Goal: Information Seeking & Learning: Check status

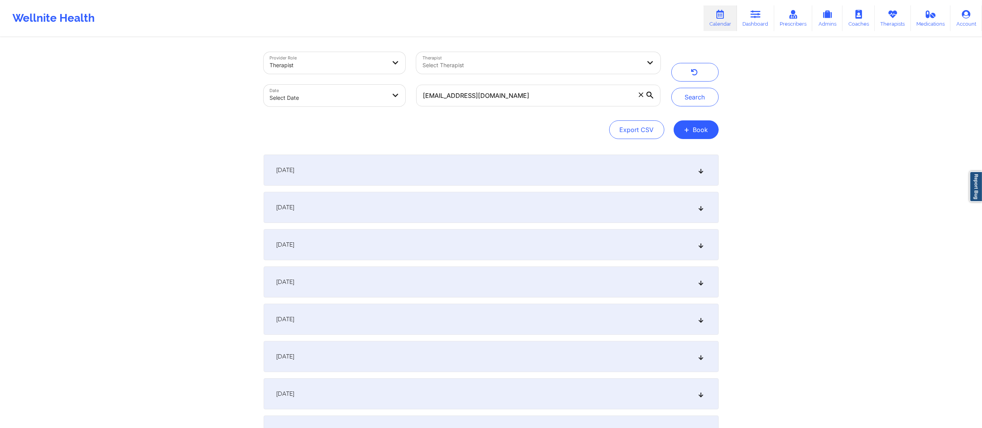
type input "[EMAIL_ADDRESS][DOMAIN_NAME]"
click at [313, 101] on body "Wellnite Health Calendar Dashboard Prescribers Admins Coaches Therapists Medica…" at bounding box center [491, 214] width 982 height 428
select select "2025-8"
select select "2025-9"
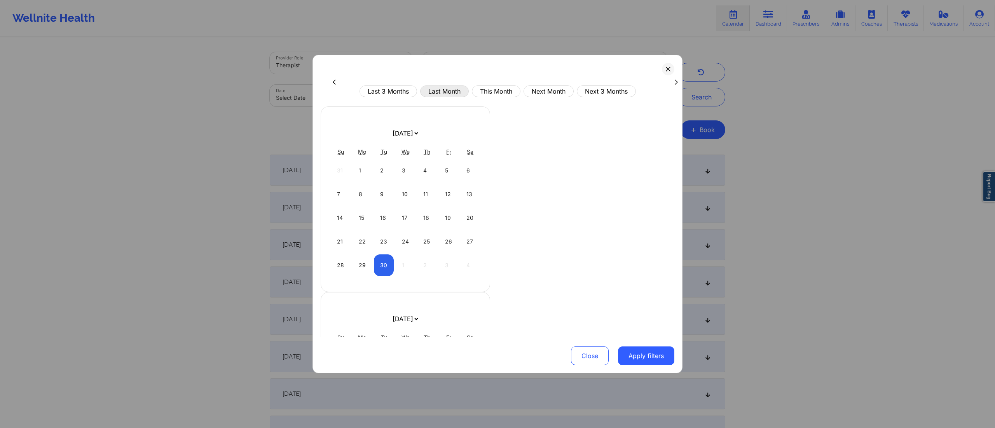
click at [444, 93] on button "Last Month" at bounding box center [444, 91] width 49 height 12
select select "2025-7"
select select "2025-8"
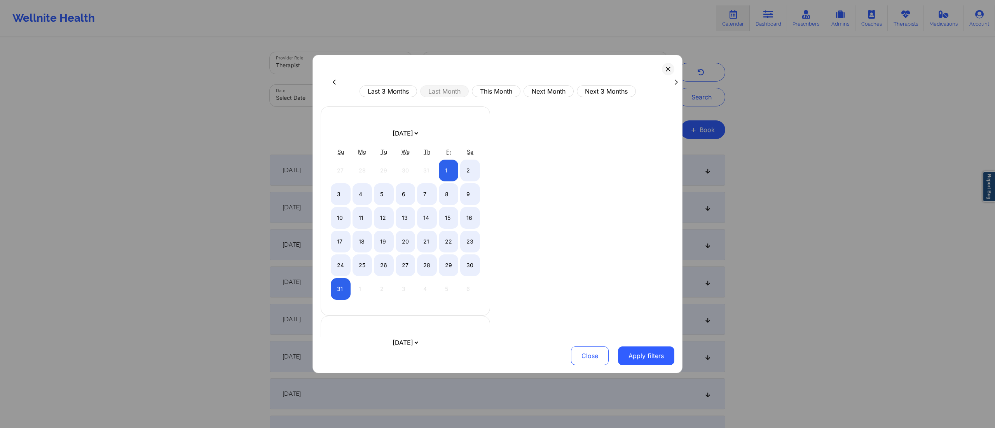
drag, startPoint x: 648, startPoint y: 346, endPoint x: 646, endPoint y: 326, distance: 20.3
click at [648, 347] on button "Apply filters" at bounding box center [646, 356] width 56 height 19
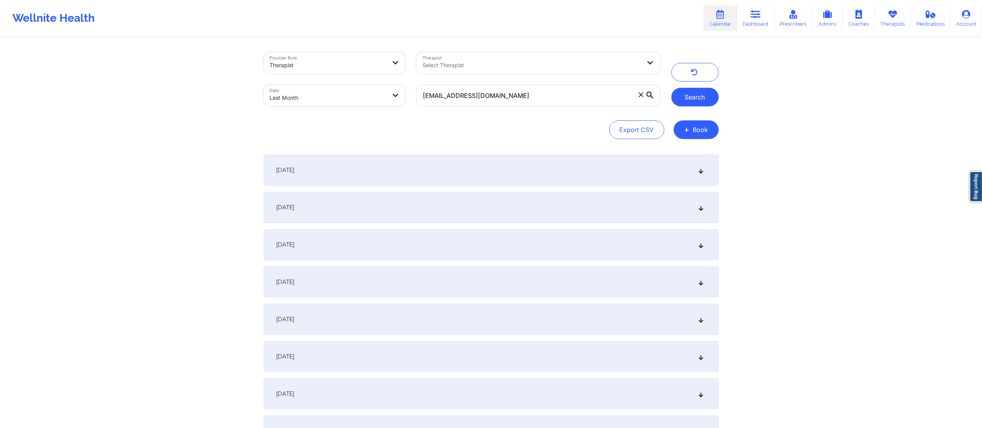
click at [694, 98] on button "Search" at bounding box center [695, 97] width 47 height 19
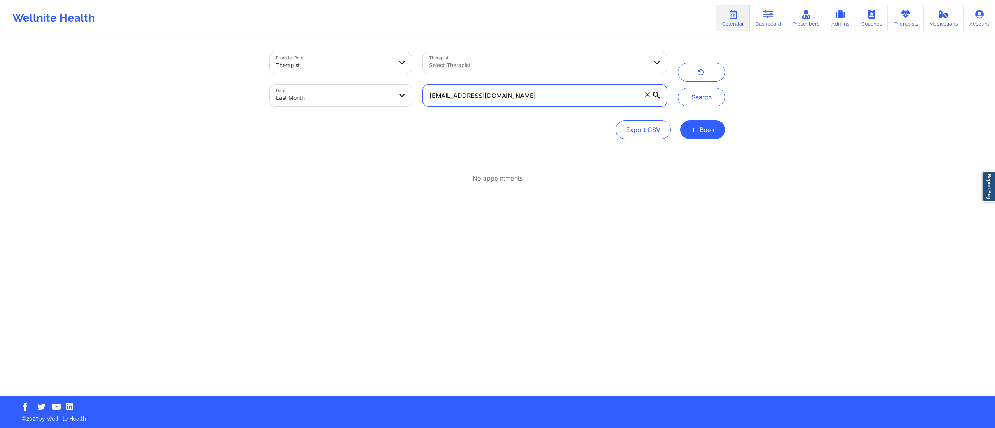
drag, startPoint x: 530, startPoint y: 94, endPoint x: 401, endPoint y: 116, distance: 131.2
click at [404, 116] on div "Provider Role Therapist Therapist Select Therapist Date Last Month suarezmjp@ho…" at bounding box center [497, 95] width 455 height 87
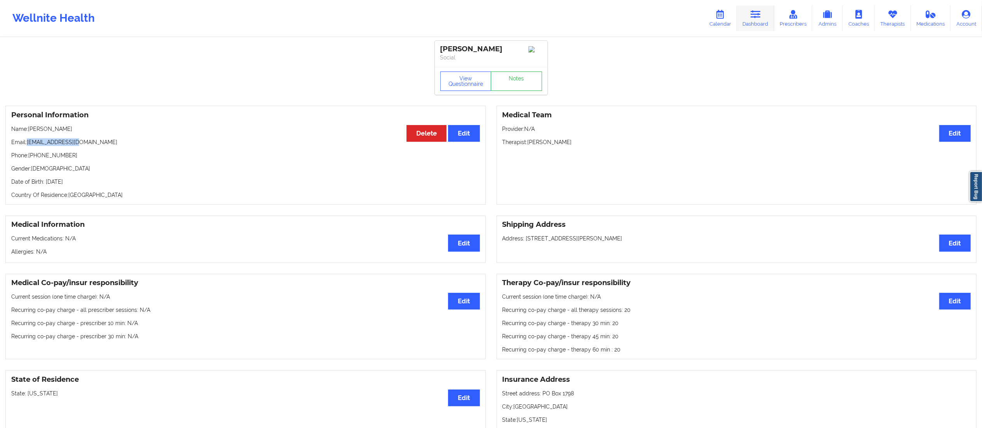
click at [761, 17] on icon at bounding box center [756, 14] width 10 height 9
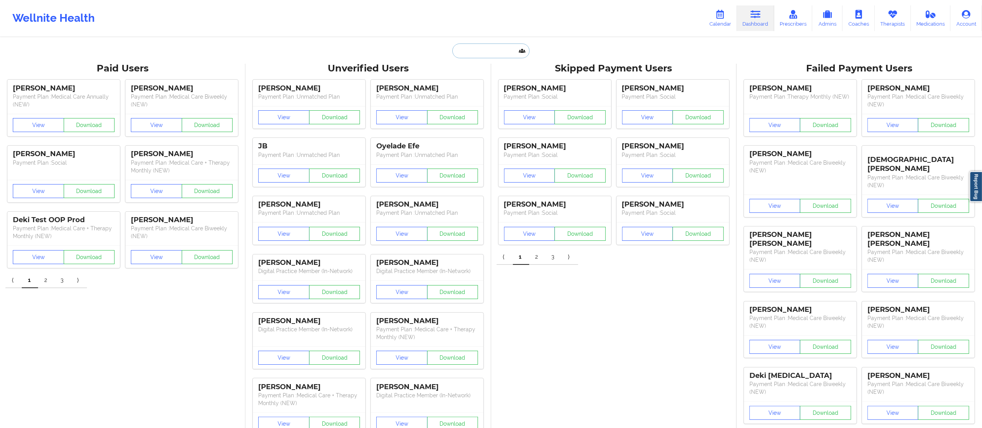
click at [491, 49] on input "text" at bounding box center [491, 51] width 77 height 15
paste input "[EMAIL_ADDRESS][DOMAIN_NAME]"
type input "[EMAIL_ADDRESS][DOMAIN_NAME]"
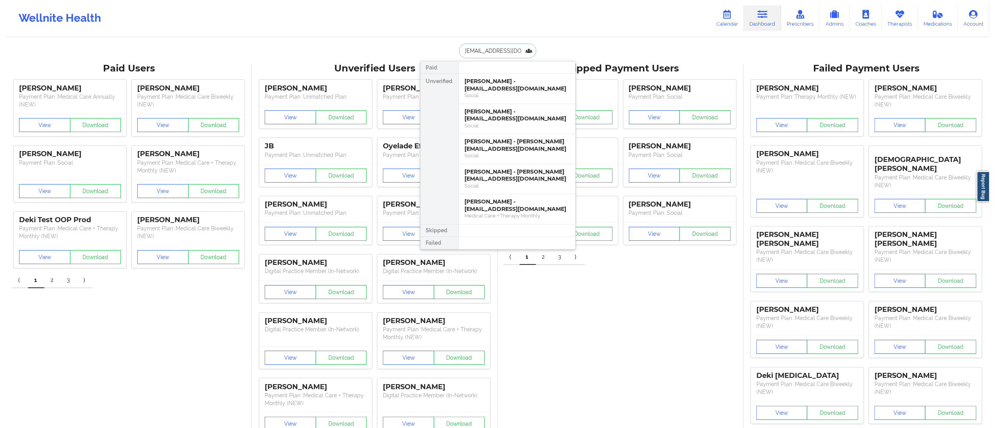
scroll to position [0, 1]
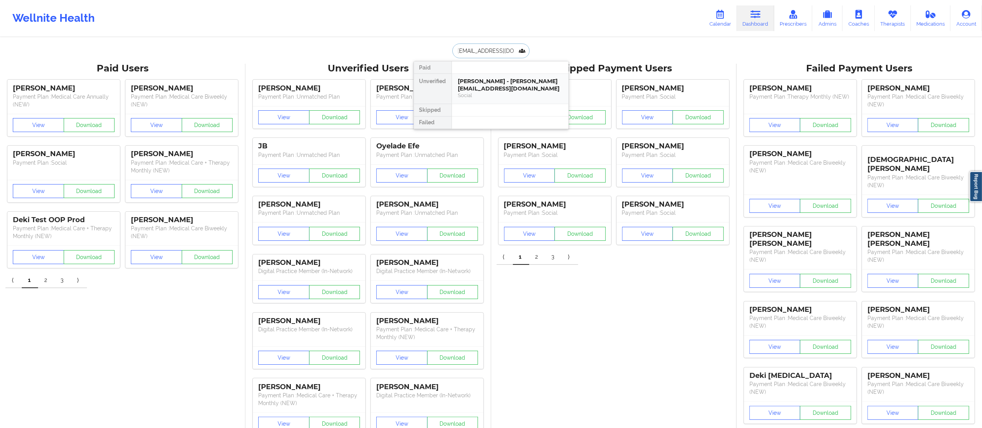
click at [481, 83] on div "Jenifeer Suarez Mendoza - suarezmjp@hotmail.com" at bounding box center [510, 85] width 104 height 14
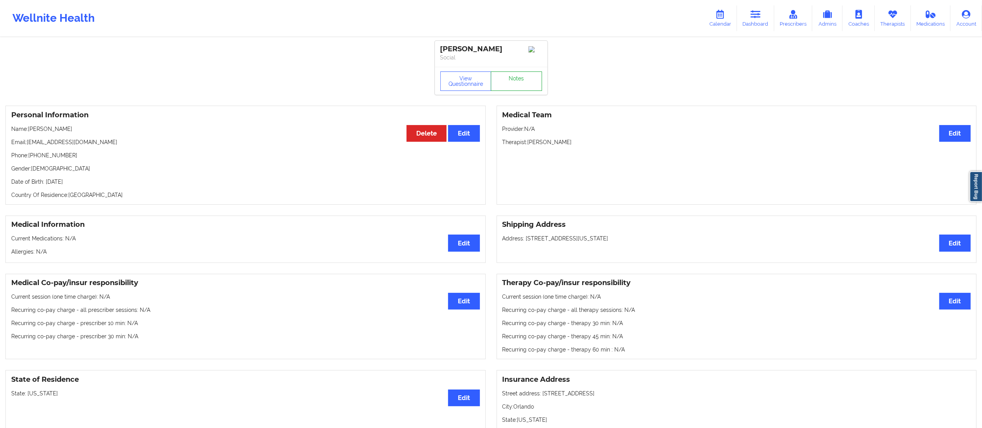
click at [524, 83] on link "Notes" at bounding box center [516, 80] width 51 height 19
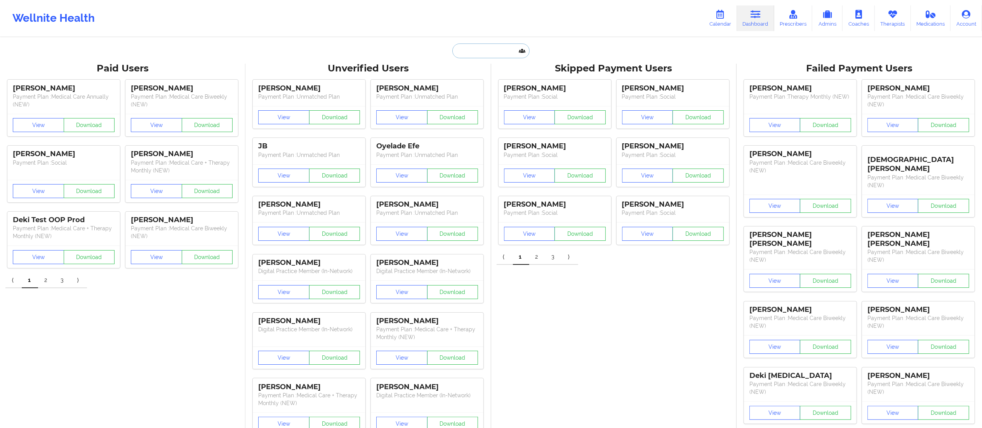
click at [481, 48] on input "text" at bounding box center [491, 51] width 77 height 15
paste input "[EMAIL_ADDRESS][DOMAIN_NAME]"
type input "[EMAIL_ADDRESS][DOMAIN_NAME]"
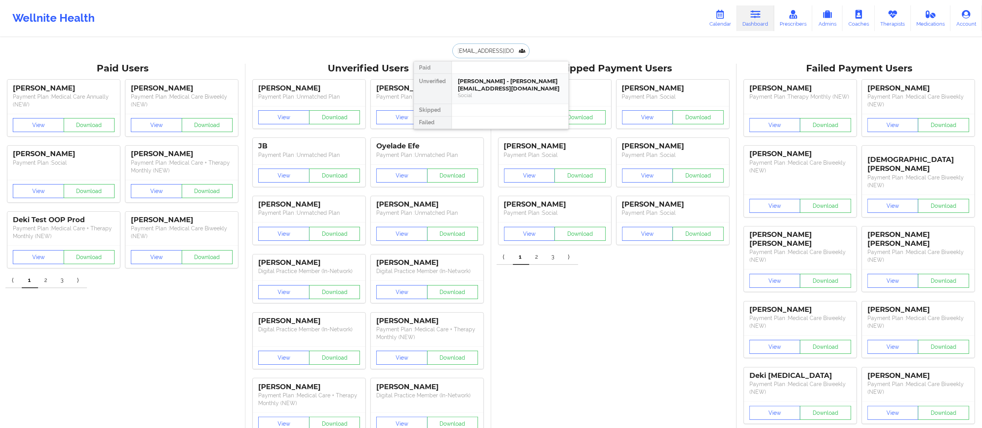
click at [489, 83] on div "Jenifeer Suarez Mendoza - suarezmjp@hotmail.com" at bounding box center [510, 85] width 104 height 14
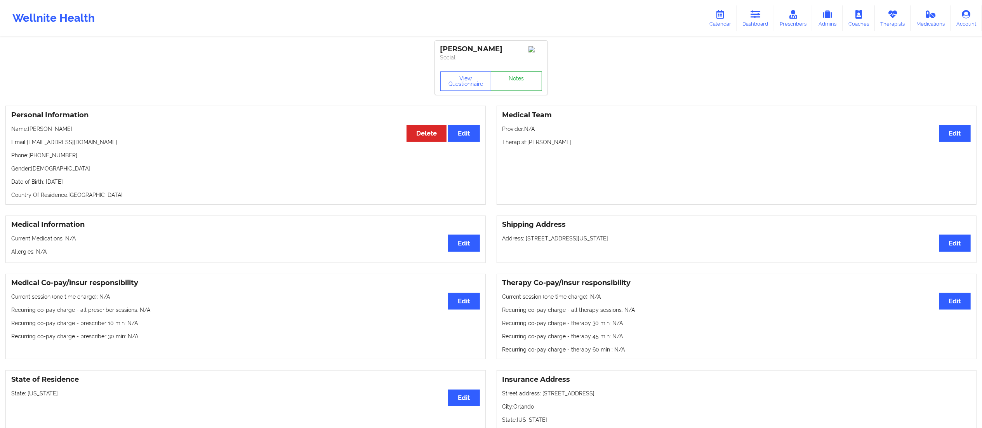
click at [514, 91] on link "Notes" at bounding box center [516, 80] width 51 height 19
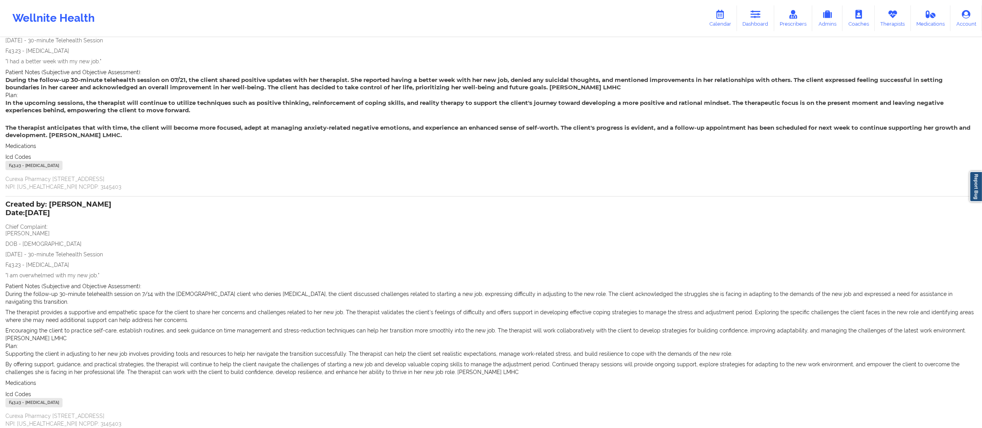
scroll to position [106, 0]
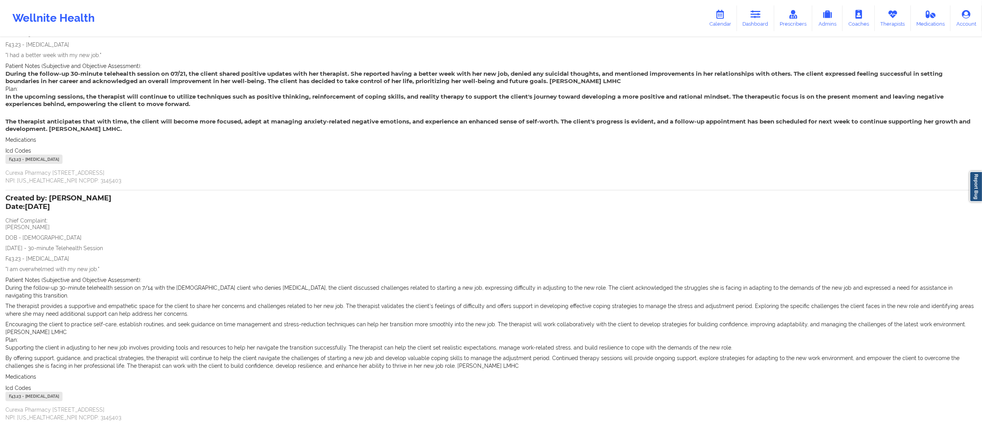
click at [17, 250] on p "7/14/2025 - 30-minute Telehealth Session" at bounding box center [491, 248] width 972 height 8
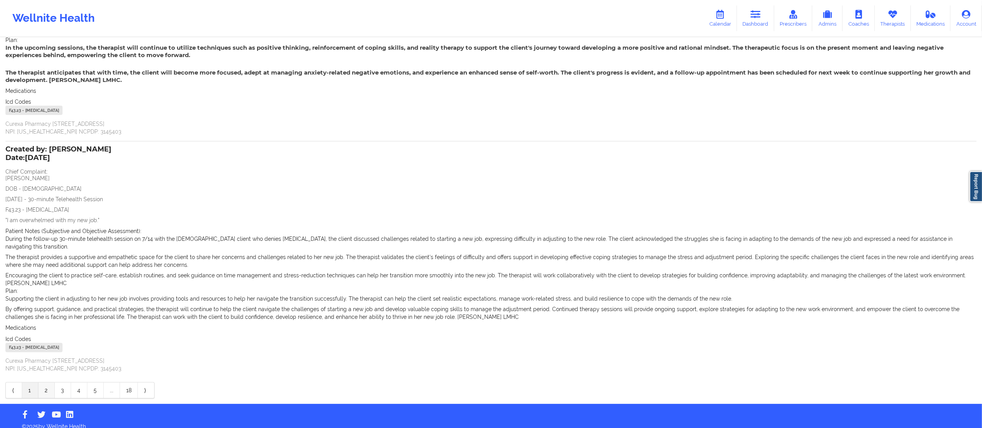
click at [42, 383] on link "2" at bounding box center [46, 391] width 16 height 16
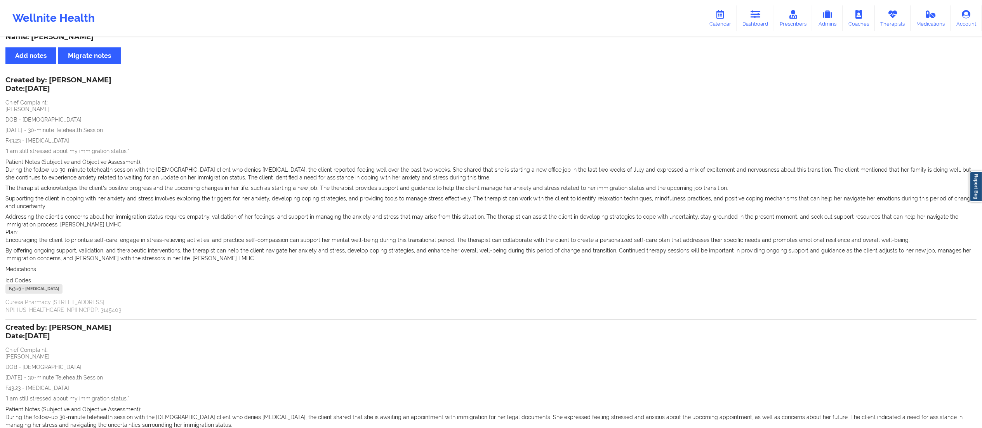
scroll to position [7, 0]
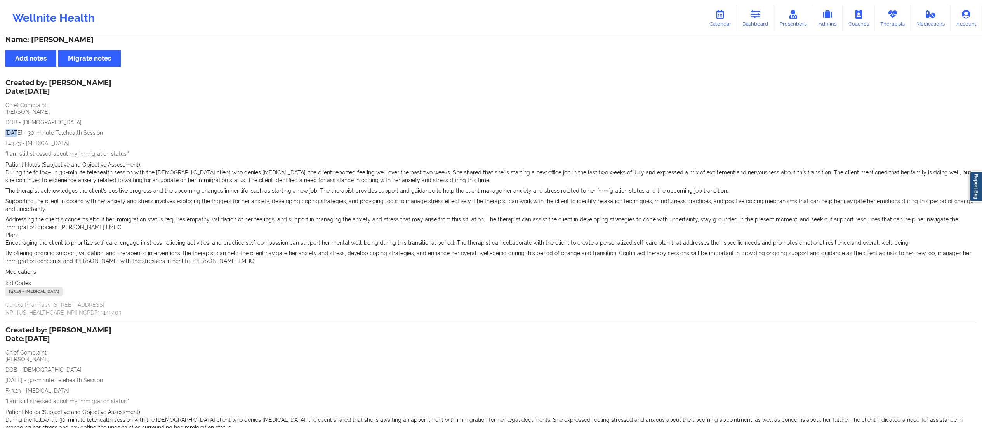
drag, startPoint x: 17, startPoint y: 133, endPoint x: 0, endPoint y: 127, distance: 18.2
click at [0, 127] on div "Name: Jenifeer Suarez Mendoza Add notes Migrate notes Created by: Franchezka Bo…" at bounding box center [491, 317] width 982 height 573
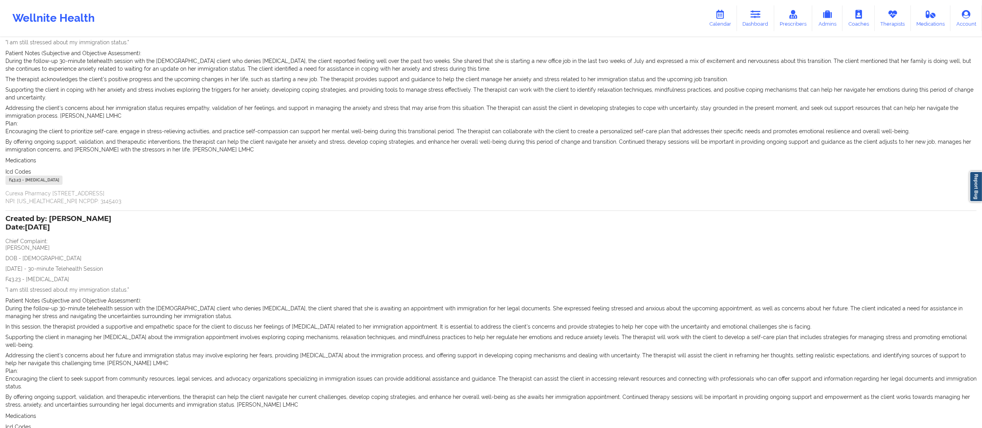
scroll to position [119, 0]
drag, startPoint x: 19, startPoint y: 269, endPoint x: 0, endPoint y: 270, distance: 19.5
click at [0, 270] on div "Name: Jenifeer Suarez Mendoza Add notes Migrate notes Created by: Franchezka Bo…" at bounding box center [491, 205] width 982 height 573
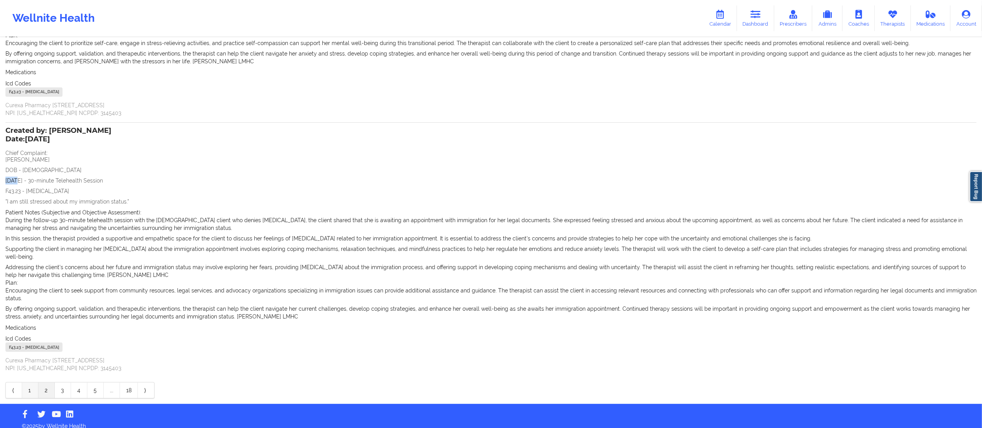
click at [31, 383] on link "1" at bounding box center [30, 391] width 16 height 16
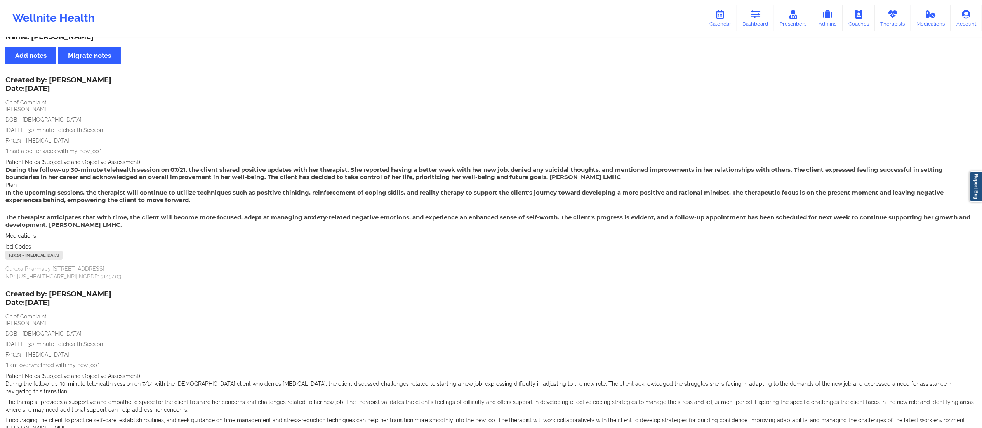
scroll to position [0, 0]
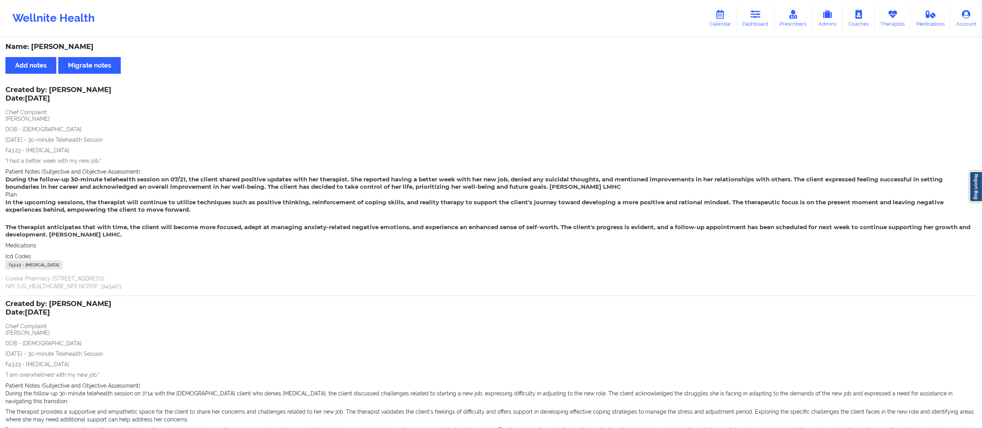
drag, startPoint x: 31, startPoint y: 44, endPoint x: 162, endPoint y: 45, distance: 130.5
click at [162, 45] on div "Name: Jenifeer Suarez Mendoza" at bounding box center [491, 46] width 972 height 9
copy div "Jenifeer Suarez Mendoza"
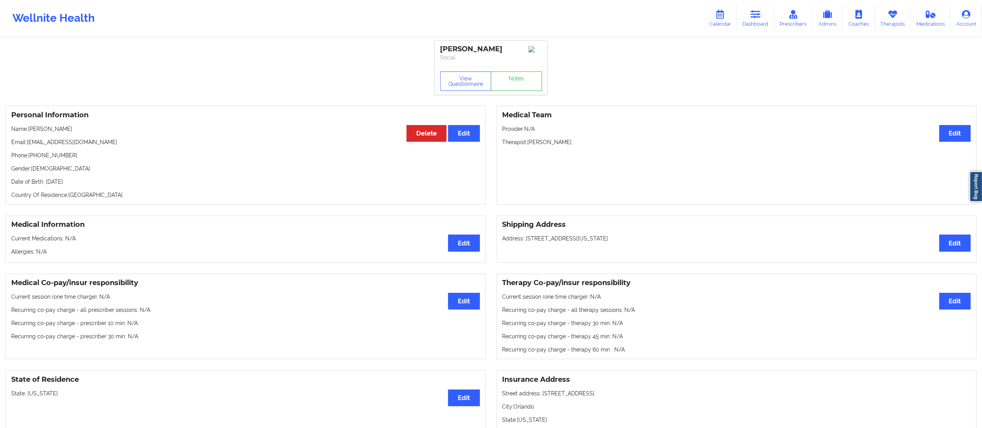
click at [967, 71] on div "Jenifeer Suarez Mendoza Social View Questionnaire Notes Personal Information Ed…" at bounding box center [491, 411] width 982 height 822
click at [753, 15] on icon at bounding box center [756, 14] width 10 height 9
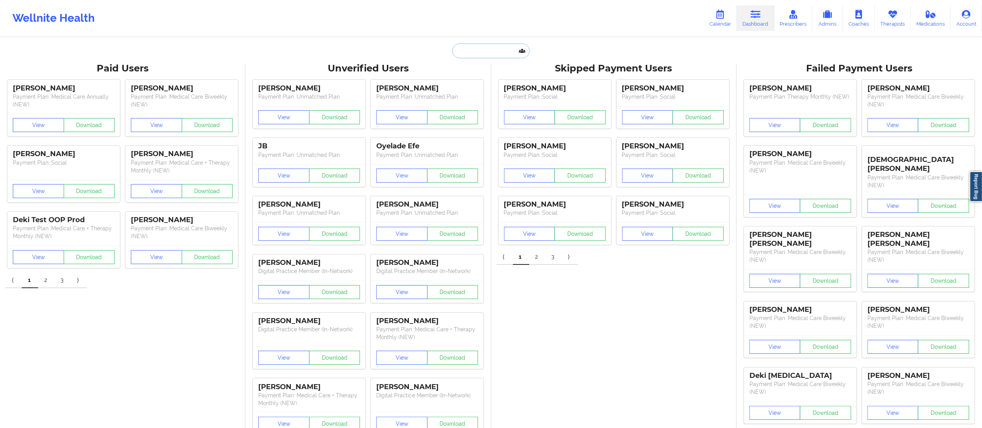
click at [509, 47] on input "text" at bounding box center [491, 51] width 77 height 15
paste input "[EMAIL_ADDRESS][DOMAIN_NAME]"
type input "[EMAIL_ADDRESS][DOMAIN_NAME]"
click at [499, 86] on div "George Hughes - sonnyfaith@gmail.com" at bounding box center [510, 85] width 104 height 14
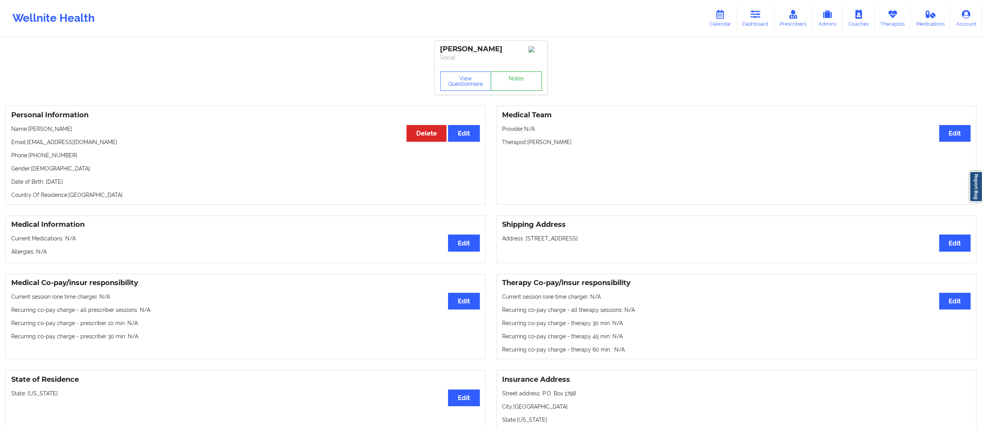
click at [536, 88] on link "Notes" at bounding box center [516, 80] width 51 height 19
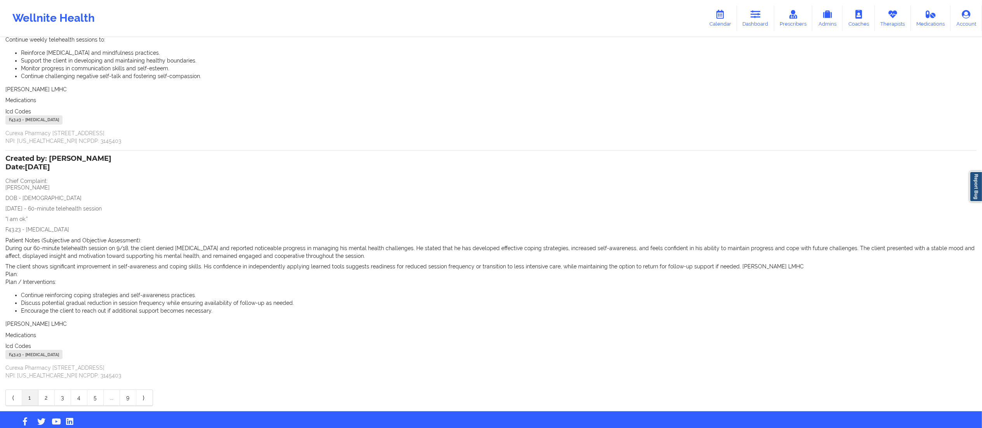
scroll to position [264, 0]
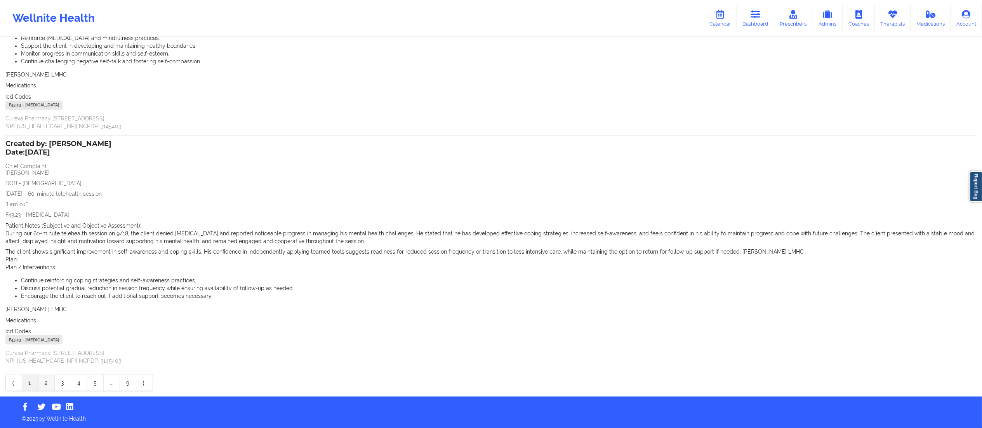
click at [47, 385] on link "2" at bounding box center [46, 383] width 16 height 16
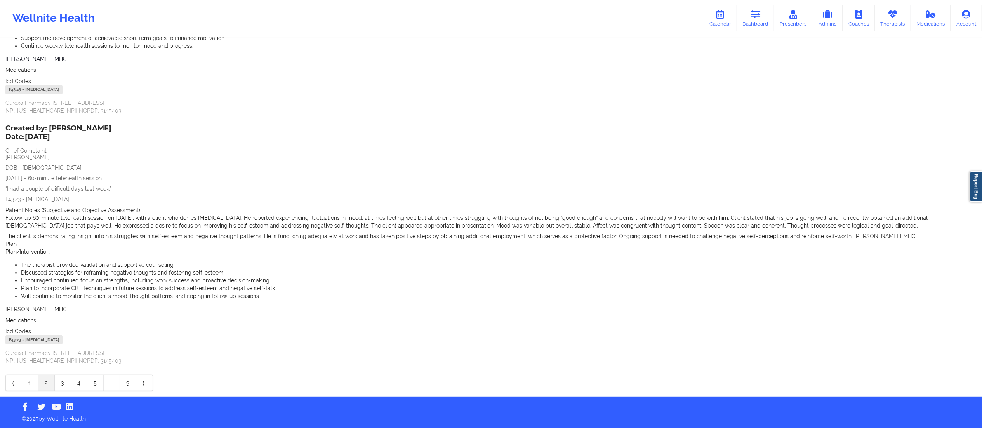
scroll to position [193, 0]
click at [61, 383] on link "3" at bounding box center [63, 383] width 16 height 16
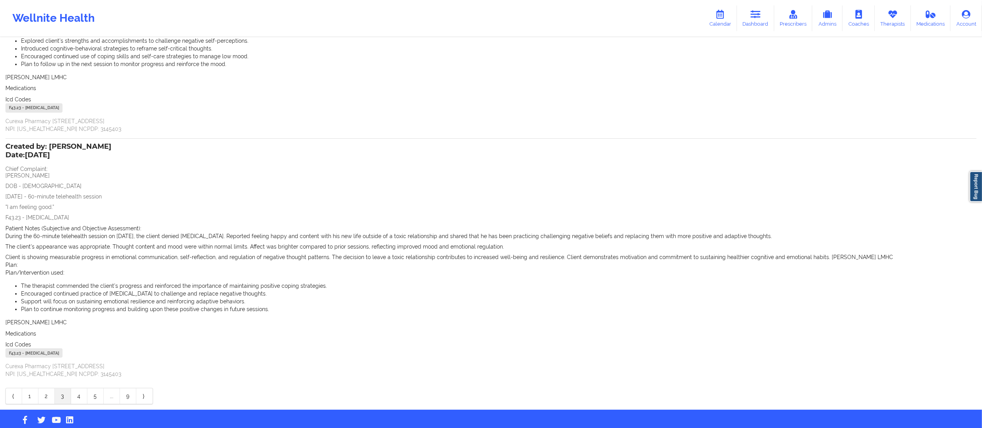
scroll to position [204, 0]
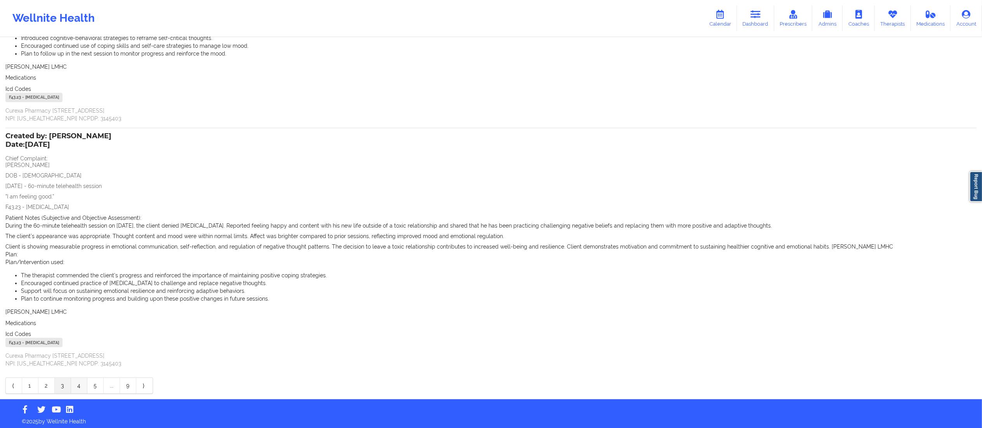
click at [75, 385] on link "4" at bounding box center [79, 386] width 16 height 16
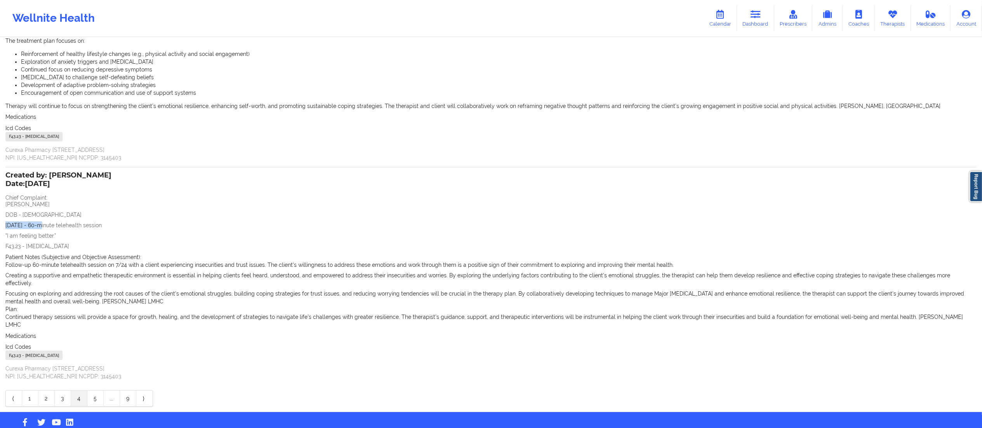
drag, startPoint x: 3, startPoint y: 225, endPoint x: 43, endPoint y: 226, distance: 39.2
click at [42, 225] on div "Name: George Hughes Add notes Migrate notes Created by: Franchezka Boyer Date: …" at bounding box center [491, 137] width 982 height 552
click at [92, 391] on link "5" at bounding box center [95, 399] width 16 height 16
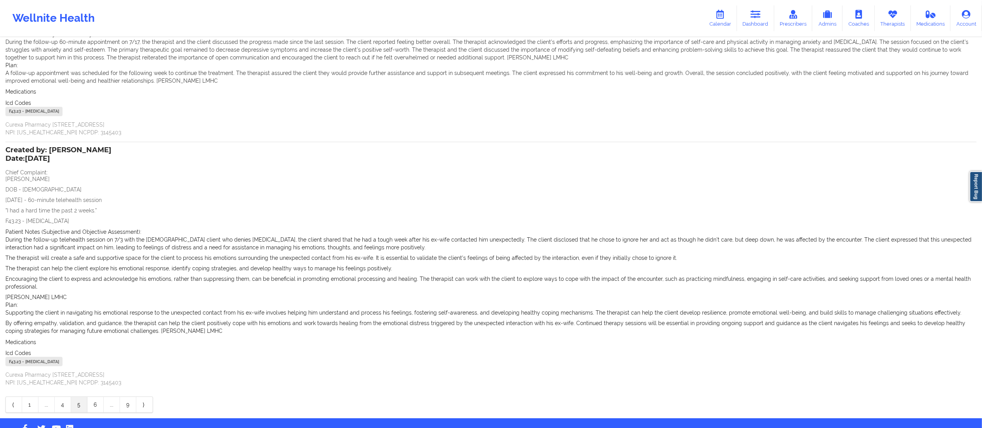
scroll to position [0, 0]
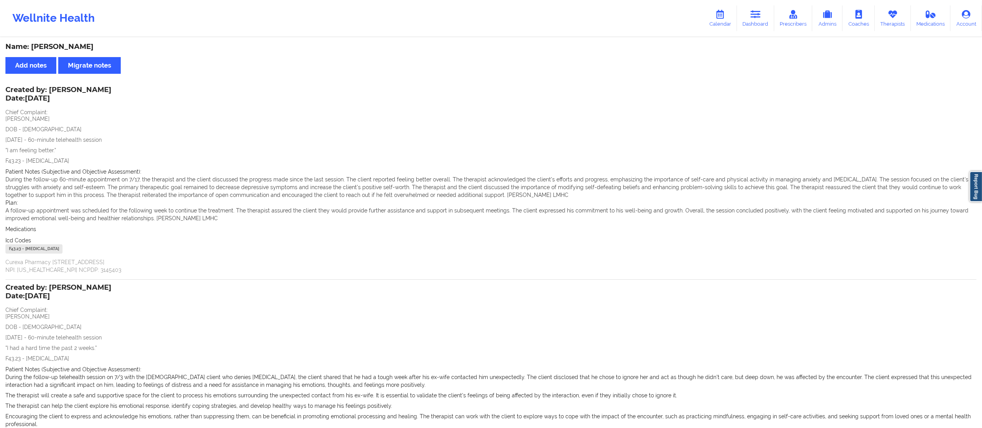
click at [959, 125] on p "DOB - 09/21/1976" at bounding box center [491, 129] width 972 height 8
click at [753, 24] on link "Dashboard" at bounding box center [755, 18] width 37 height 26
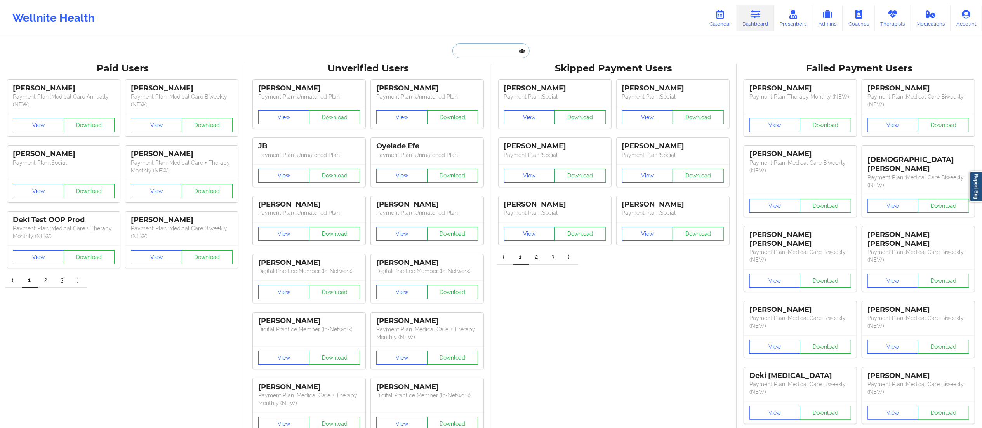
click at [470, 55] on input "text" at bounding box center [491, 51] width 77 height 15
paste input "maracuya079@gmail.com"
type input "maracuya079@gmail.com"
click at [501, 86] on div "Diana Alvarez - maracuya079@gmail.com" at bounding box center [510, 85] width 104 height 14
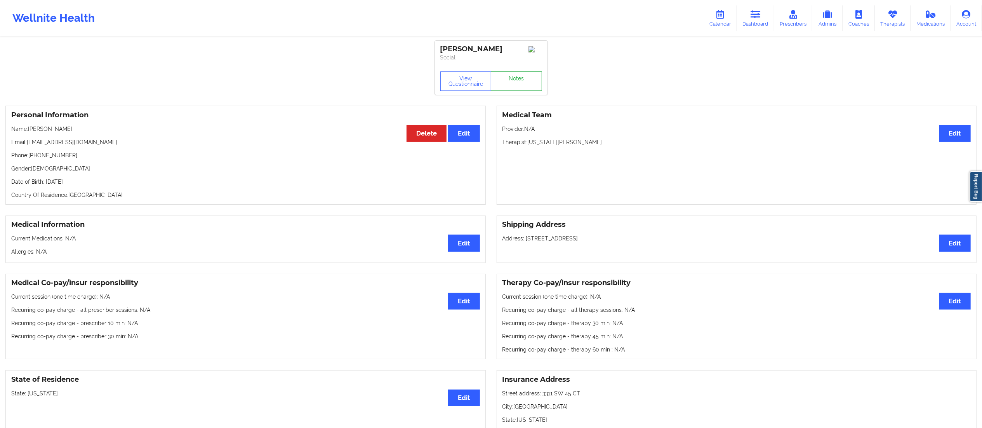
click at [515, 82] on link "Notes" at bounding box center [516, 80] width 51 height 19
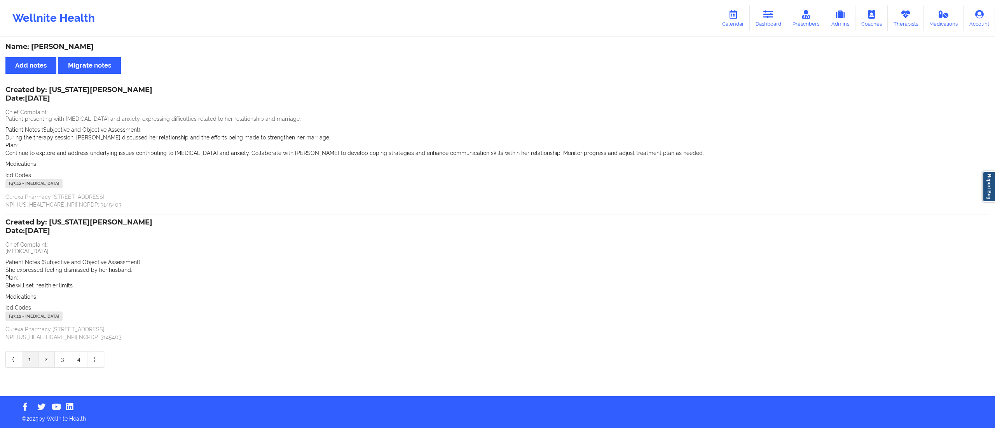
click at [47, 362] on link "2" at bounding box center [46, 360] width 16 height 16
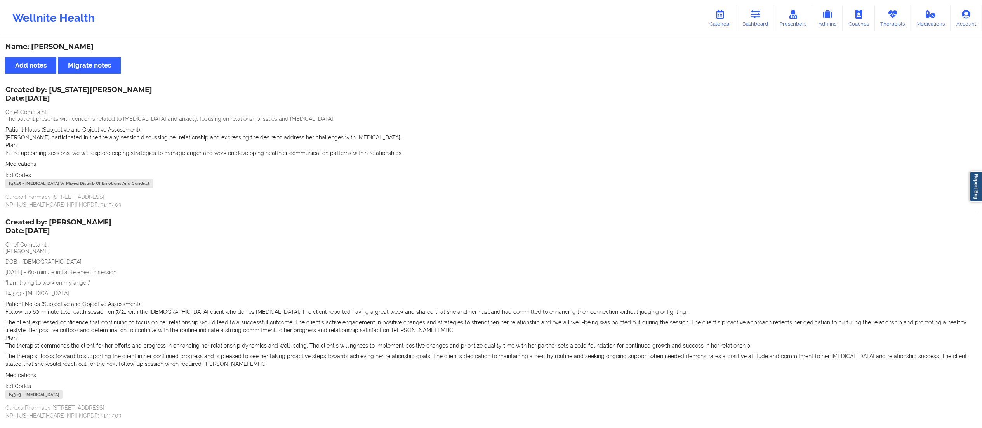
scroll to position [55, 0]
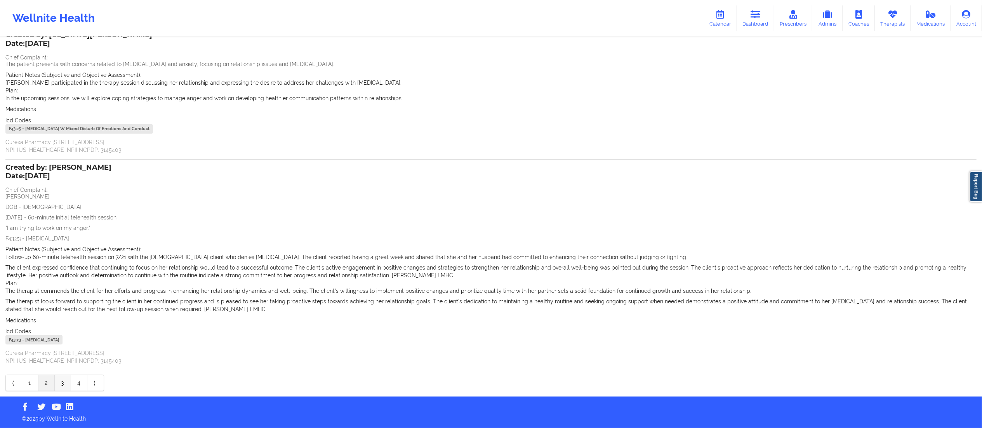
click at [60, 383] on link "3" at bounding box center [63, 383] width 16 height 16
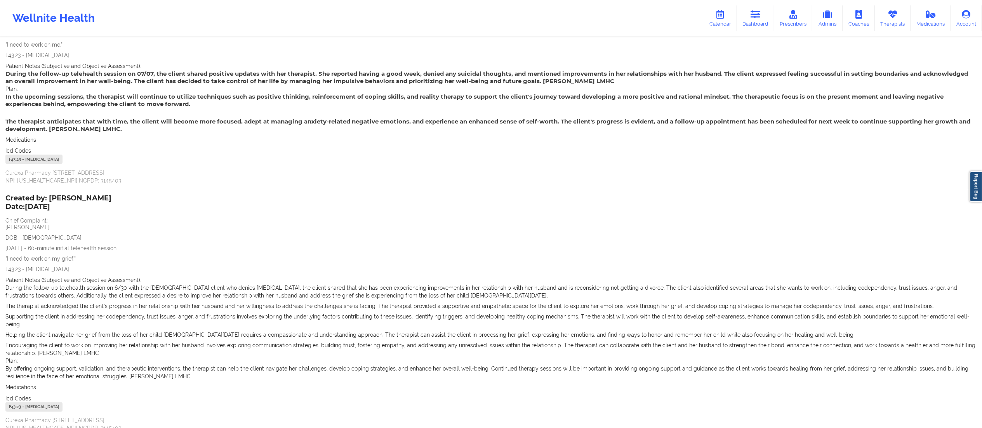
scroll to position [101, 0]
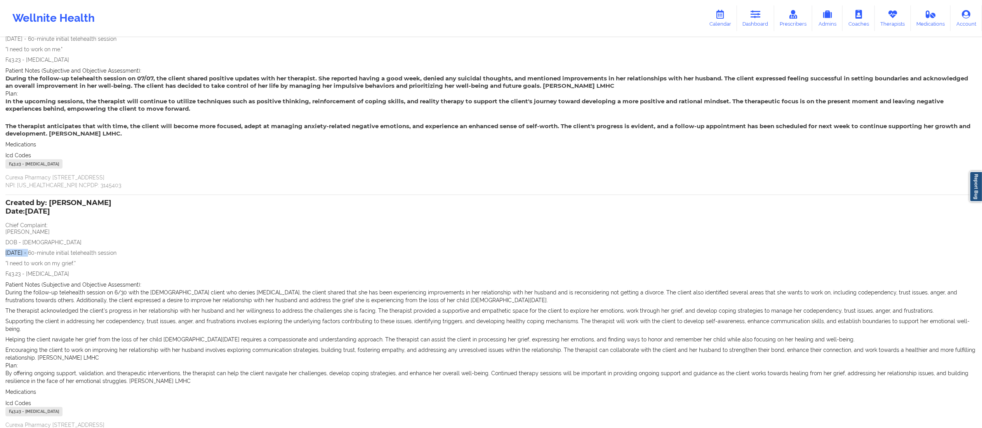
drag, startPoint x: 5, startPoint y: 253, endPoint x: 31, endPoint y: 258, distance: 26.9
click at [31, 258] on div "Name: Diana Alvarez Add notes Migrate notes Created by: Franchezka Boyer Date: …" at bounding box center [491, 202] width 982 height 531
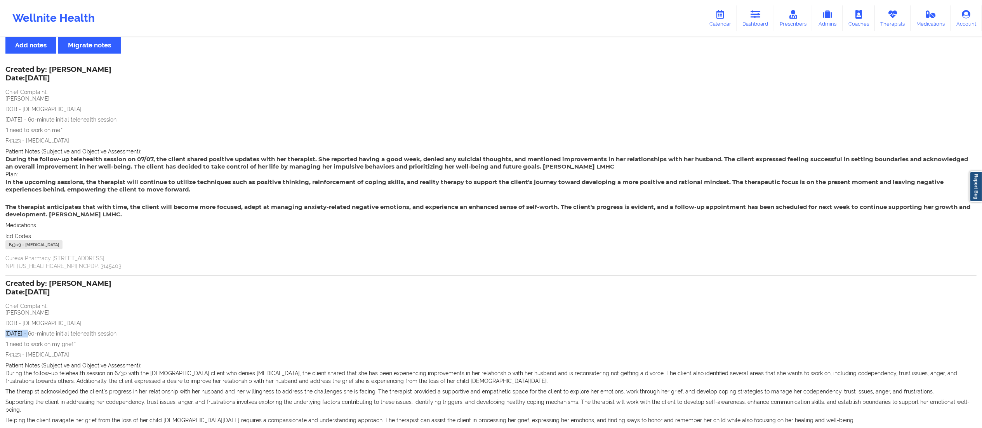
scroll to position [17, 0]
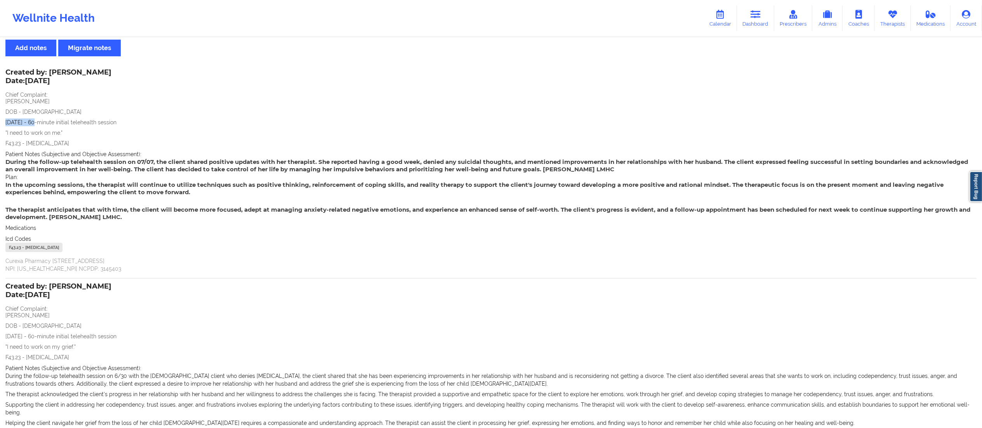
drag, startPoint x: 4, startPoint y: 119, endPoint x: 37, endPoint y: 131, distance: 35.4
click at [37, 120] on div "Name: Diana Alvarez Add notes Migrate notes Created by: Franchezka Boyer Date: …" at bounding box center [491, 286] width 982 height 531
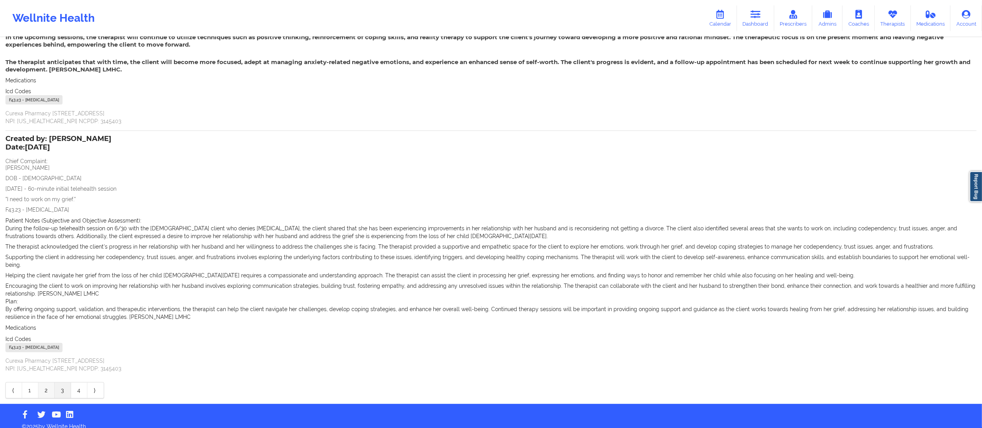
click at [44, 383] on link "2" at bounding box center [46, 391] width 16 height 16
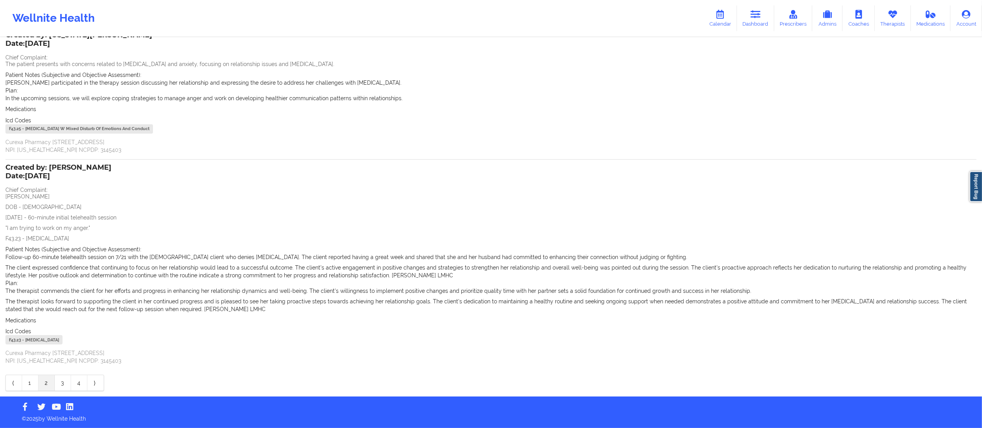
scroll to position [55, 0]
drag, startPoint x: 2, startPoint y: 216, endPoint x: 35, endPoint y: 215, distance: 32.2
click at [35, 215] on div "Name: Diana Alvarez Add notes Migrate notes Created by: Virginia Gibala Date: 0…" at bounding box center [491, 189] width 982 height 413
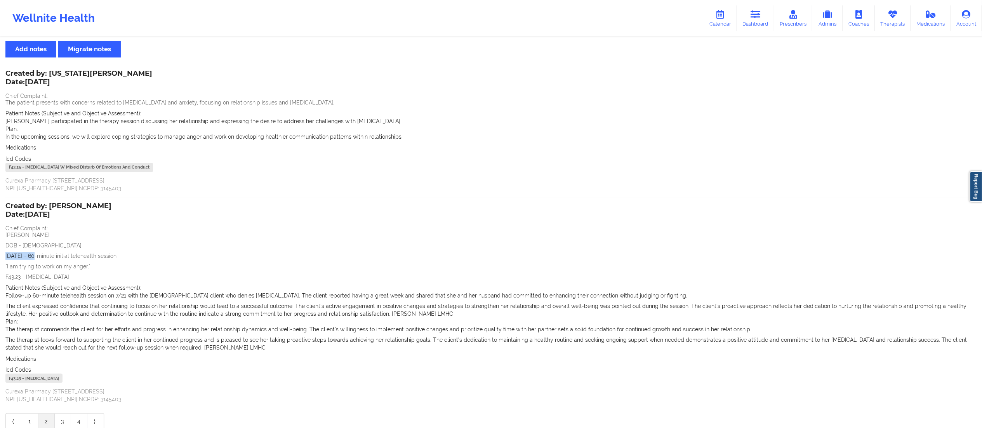
scroll to position [0, 0]
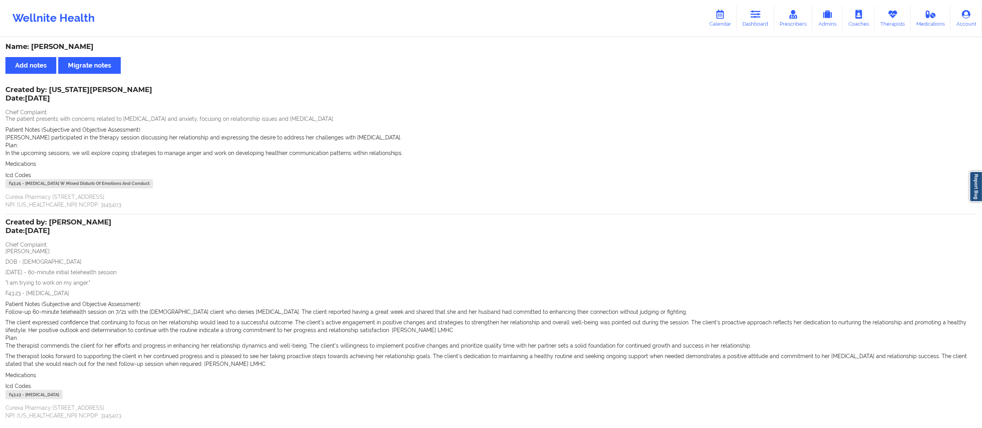
click at [947, 142] on div "Plan: In the upcoming sessions, we will explore coping strategies to manage ang…" at bounding box center [491, 149] width 972 height 16
click at [759, 17] on icon at bounding box center [756, 14] width 10 height 9
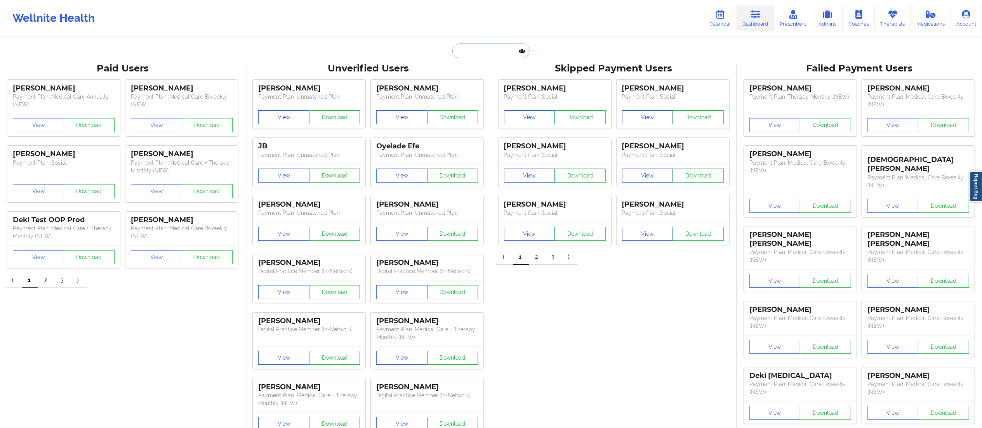
click at [470, 54] on input "text" at bounding box center [491, 51] width 77 height 15
paste input "arq.carinahernandez@gmail.com"
type input "arq.carinahernandez@gmail.com"
click at [482, 95] on div "Social" at bounding box center [510, 95] width 104 height 7
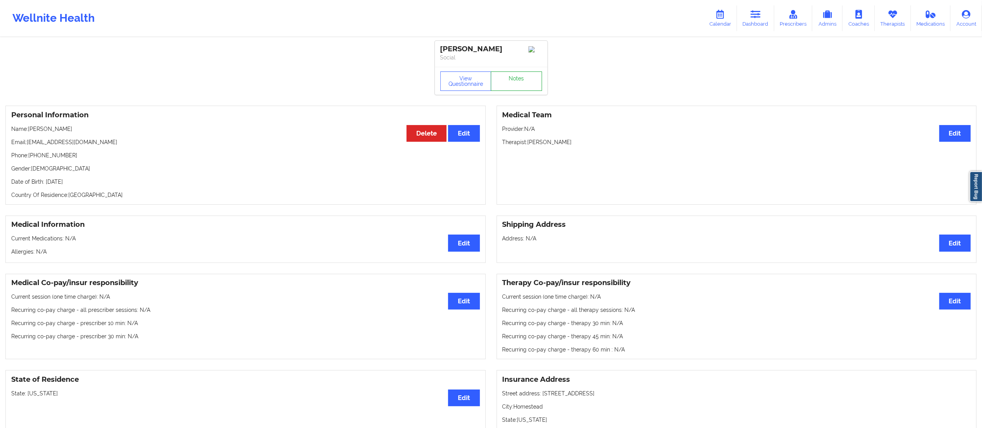
click at [520, 83] on link "Notes" at bounding box center [516, 80] width 51 height 19
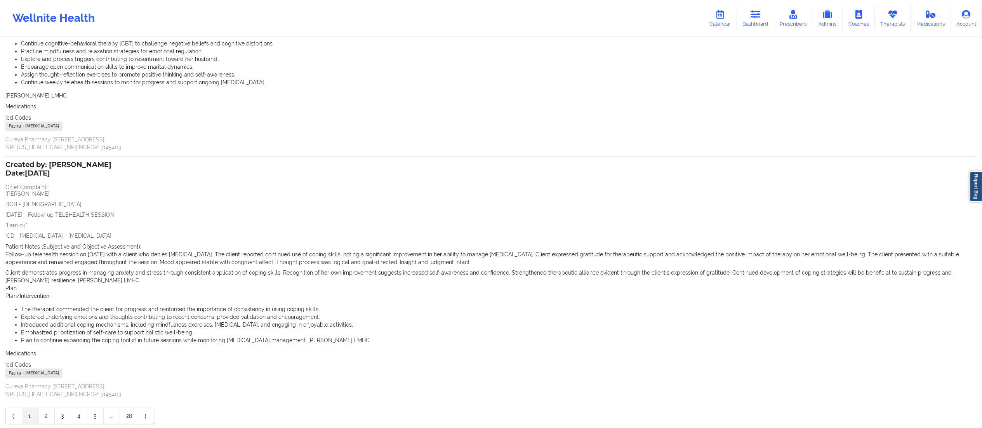
scroll to position [214, 0]
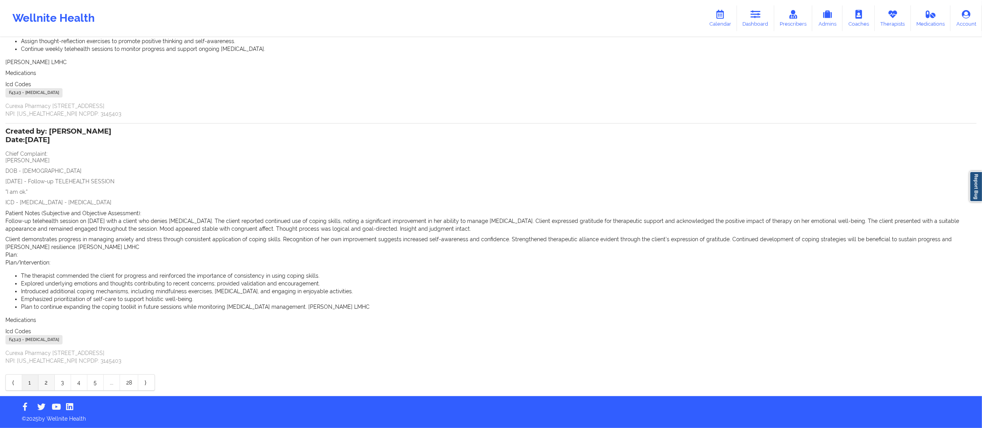
click at [47, 384] on link "2" at bounding box center [46, 383] width 16 height 16
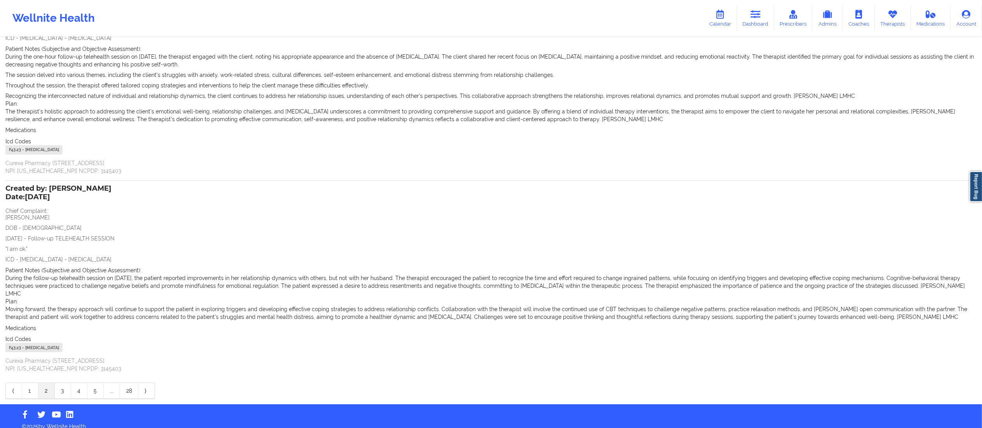
drag, startPoint x: 61, startPoint y: 385, endPoint x: 60, endPoint y: 379, distance: 6.3
click at [60, 385] on link "3" at bounding box center [63, 391] width 16 height 16
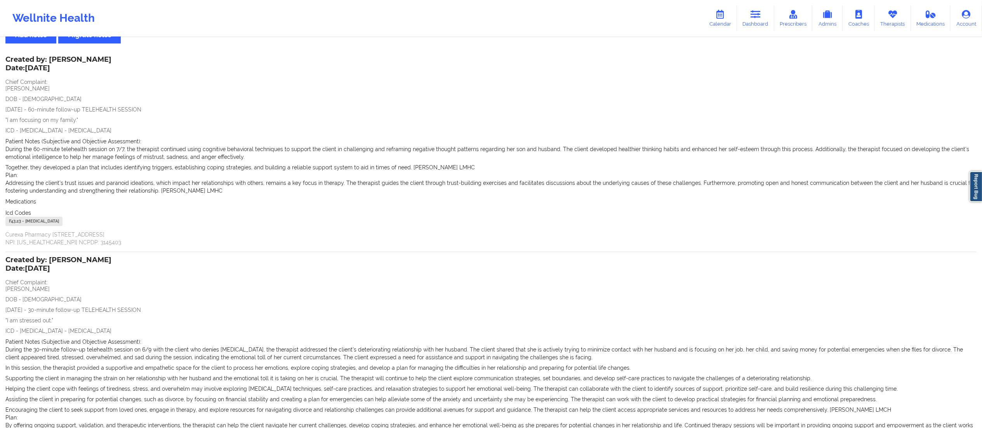
scroll to position [0, 0]
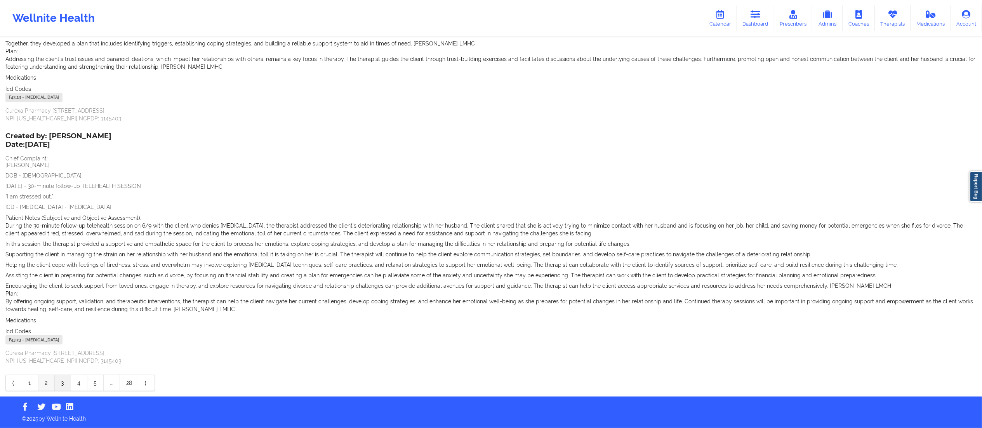
click at [40, 380] on link "2" at bounding box center [46, 383] width 16 height 16
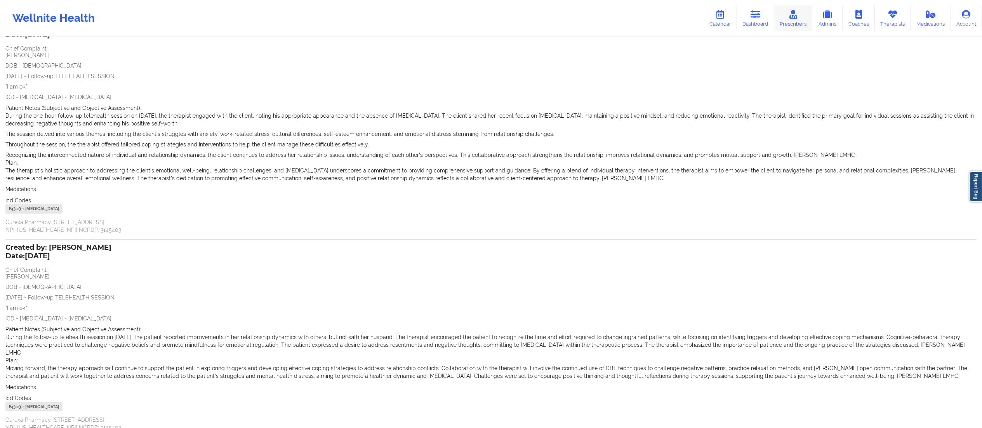
scroll to position [61, 0]
click at [762, 20] on link "Dashboard" at bounding box center [755, 18] width 37 height 26
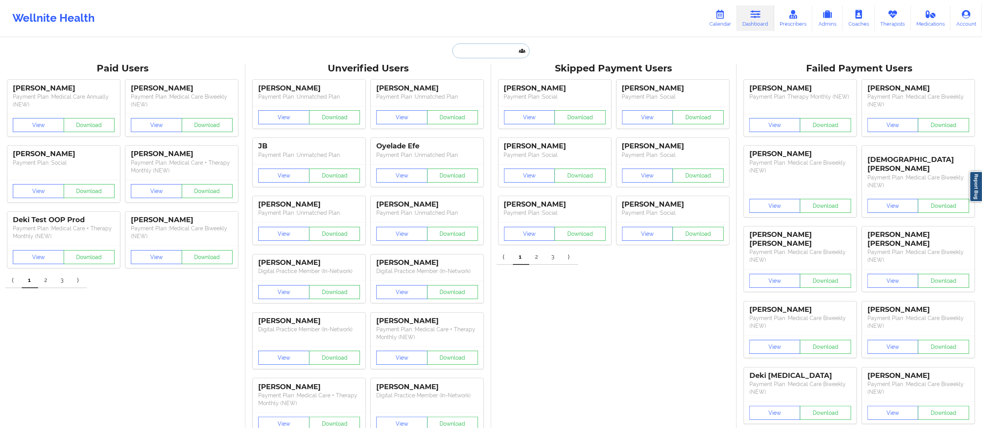
click at [498, 50] on input "text" at bounding box center [491, 51] width 77 height 15
paste input "arq.carinahernandez@gmail.com"
type input "arq.carinahernandez@gmail.com"
click at [511, 89] on div "Carina Hernandez - arq.carinahernandez@gmail.com" at bounding box center [510, 85] width 104 height 14
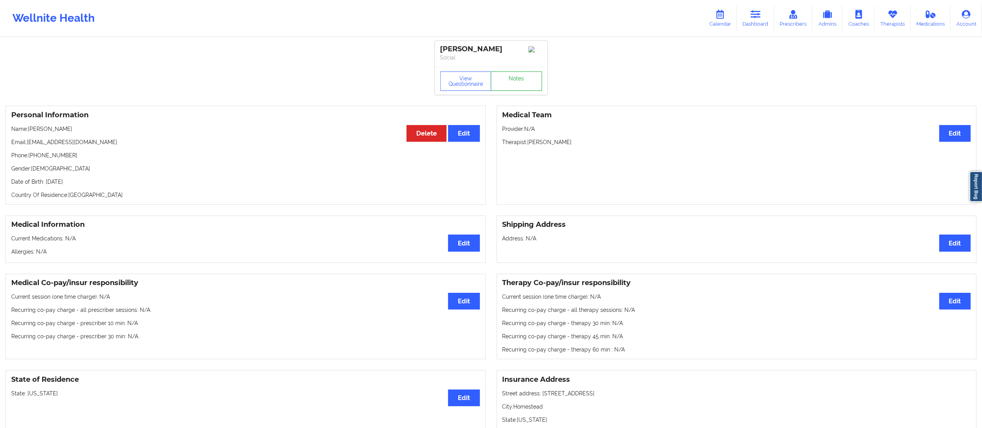
click at [521, 87] on link "Notes" at bounding box center [516, 80] width 51 height 19
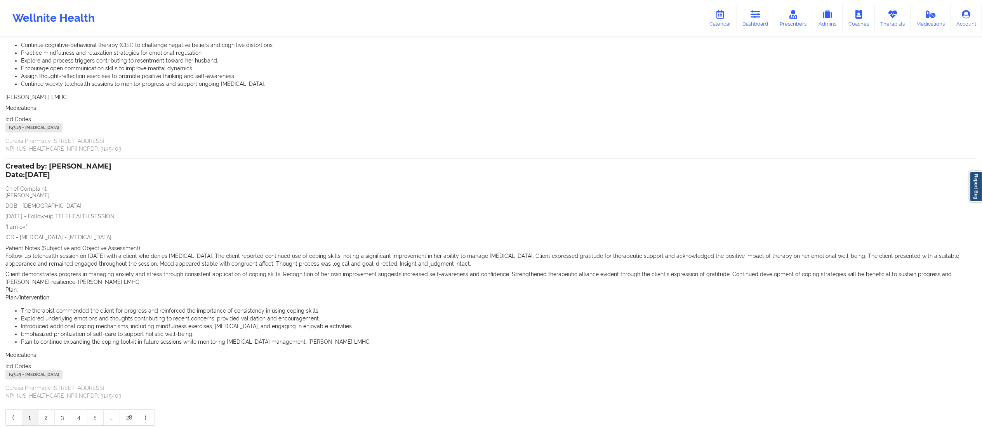
scroll to position [214, 0]
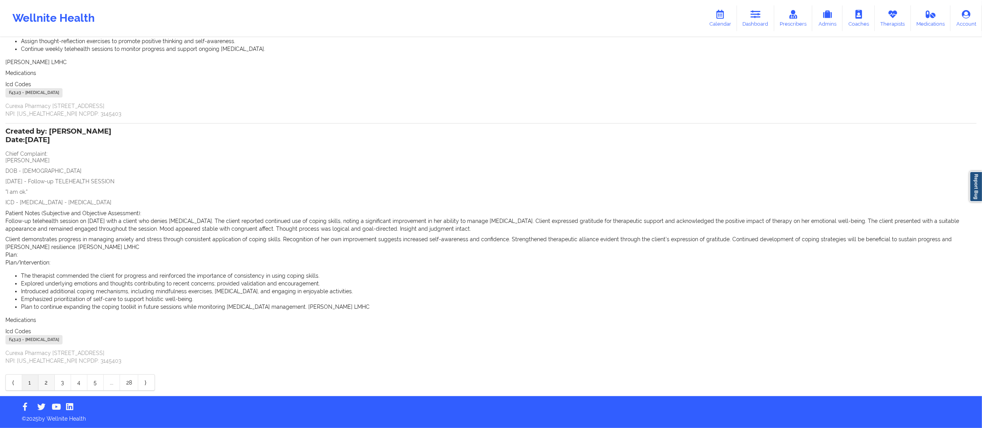
click at [47, 387] on link "2" at bounding box center [46, 383] width 16 height 16
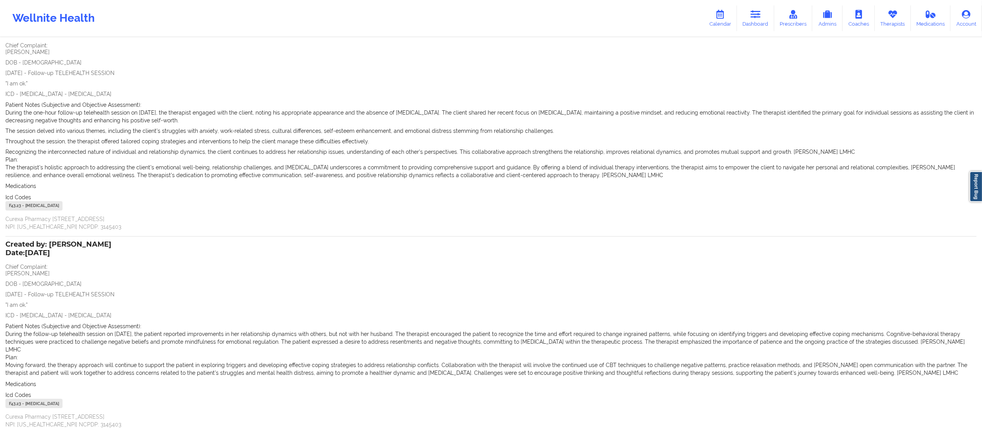
scroll to position [123, 0]
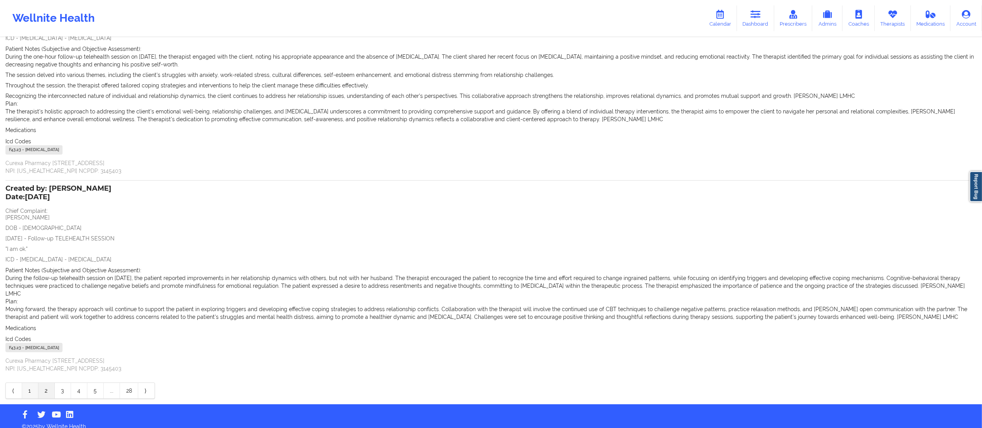
click at [25, 384] on link "1" at bounding box center [30, 391] width 16 height 16
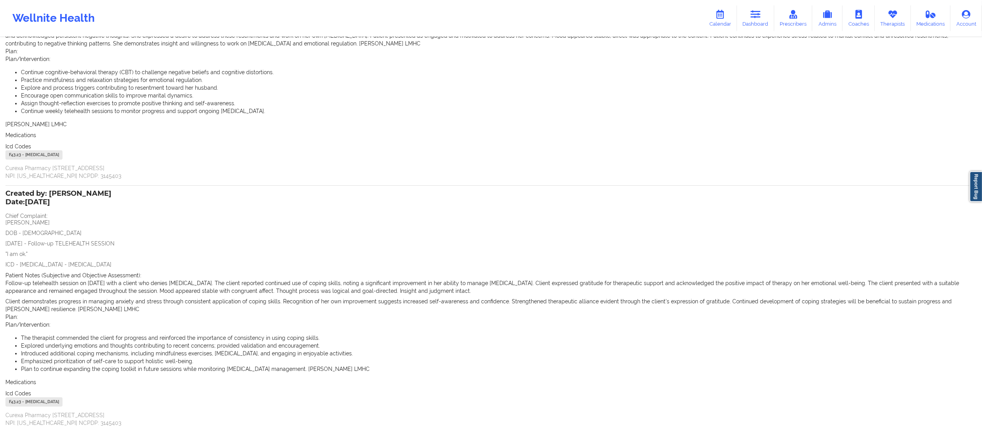
scroll to position [153, 0]
click at [65, 225] on span "Carina Hernandez DOB - 08/19/1983 9/8/2025 - Follow-up TELEHEALTH SESSION "I am…" at bounding box center [491, 242] width 972 height 50
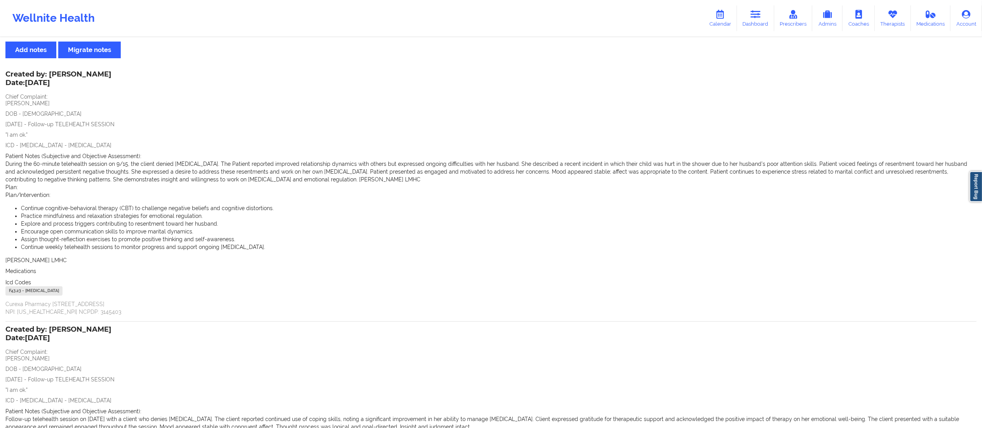
scroll to position [0, 0]
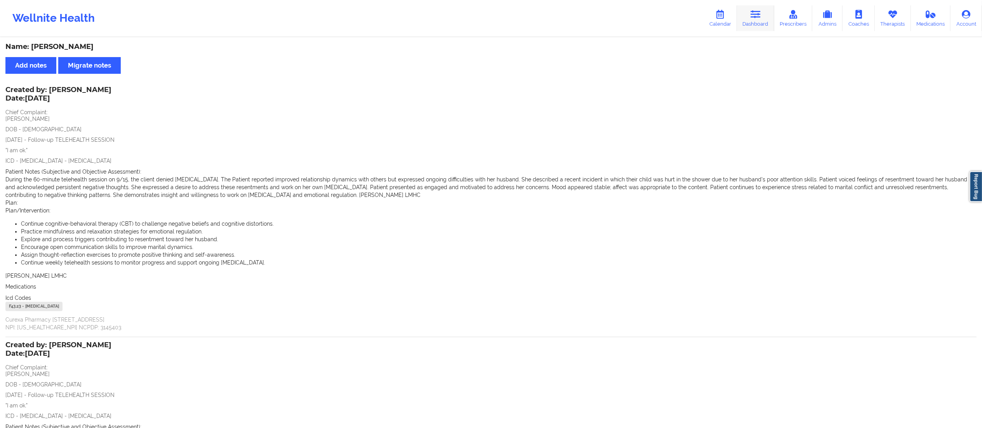
click at [761, 17] on icon at bounding box center [756, 14] width 10 height 9
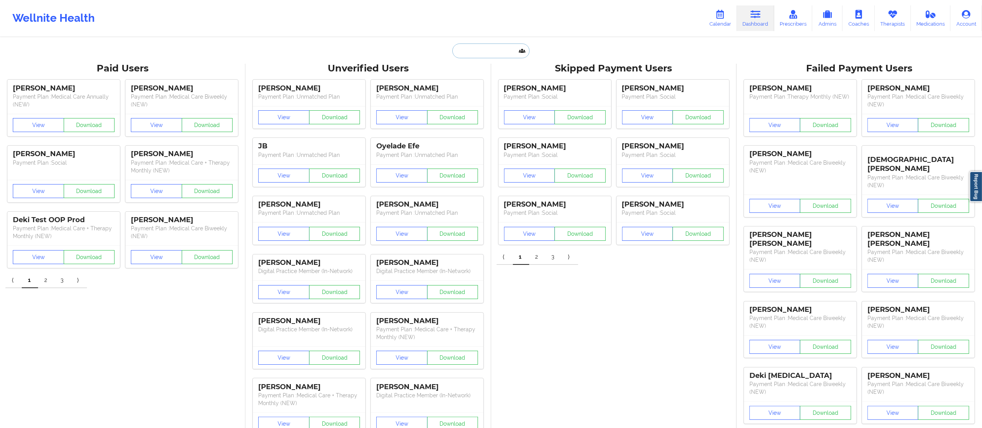
click at [502, 51] on input "text" at bounding box center [491, 51] width 77 height 15
paste input "mayerlin_lc@hotmail.com"
type input "mayerlin_lc@hotmail.com"
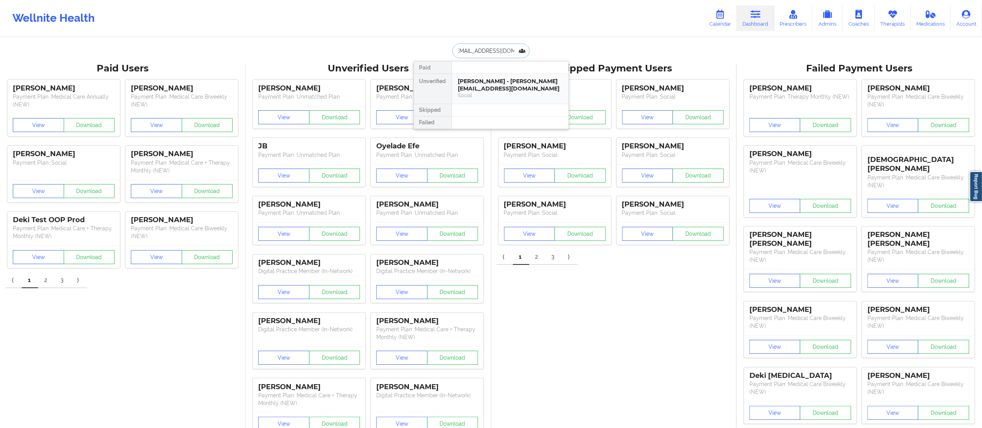
click at [496, 92] on div "Ignacio Díaz - mayerlin_lc@hotmail.com" at bounding box center [510, 85] width 104 height 14
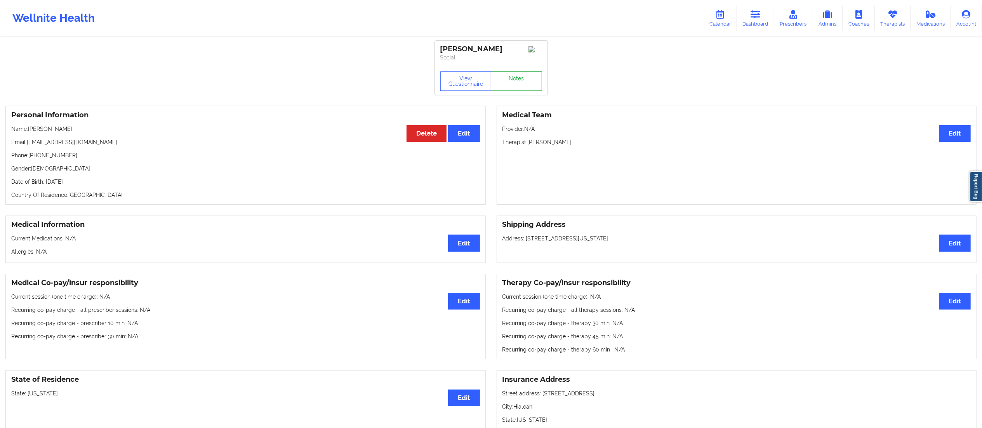
click at [521, 82] on link "Notes" at bounding box center [516, 80] width 51 height 19
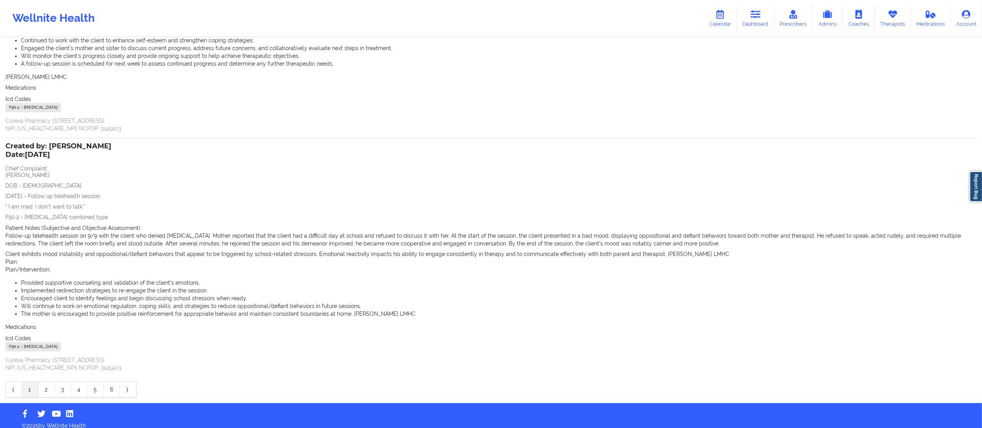
scroll to position [198, 0]
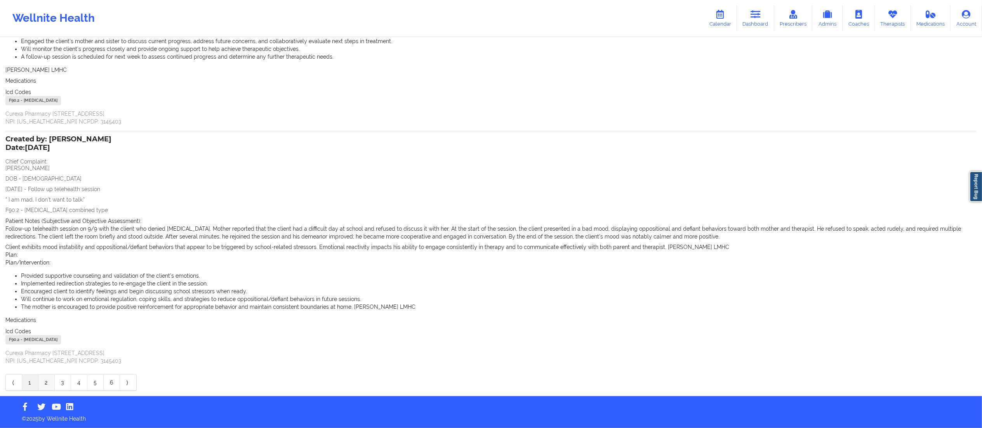
click at [40, 383] on link "2" at bounding box center [46, 383] width 16 height 16
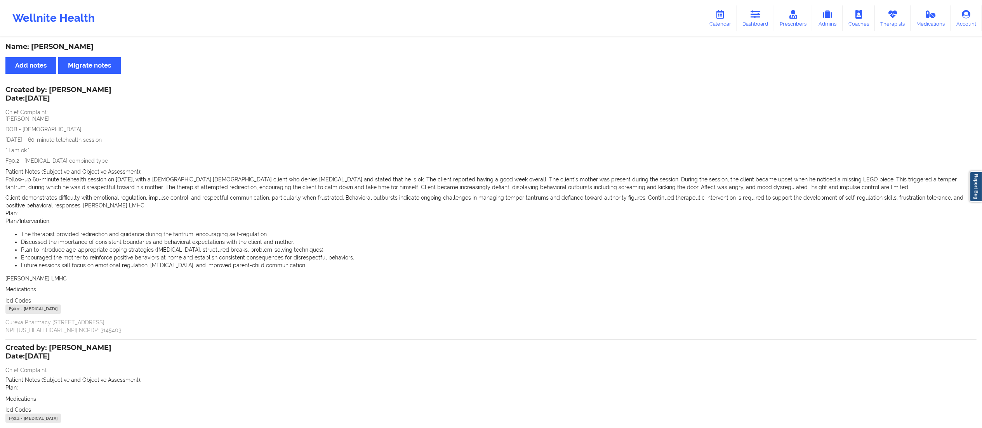
scroll to position [78, 0]
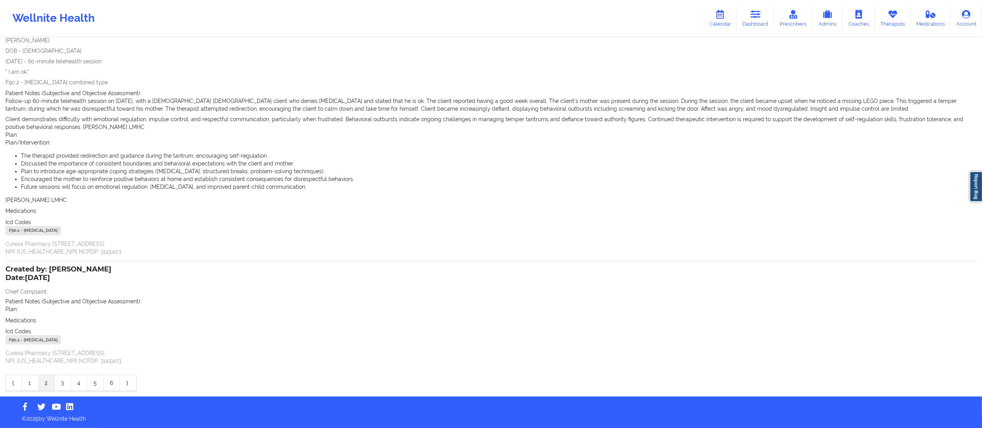
drag, startPoint x: 60, startPoint y: 386, endPoint x: 61, endPoint y: 380, distance: 6.0
click at [59, 386] on link "3" at bounding box center [63, 383] width 16 height 16
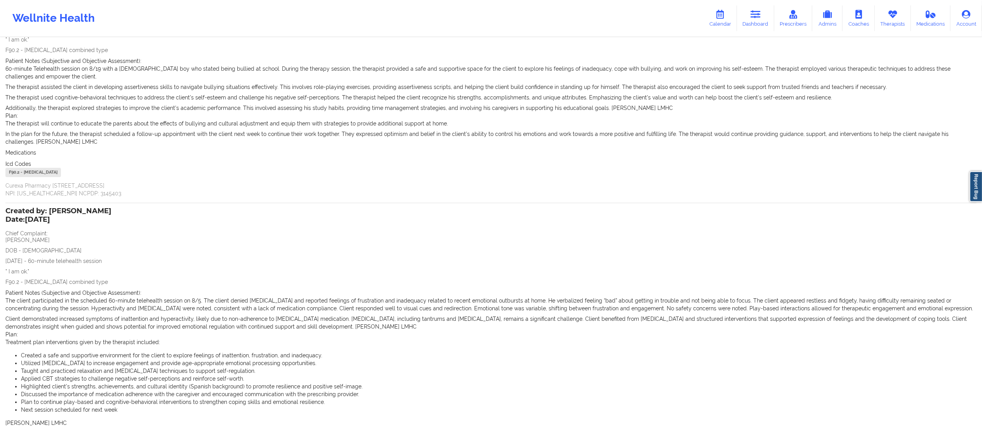
scroll to position [225, 0]
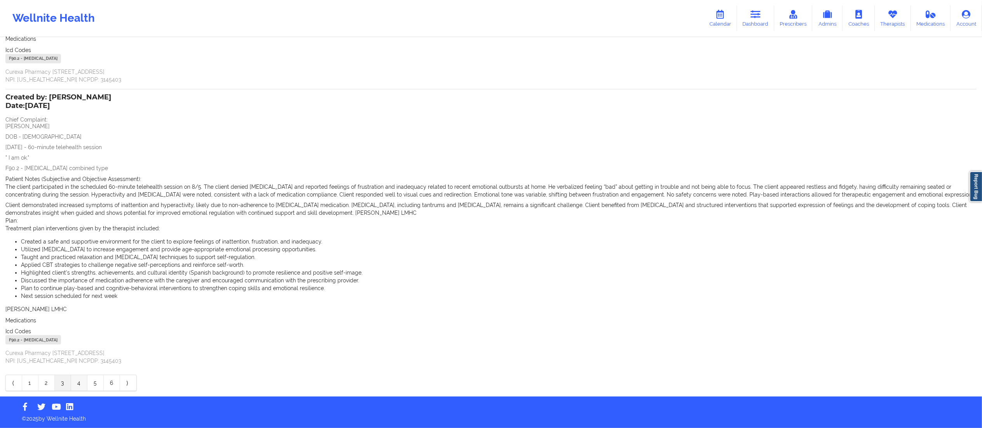
click at [75, 387] on link "4" at bounding box center [79, 383] width 16 height 16
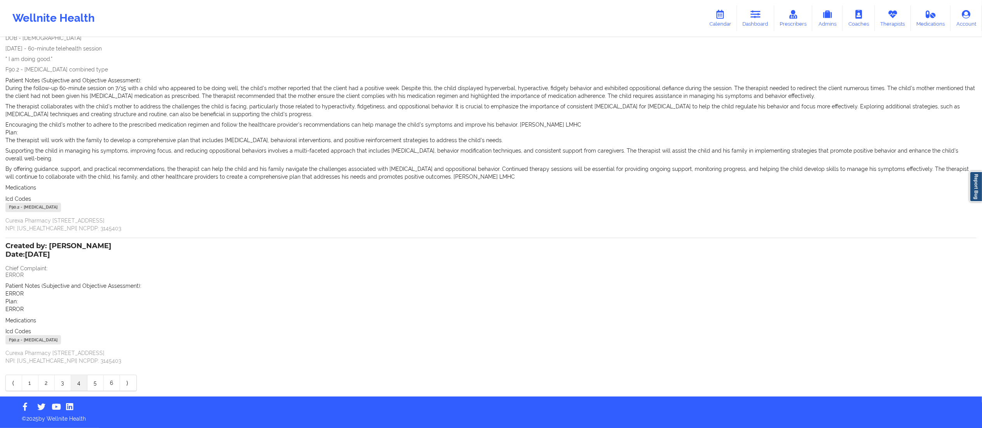
scroll to position [0, 0]
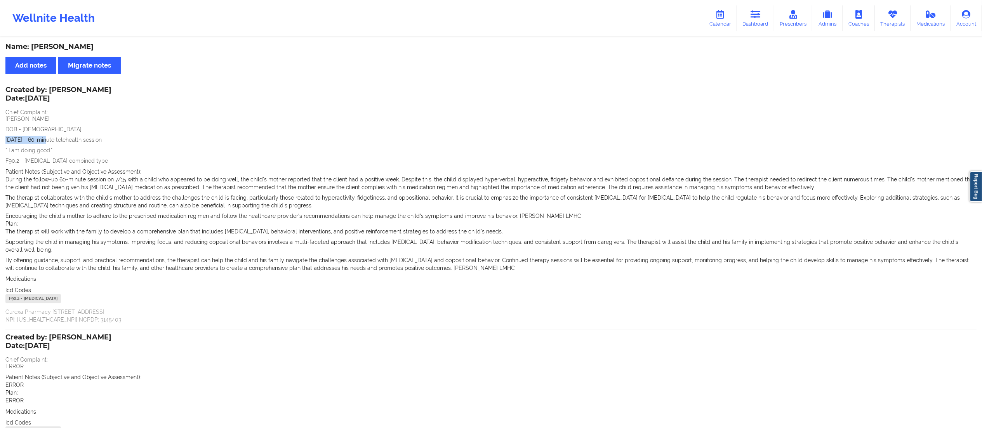
drag, startPoint x: 2, startPoint y: 136, endPoint x: 45, endPoint y: 142, distance: 43.9
click at [45, 142] on div "Name: Ignacio Díaz Add notes Migrate notes Created by: Franchezka Boyer Date: 1…" at bounding box center [491, 263] width 982 height 450
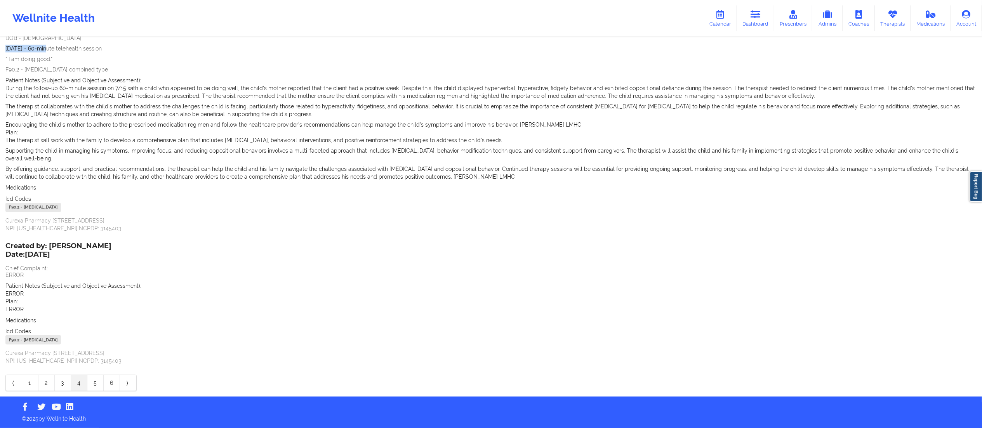
click at [92, 383] on link "5" at bounding box center [95, 383] width 16 height 16
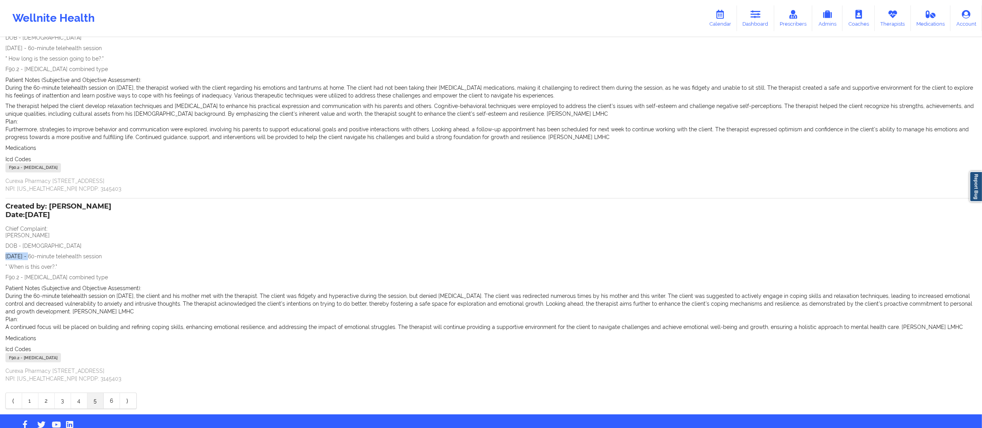
drag, startPoint x: 2, startPoint y: 255, endPoint x: 30, endPoint y: 258, distance: 27.7
click at [30, 258] on div "Name: Ignacio Díaz Add notes Migrate notes Created by: Franchezka Boyer Date: 1…" at bounding box center [491, 180] width 982 height 468
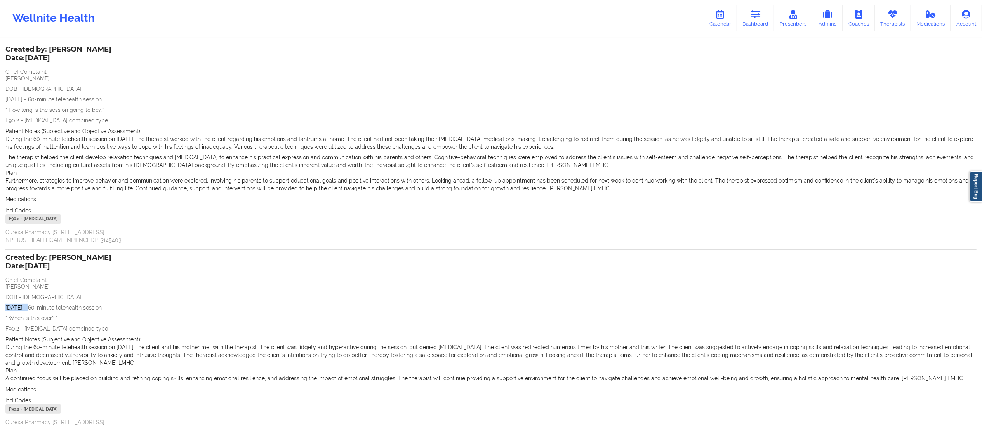
scroll to position [37, 0]
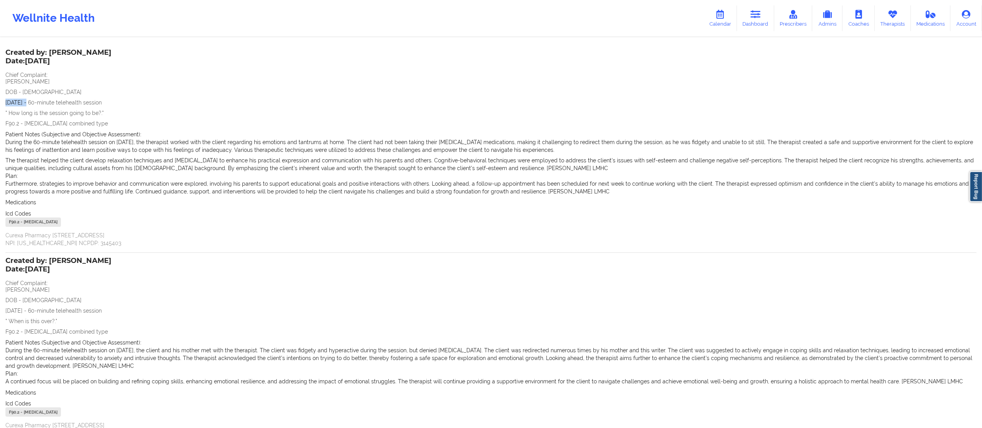
drag, startPoint x: 4, startPoint y: 99, endPoint x: 33, endPoint y: 110, distance: 30.7
click at [31, 103] on div "Name: Ignacio Díaz Add notes Migrate notes Created by: Franchezka Boyer Date: 1…" at bounding box center [491, 235] width 982 height 468
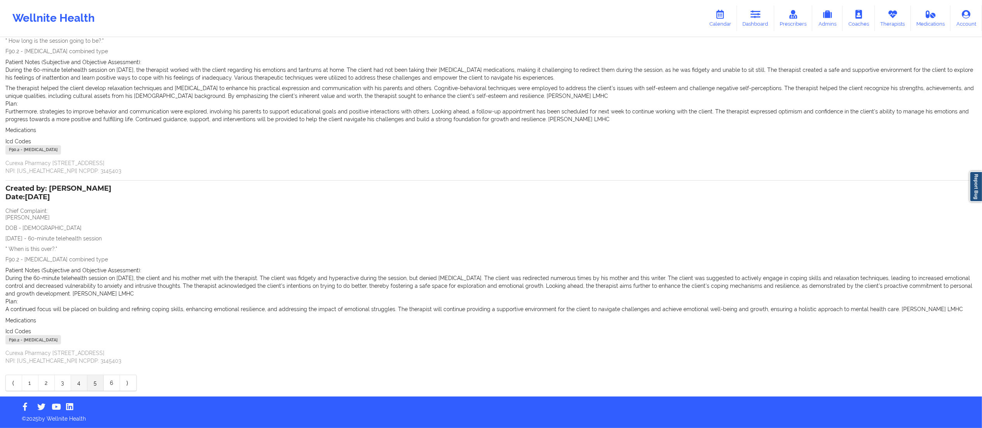
click at [73, 383] on link "4" at bounding box center [79, 383] width 16 height 16
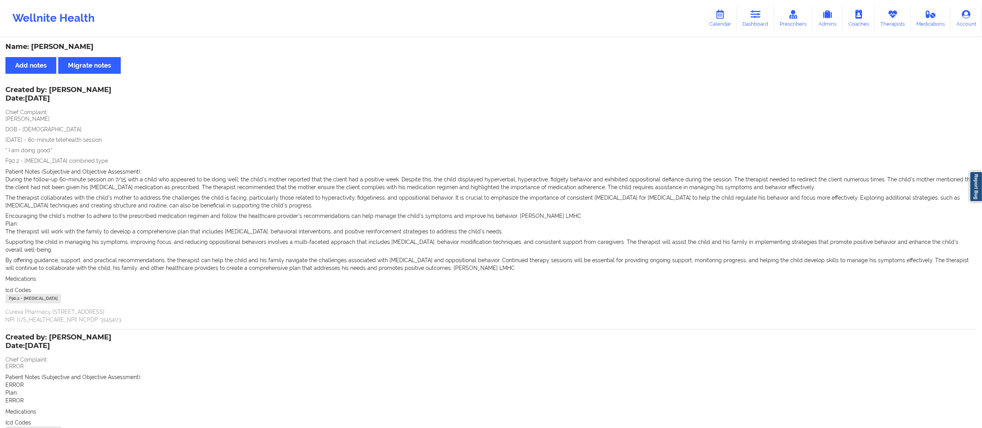
scroll to position [92, 0]
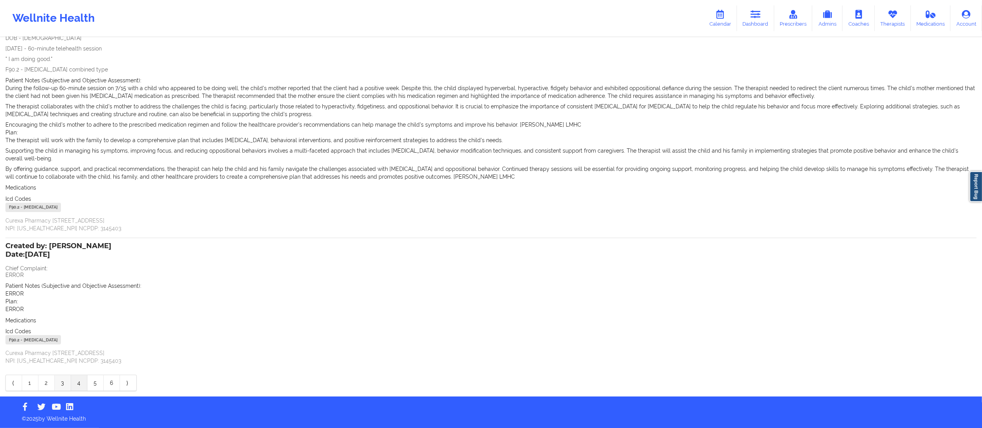
click at [59, 381] on link "3" at bounding box center [63, 383] width 16 height 16
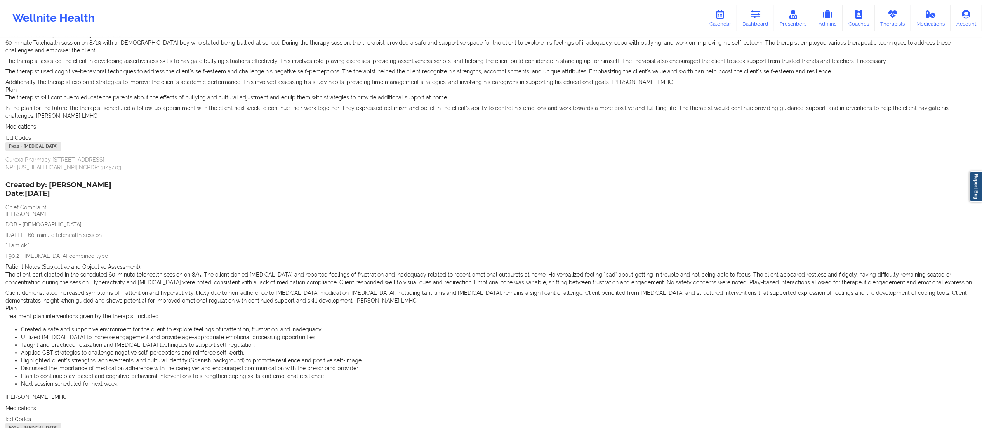
scroll to position [142, 0]
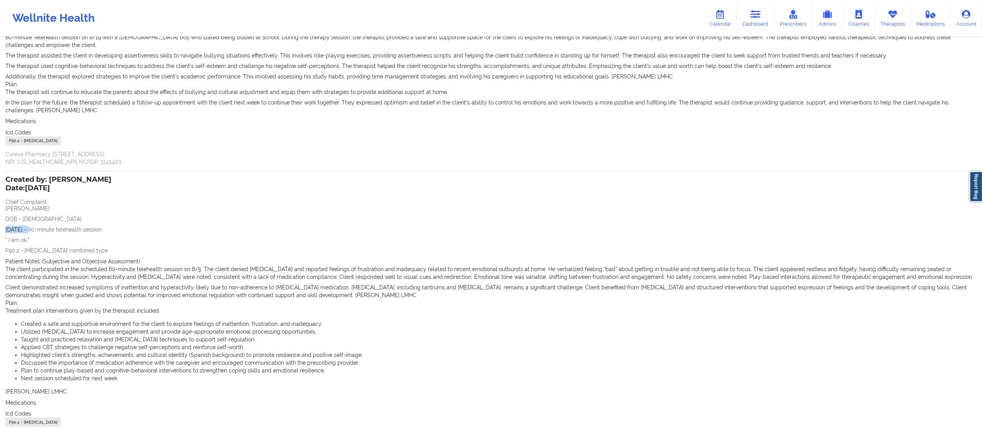
drag, startPoint x: 5, startPoint y: 227, endPoint x: 31, endPoint y: 225, distance: 26.5
click at [31, 225] on div "Name: Ignacio Díaz Add notes Migrate notes Created by: Franchezka Boyer Date: 2…" at bounding box center [491, 187] width 982 height 583
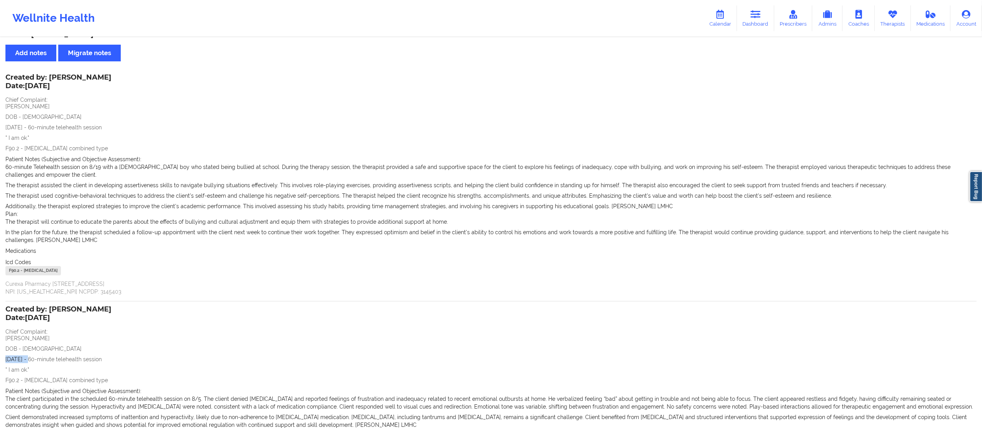
scroll to position [12, 0]
click at [751, 21] on link "Dashboard" at bounding box center [755, 18] width 37 height 26
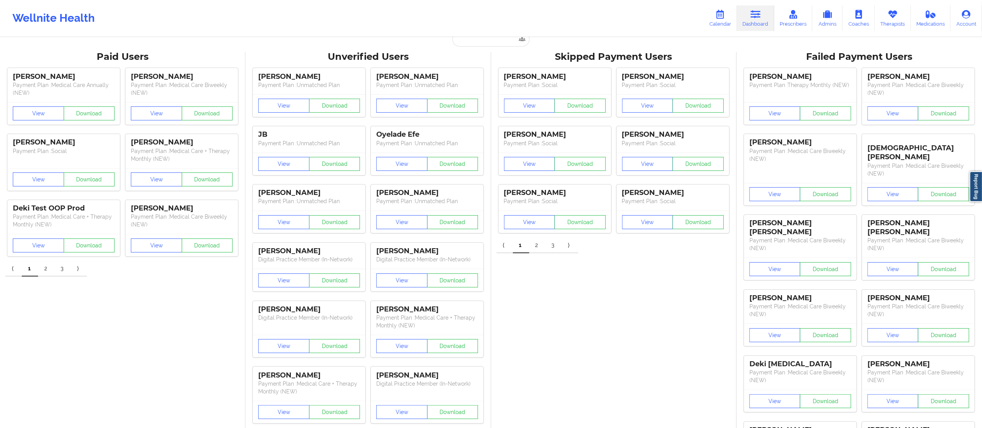
drag, startPoint x: 50, startPoint y: 330, endPoint x: 139, endPoint y: 226, distance: 136.4
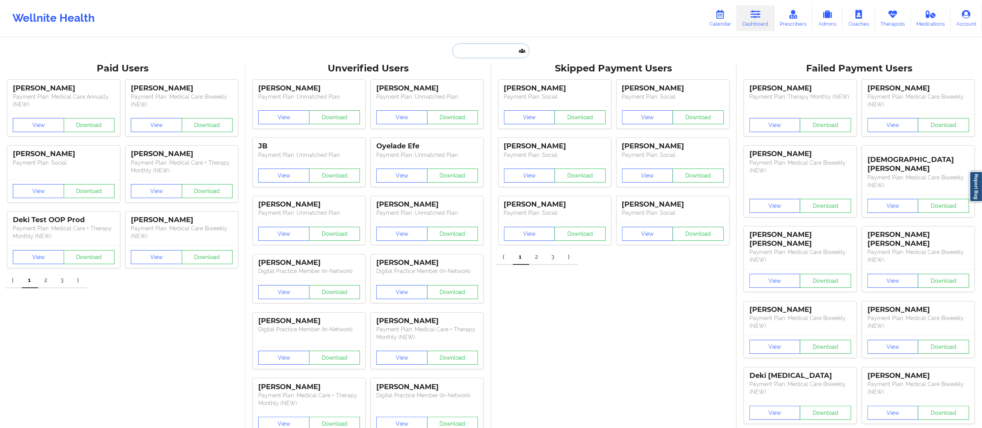
click at [484, 48] on input "text" at bounding box center [491, 51] width 77 height 15
paste input "arq.carinahernandez@gmail.com"
type input "arq.carinahernandez@gmail.com"
click at [498, 89] on div "Carina Hernandez - arq.carinahernandez@gmail.com" at bounding box center [510, 85] width 104 height 14
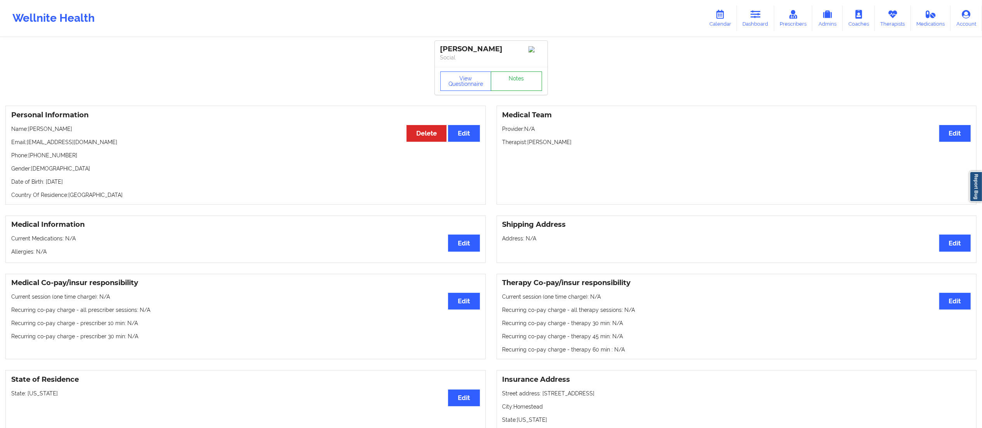
click at [502, 83] on link "Notes" at bounding box center [516, 80] width 51 height 19
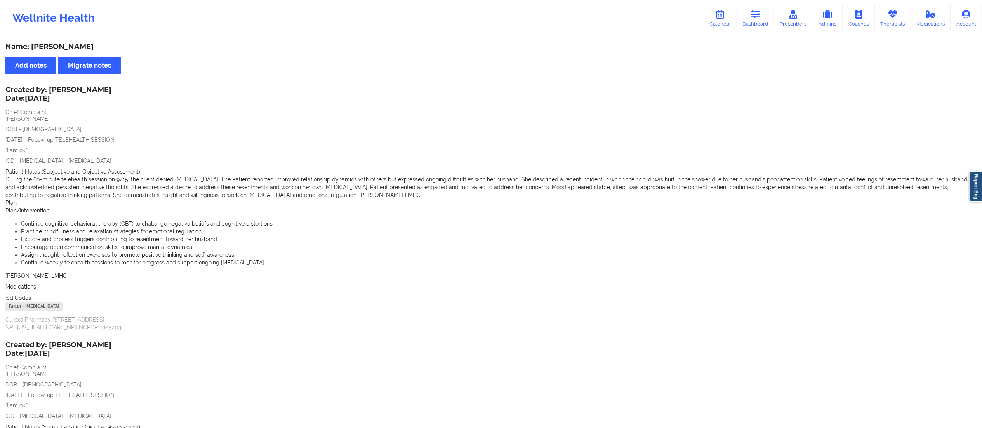
scroll to position [214, 0]
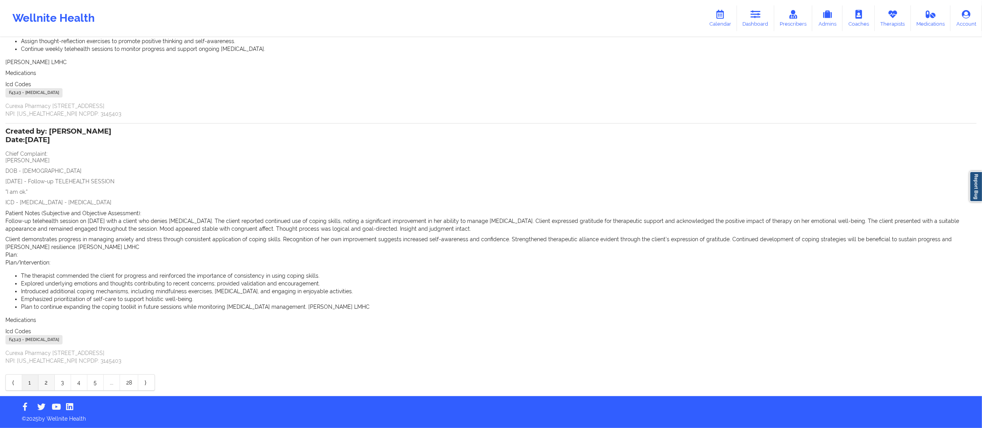
click at [45, 385] on link "2" at bounding box center [46, 383] width 16 height 16
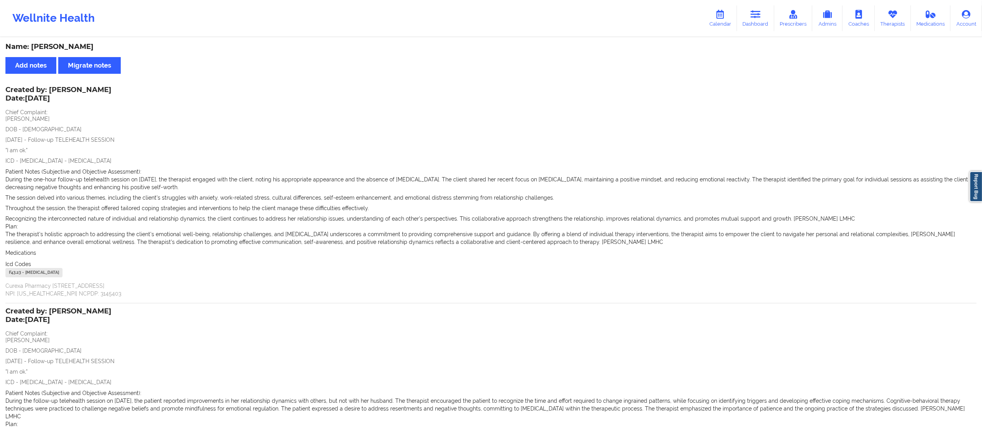
scroll to position [123, 0]
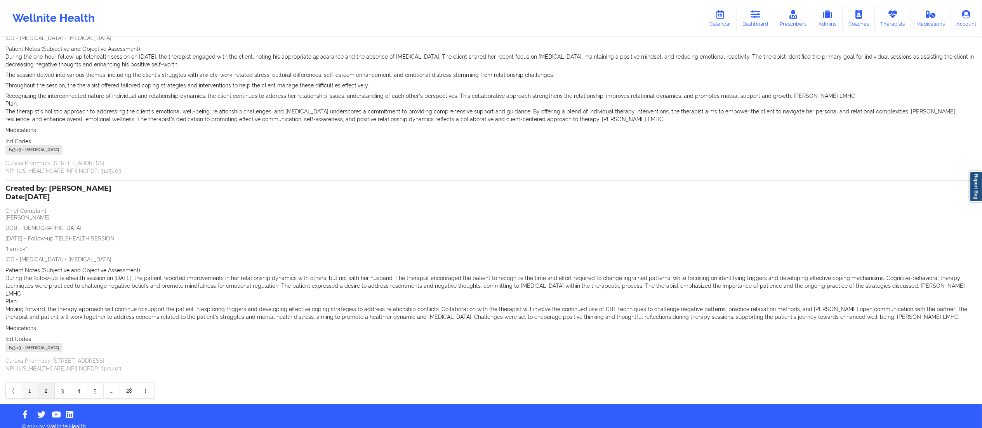
click at [33, 383] on link "1" at bounding box center [30, 391] width 16 height 16
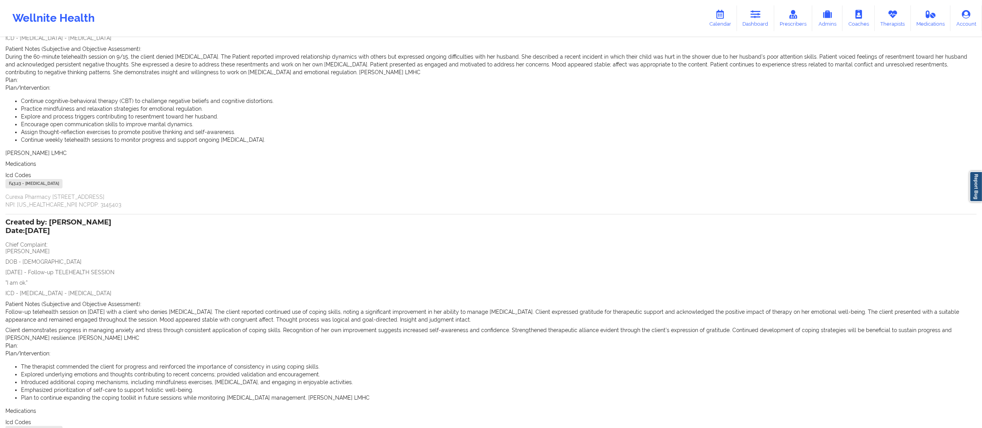
click at [89, 231] on p "Date: 11/09/2025" at bounding box center [58, 231] width 106 height 10
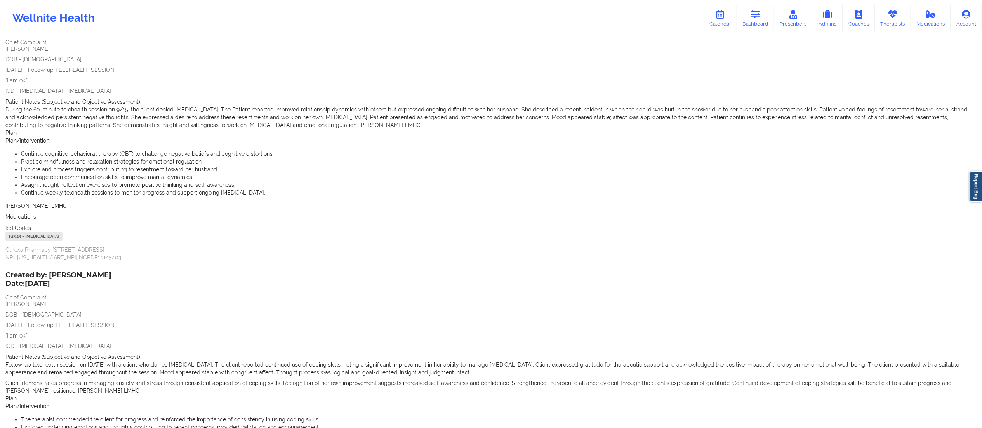
scroll to position [0, 0]
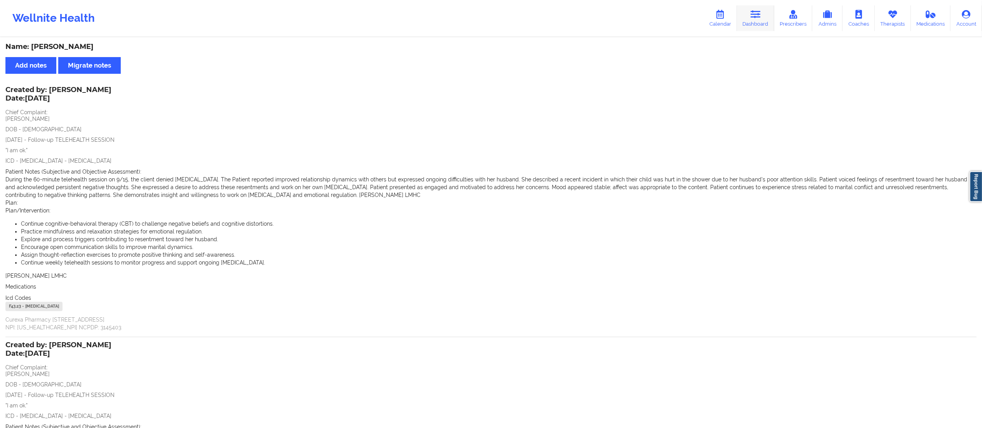
click at [765, 18] on link "Dashboard" at bounding box center [755, 18] width 37 height 26
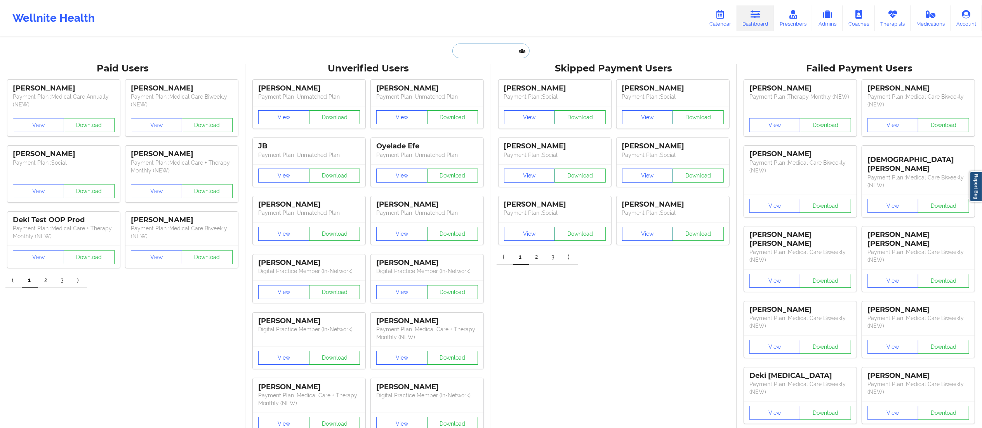
click at [510, 47] on input "text" at bounding box center [491, 51] width 77 height 15
paste input "mikenunez06@gmail.com"
type input "mikenunez06@gmail.com"
click at [476, 93] on div "Social" at bounding box center [510, 95] width 104 height 7
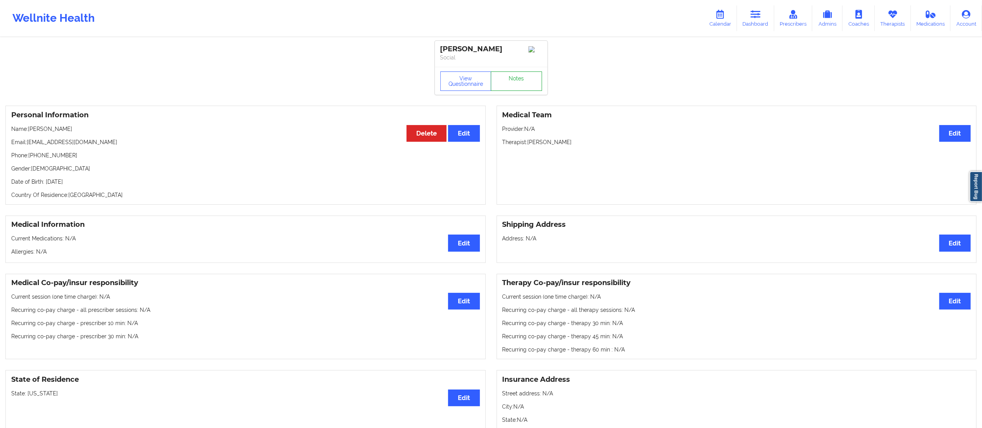
click at [510, 85] on link "Notes" at bounding box center [516, 80] width 51 height 19
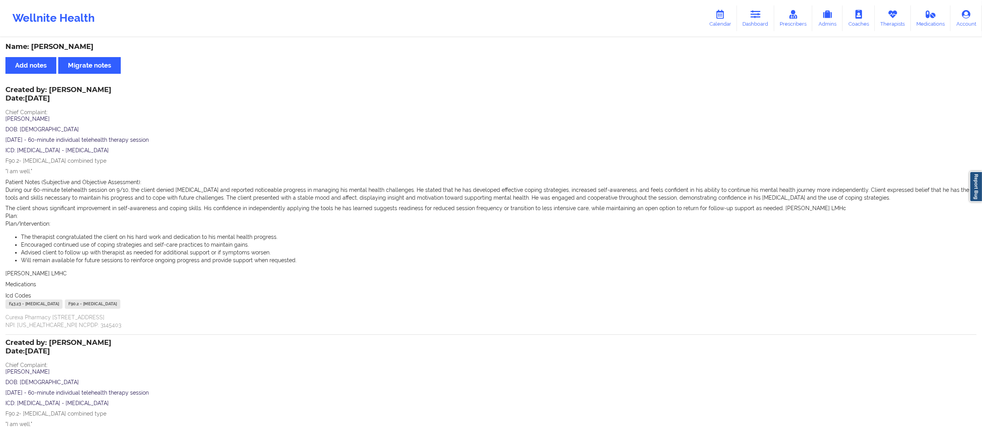
scroll to position [235, 0]
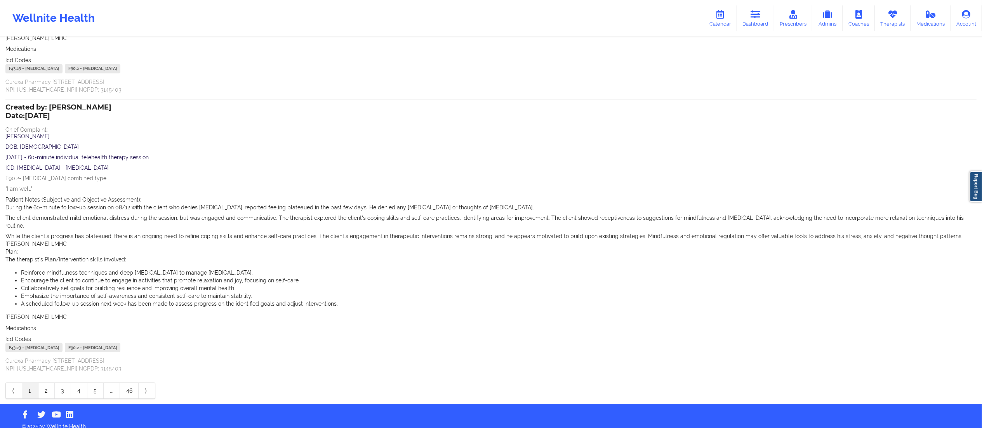
click at [14, 159] on span "8/12/2025 - 60-minute individual telehealth therapy session" at bounding box center [76, 157] width 143 height 6
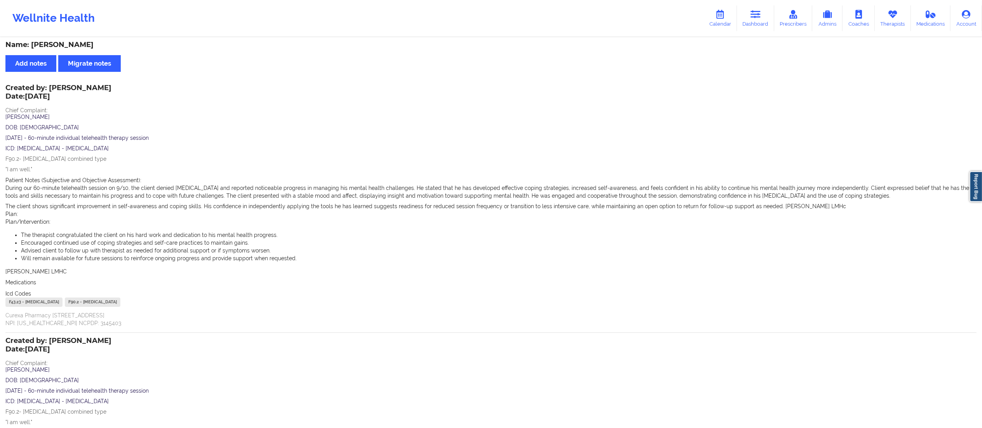
scroll to position [0, 0]
drag, startPoint x: 5, startPoint y: 140, endPoint x: 41, endPoint y: 142, distance: 36.2
click at [41, 142] on span "9/10/2025 - 60-minute individual telehealth therapy session" at bounding box center [76, 140] width 143 height 6
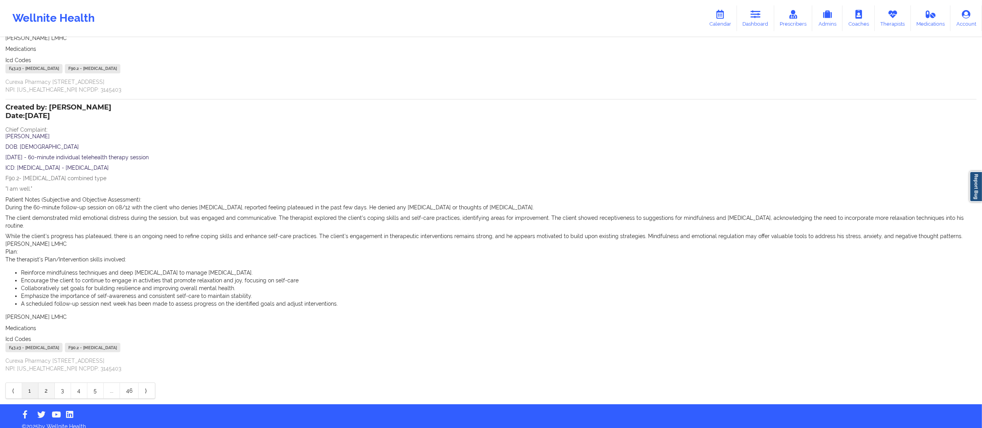
click at [42, 385] on link "2" at bounding box center [46, 391] width 16 height 16
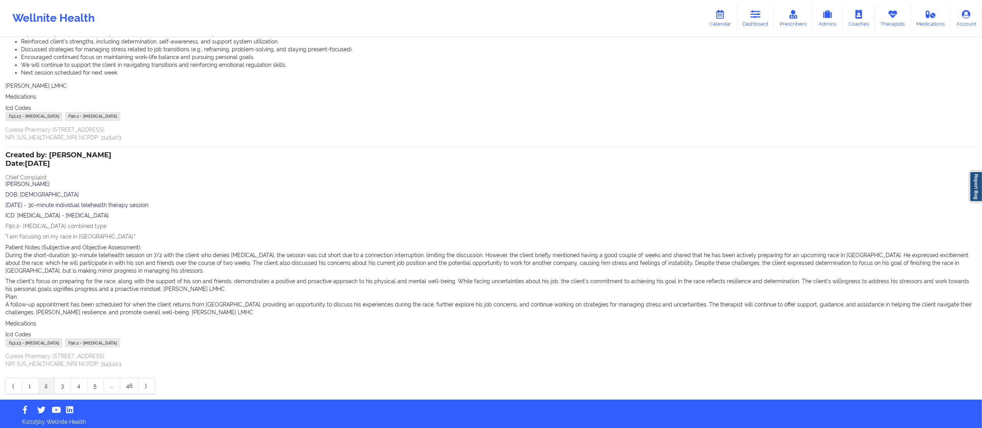
scroll to position [238, 0]
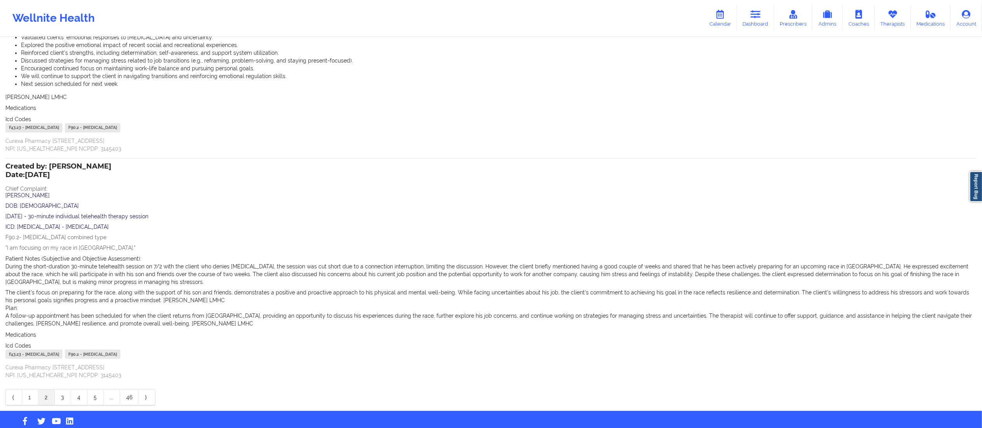
scroll to position [0, 0]
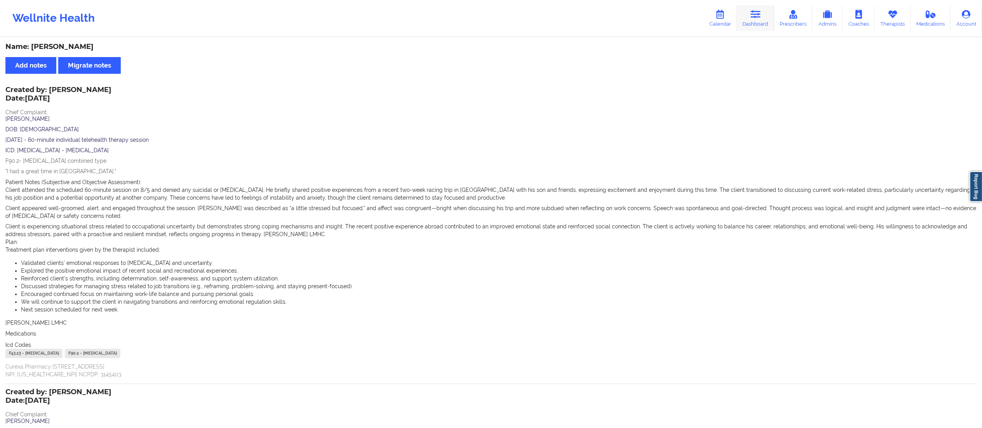
click at [750, 29] on link "Dashboard" at bounding box center [755, 18] width 37 height 26
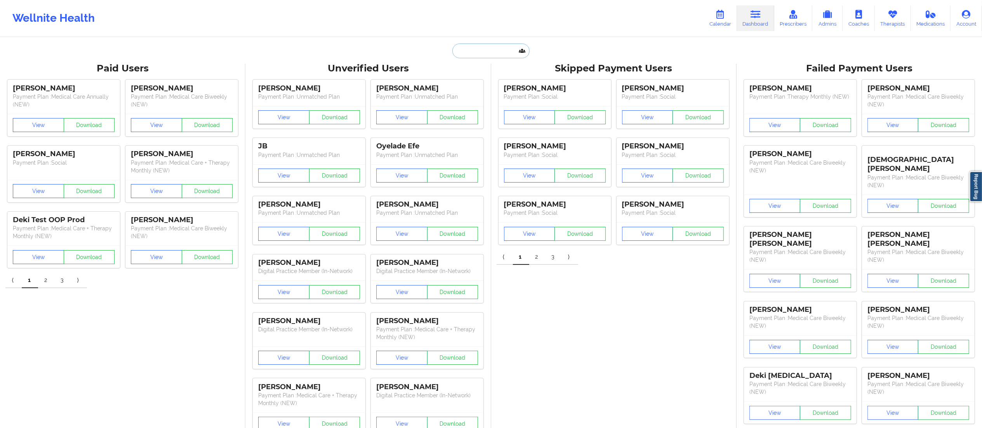
click at [479, 54] on input "text" at bounding box center [491, 51] width 77 height 15
paste input "eduardiojea@gmail.com"
type input "eduardiojea@gmail.com"
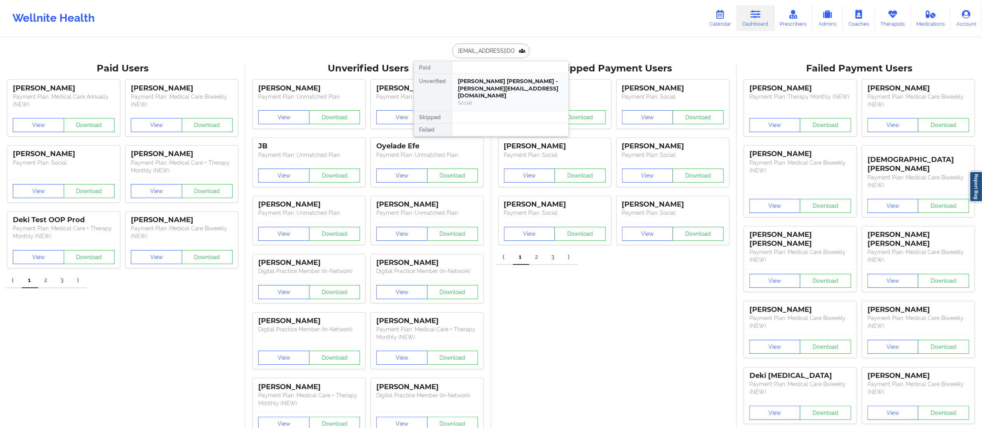
click at [489, 92] on div "Eduardo Montesino Ojea - eduardiojea@gmail.com" at bounding box center [510, 89] width 104 height 22
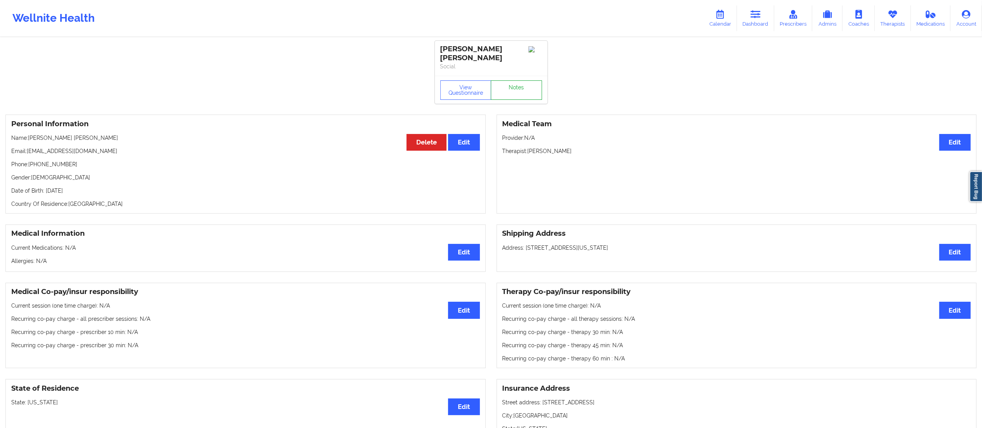
click at [509, 93] on link "Notes" at bounding box center [516, 89] width 51 height 19
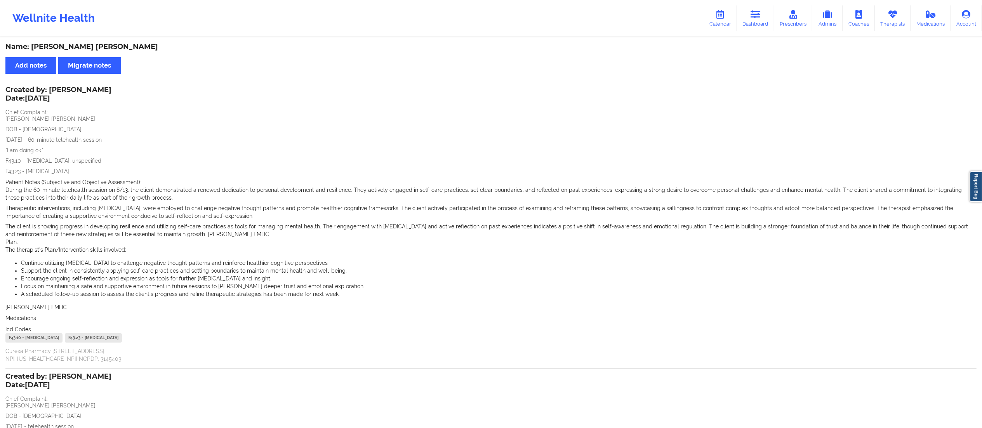
scroll to position [241, 0]
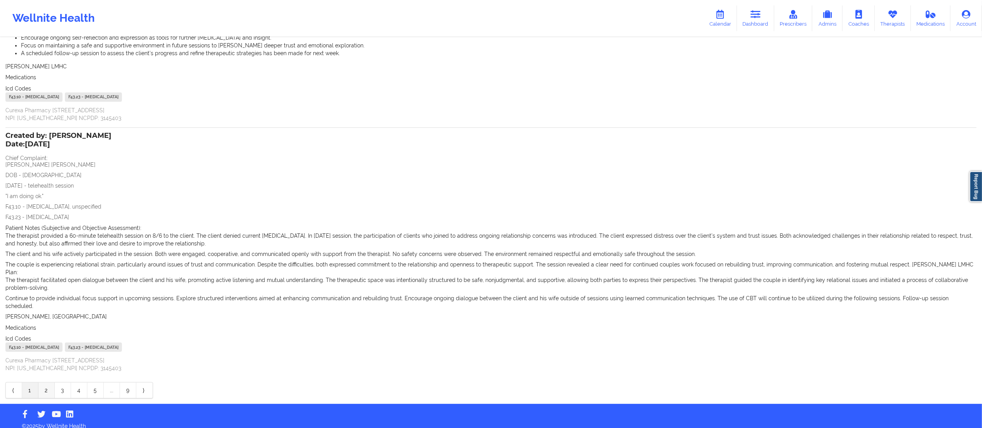
click at [41, 385] on link "2" at bounding box center [46, 391] width 16 height 16
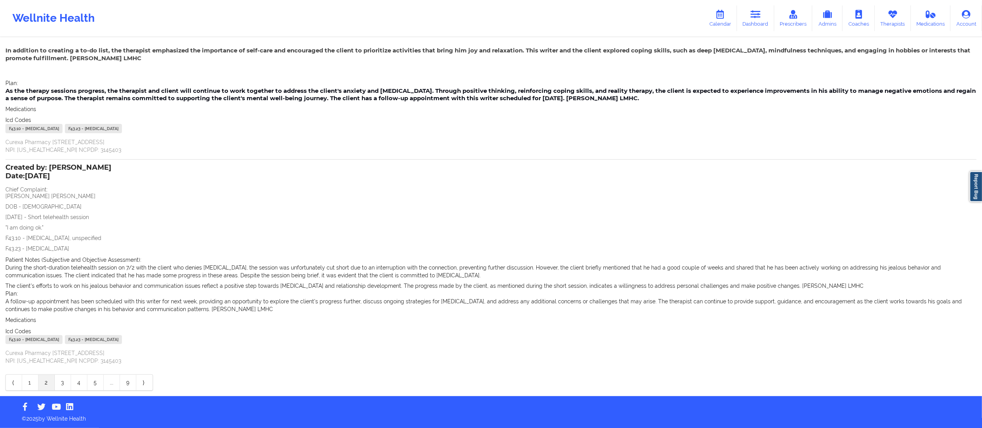
scroll to position [0, 0]
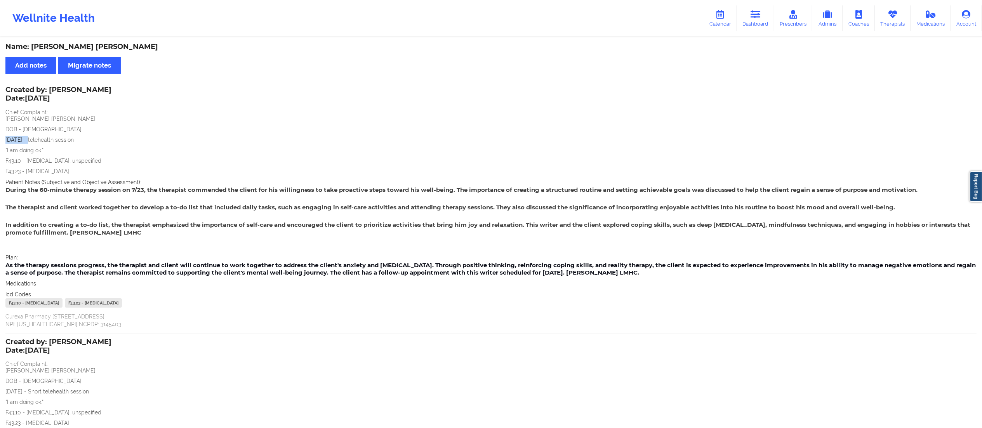
drag, startPoint x: 5, startPoint y: 139, endPoint x: 33, endPoint y: 145, distance: 28.0
click at [33, 145] on span "Eduardo Montesino Ojea DOB - 1/08/1993 7/23/2025 - telehealth session "I am doi…" at bounding box center [491, 145] width 972 height 60
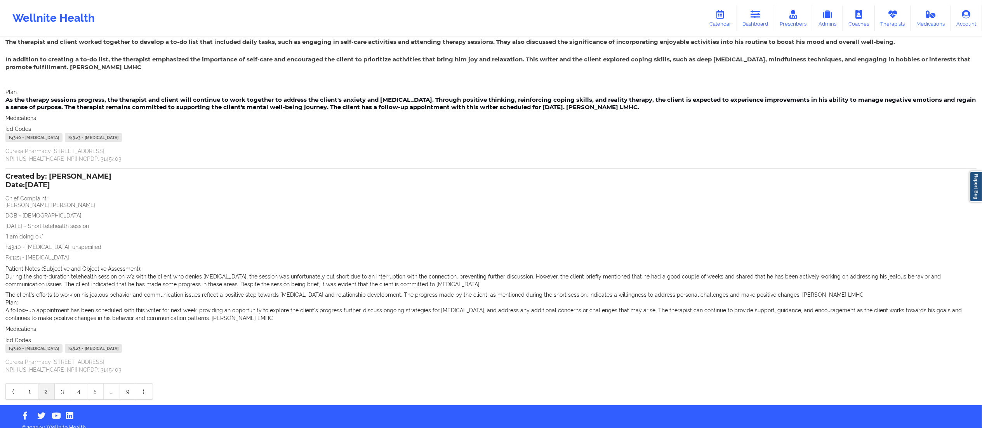
scroll to position [174, 0]
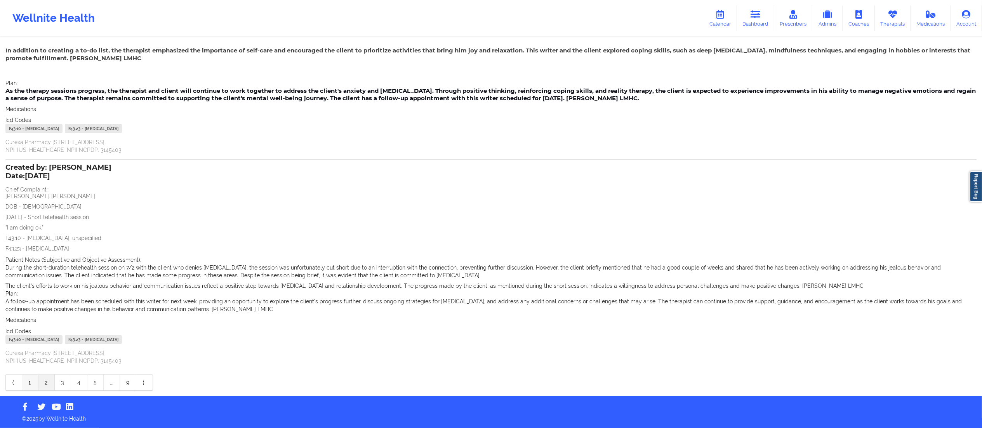
click at [30, 382] on link "1" at bounding box center [30, 383] width 16 height 16
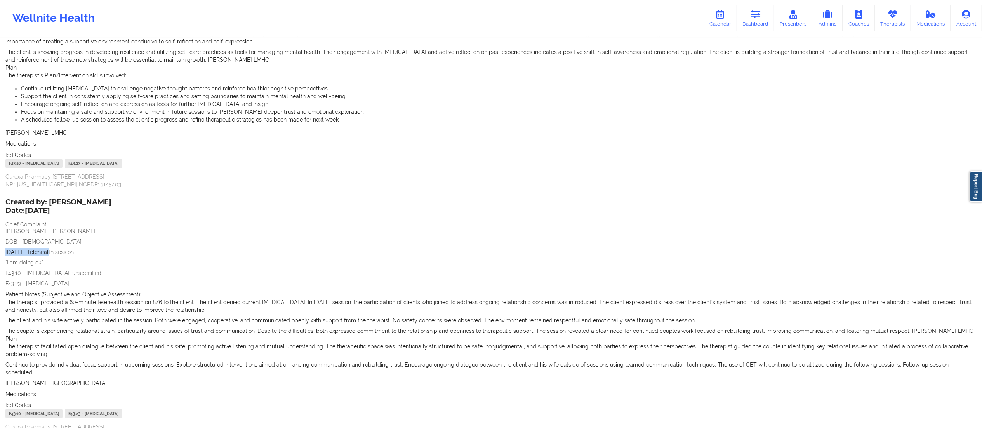
drag, startPoint x: 6, startPoint y: 250, endPoint x: 50, endPoint y: 257, distance: 44.1
click at [50, 257] on div "Name: Eduardo Montesino Ojea Add notes Migrate notes Created by: Franchezka Boy…" at bounding box center [491, 167] width 982 height 607
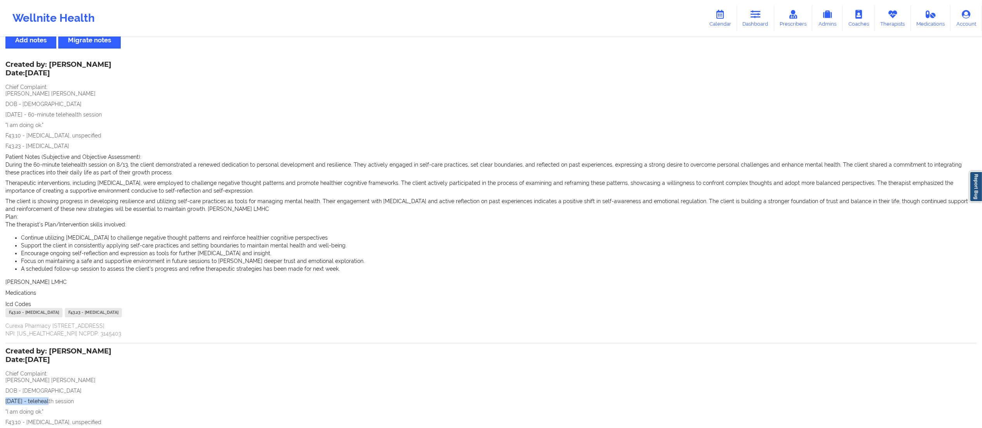
scroll to position [0, 0]
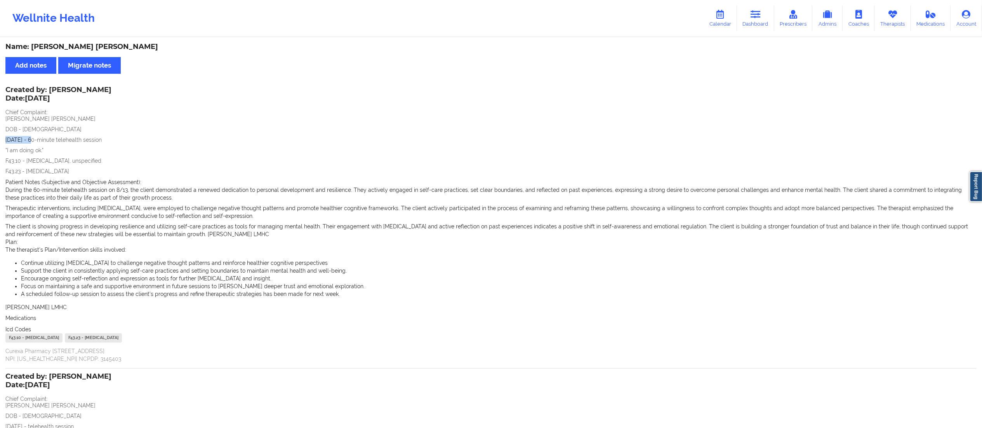
drag, startPoint x: 5, startPoint y: 138, endPoint x: 35, endPoint y: 141, distance: 30.0
click at [35, 141] on div "Name: Eduardo Montesino Ojea Add notes Migrate notes Created by: Franchezka Boy…" at bounding box center [491, 341] width 982 height 607
click at [765, 21] on link "Dashboard" at bounding box center [755, 18] width 37 height 26
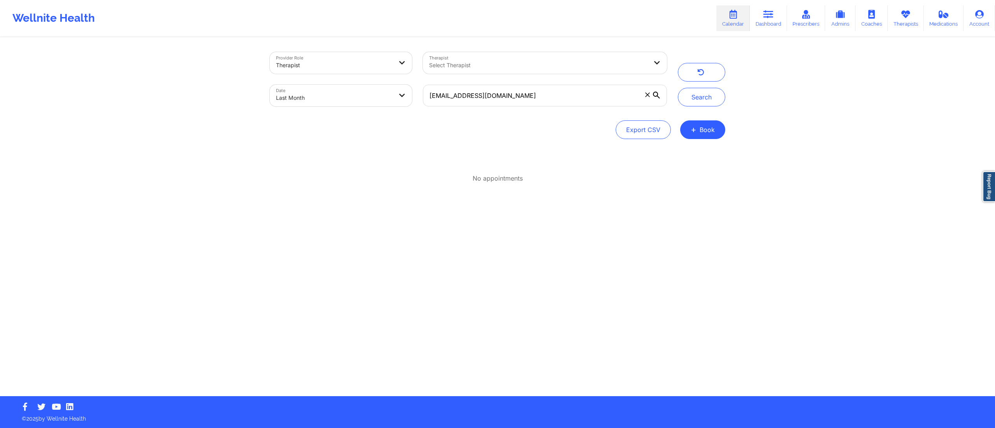
click at [518, 96] on input "[EMAIL_ADDRESS][DOMAIN_NAME]" at bounding box center [545, 96] width 244 height 22
click at [393, 102] on body "Wellnite Health Calendar Dashboard Prescribers Admins Coaches Therapists Medica…" at bounding box center [497, 214] width 995 height 428
select select "2025-7"
select select "2025-8"
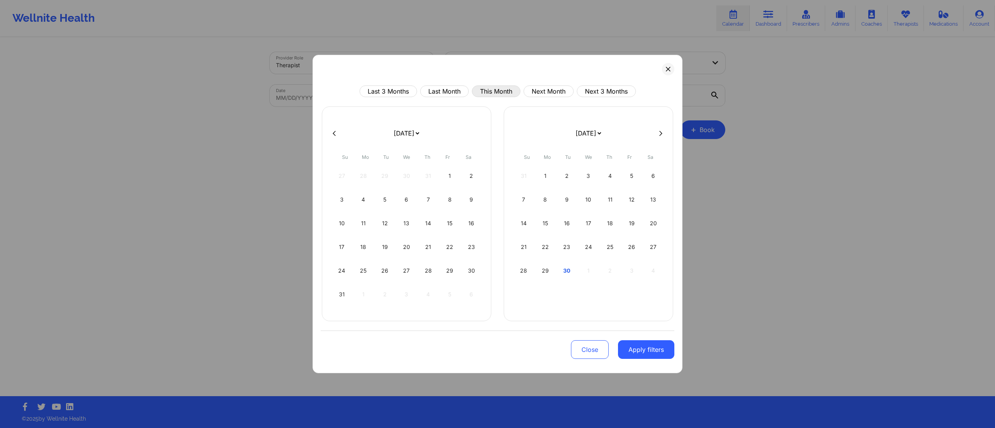
click at [479, 91] on button "This Month" at bounding box center [496, 91] width 49 height 12
select select "2025-8"
select select "2025-9"
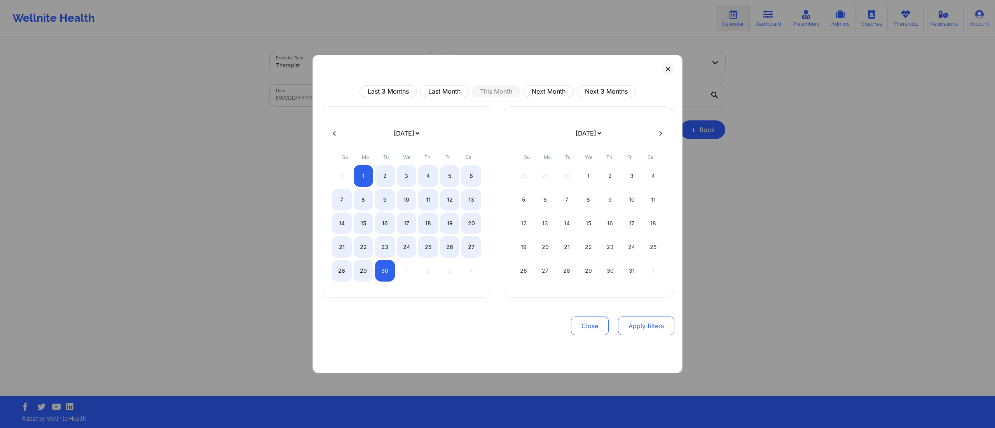
click at [628, 322] on button "Apply filters" at bounding box center [646, 326] width 56 height 19
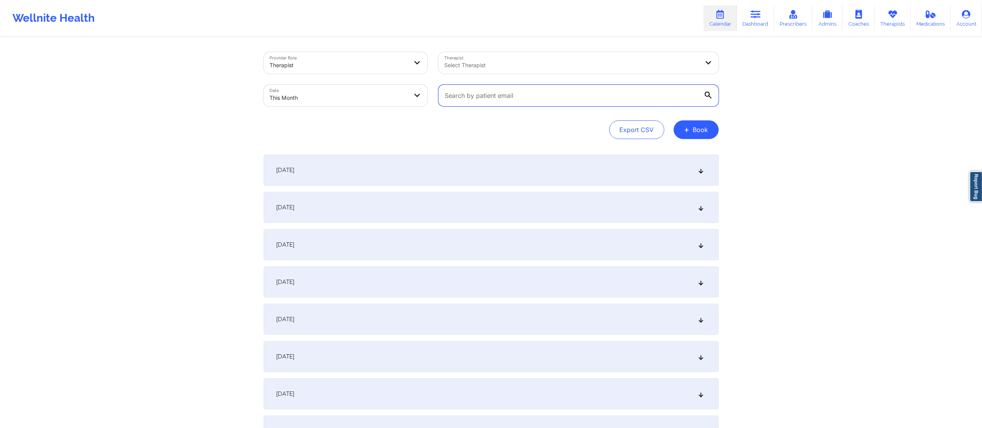
click at [497, 87] on input "text" at bounding box center [579, 96] width 280 height 22
paste input "[EMAIL_ADDRESS][DOMAIN_NAME]"
type input "[EMAIL_ADDRESS][DOMAIN_NAME]"
drag, startPoint x: 532, startPoint y: 101, endPoint x: 392, endPoint y: 108, distance: 140.8
click at [392, 108] on div "Provider Role Therapist Therapist Select Therapist Date This Month [EMAIL_ADDRE…" at bounding box center [491, 79] width 466 height 65
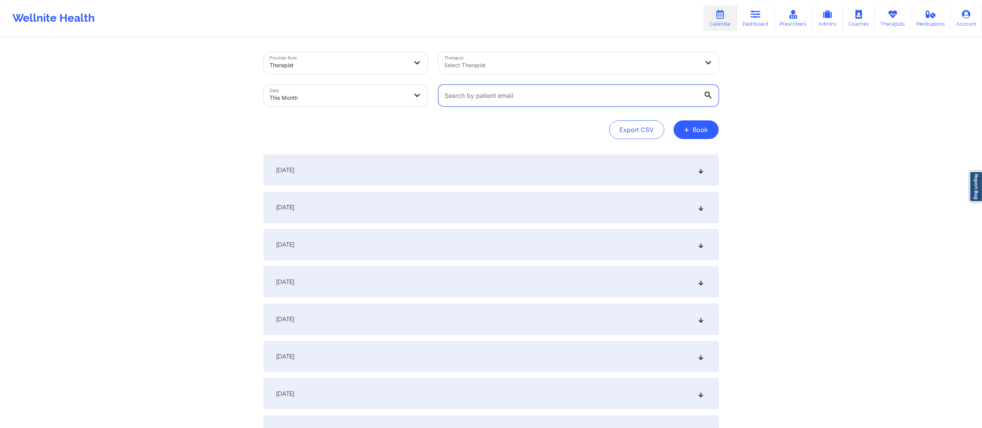
paste input "[EMAIL_ADDRESS][DOMAIN_NAME]"
drag, startPoint x: 530, startPoint y: 88, endPoint x: 407, endPoint y: 99, distance: 123.7
click at [407, 99] on div "Provider Role Therapist Therapist Select Therapist Date This Month [EMAIL_ADDRE…" at bounding box center [491, 79] width 466 height 65
click at [394, 175] on div "[DATE]" at bounding box center [491, 170] width 455 height 31
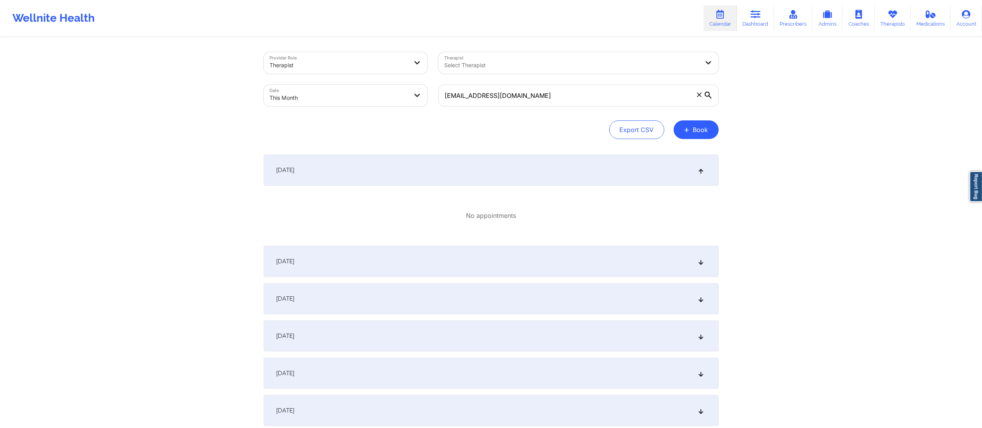
click at [389, 255] on div "[DATE]" at bounding box center [491, 261] width 455 height 31
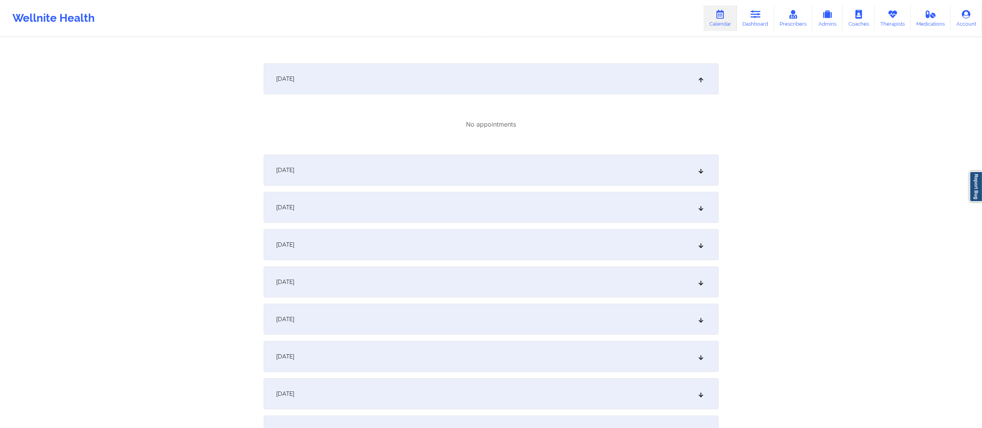
scroll to position [183, 0]
click at [380, 169] on div "[DATE]" at bounding box center [491, 169] width 455 height 31
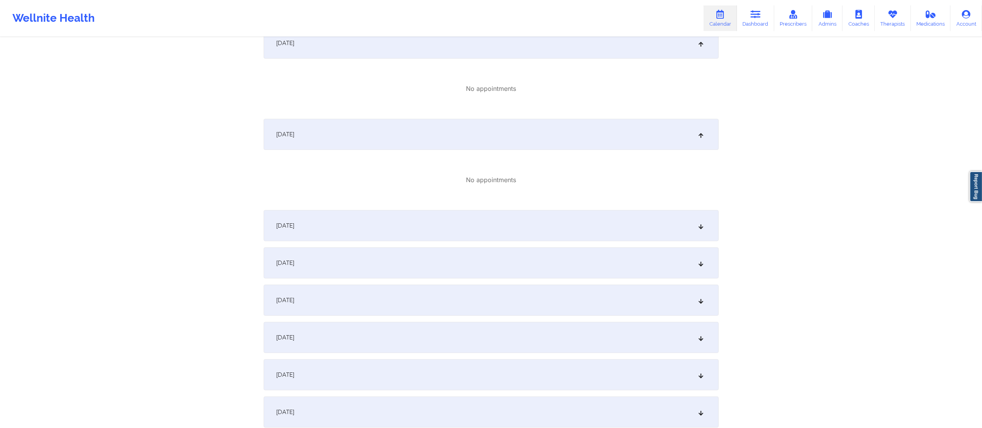
click at [383, 225] on div "[DATE]" at bounding box center [491, 225] width 455 height 31
click at [381, 216] on div "[DATE]" at bounding box center [491, 222] width 455 height 31
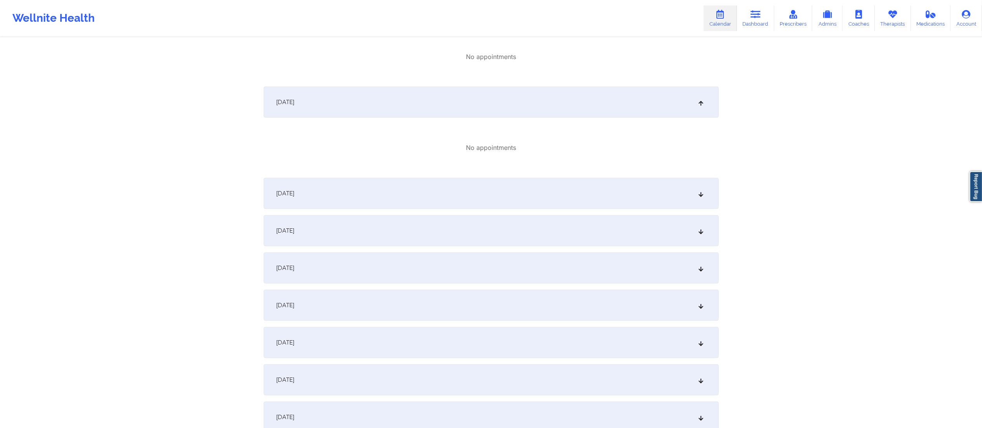
scroll to position [434, 0]
click at [381, 196] on div "[DATE]" at bounding box center [491, 192] width 455 height 31
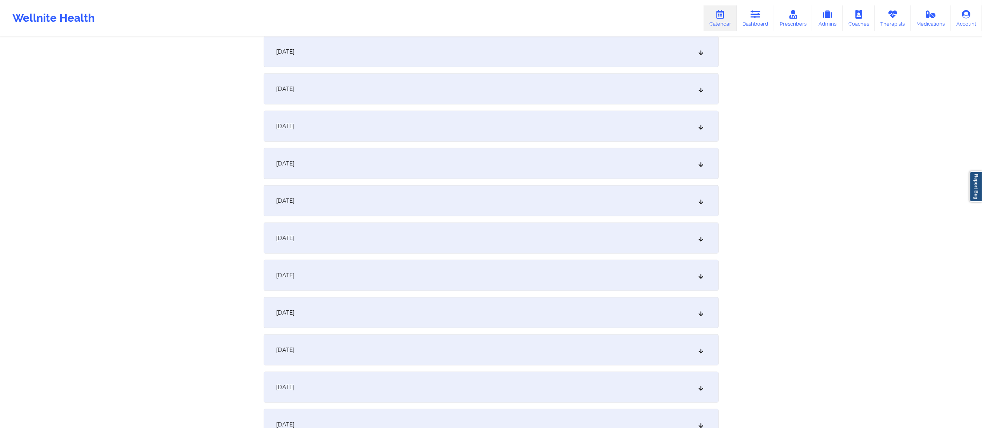
scroll to position [667, 0]
click at [351, 225] on div "[DATE]" at bounding box center [491, 237] width 455 height 31
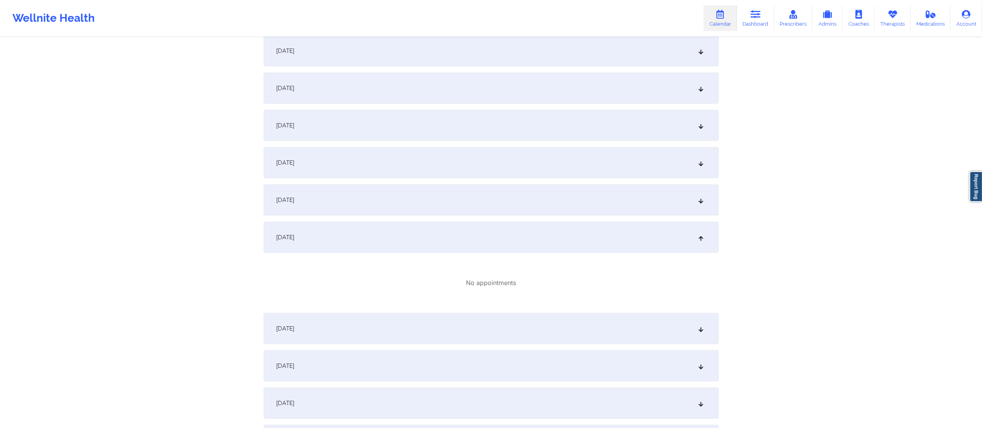
click at [377, 190] on div "[DATE]" at bounding box center [491, 200] width 455 height 31
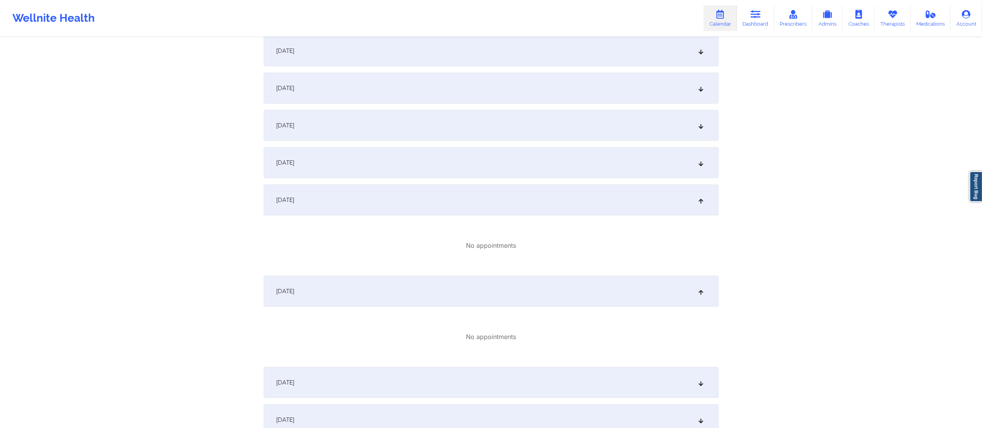
click at [373, 160] on div "[DATE]" at bounding box center [491, 162] width 455 height 31
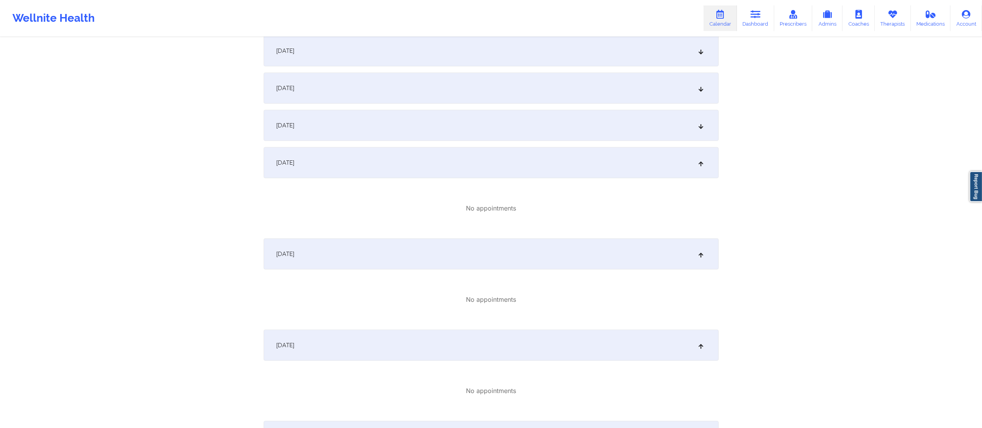
click at [383, 132] on div "[DATE]" at bounding box center [491, 125] width 455 height 31
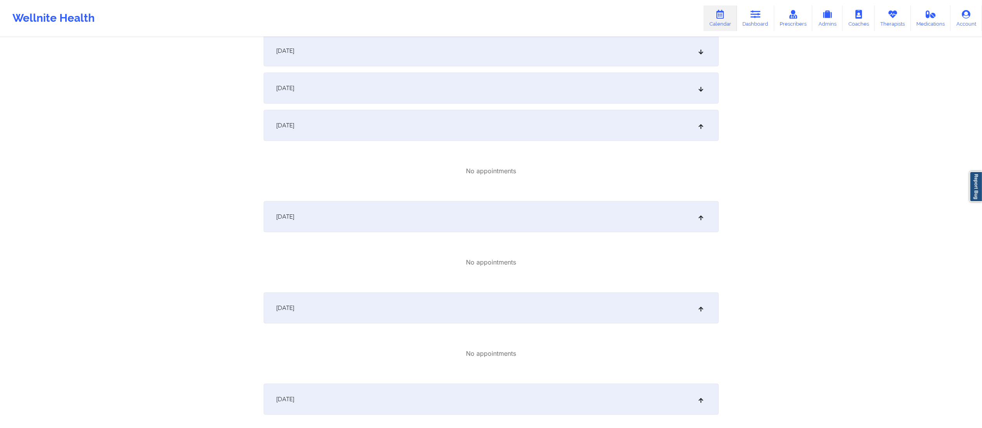
click at [390, 85] on div "[DATE]" at bounding box center [491, 88] width 455 height 31
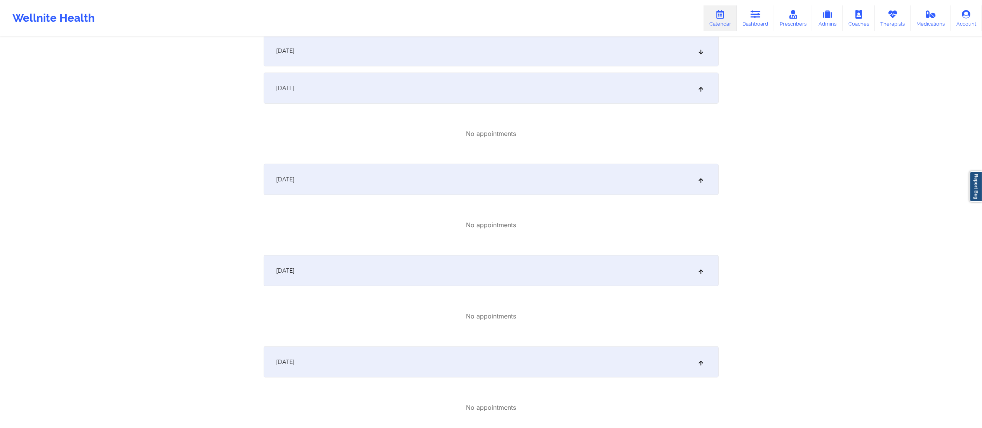
click at [396, 44] on div "[DATE]" at bounding box center [491, 50] width 455 height 31
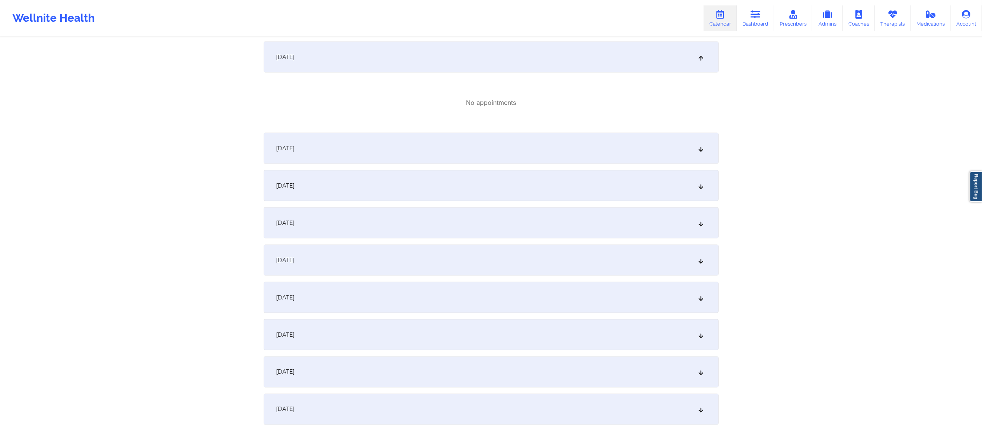
scroll to position [1117, 0]
click at [376, 147] on div "[DATE]" at bounding box center [491, 147] width 455 height 31
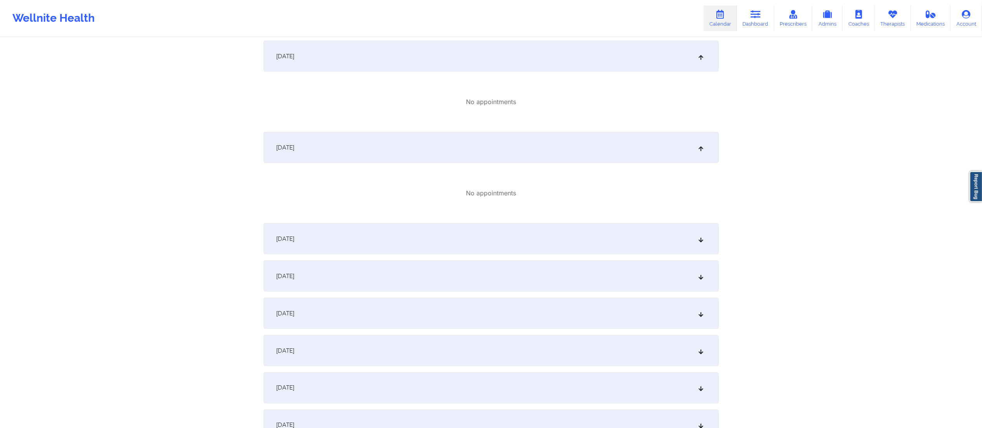
click at [364, 232] on div "[DATE]" at bounding box center [491, 238] width 455 height 31
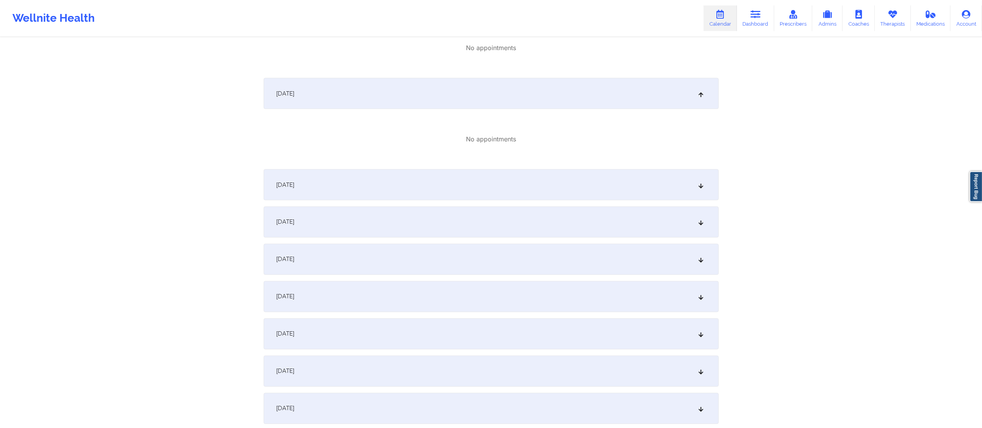
scroll to position [1291, 0]
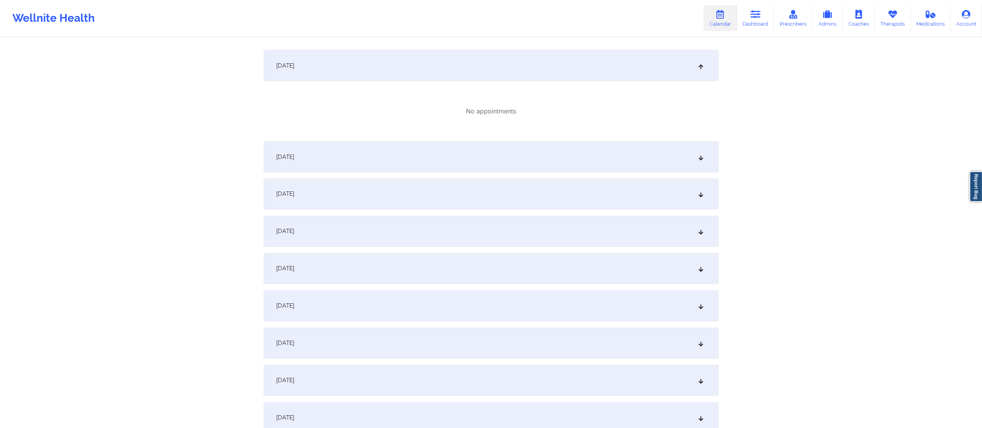
click at [363, 162] on div "[DATE]" at bounding box center [491, 156] width 455 height 31
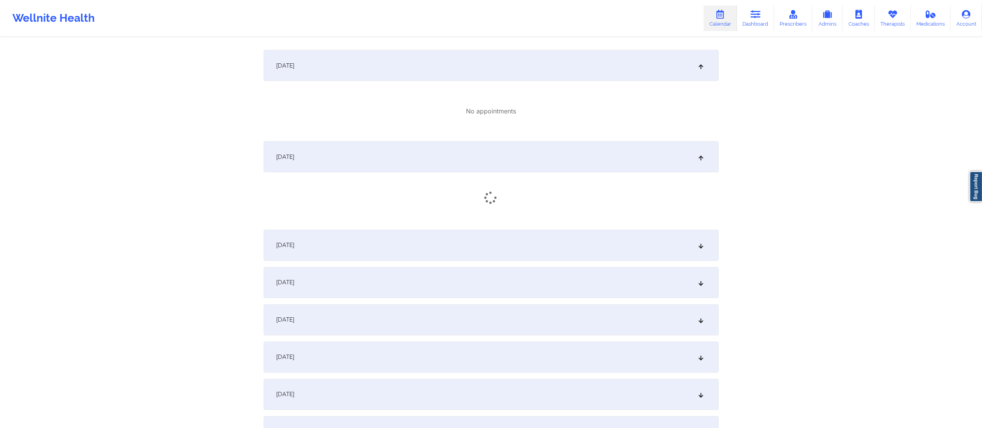
click at [355, 247] on div "[DATE]" at bounding box center [491, 245] width 455 height 31
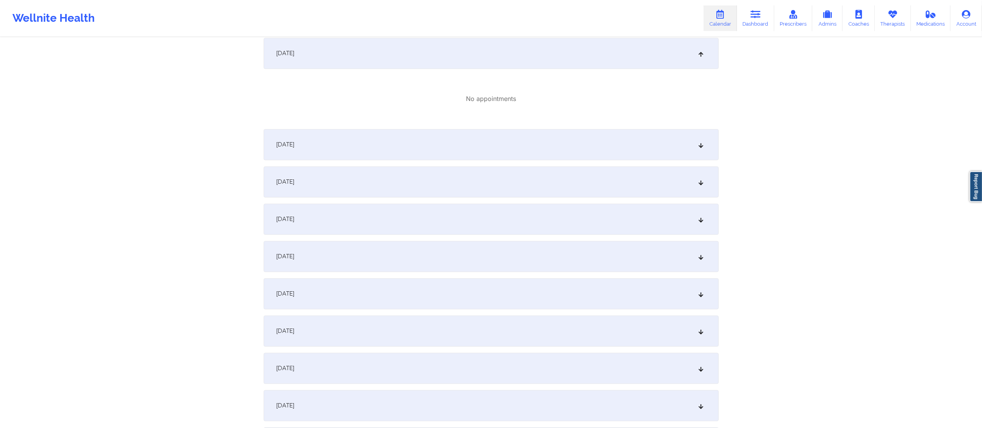
scroll to position [1515, 0]
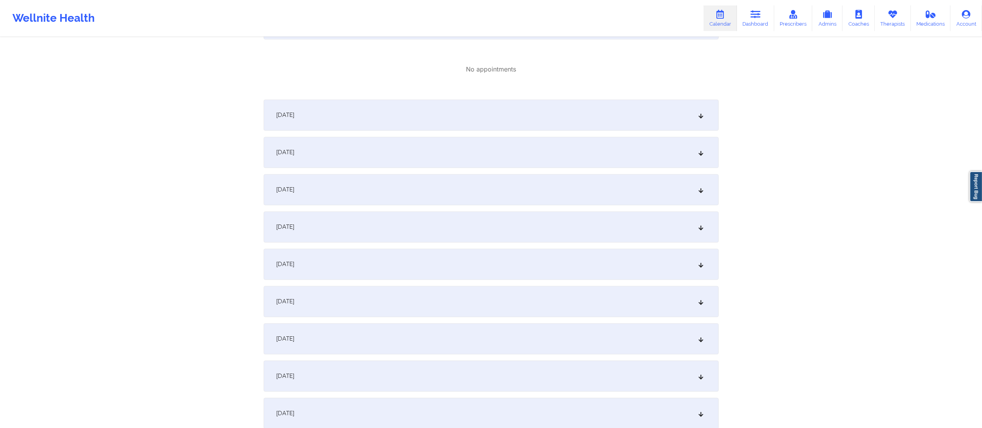
drag, startPoint x: 365, startPoint y: 107, endPoint x: 365, endPoint y: 111, distance: 4.3
click at [365, 108] on div "[DATE]" at bounding box center [491, 114] width 455 height 31
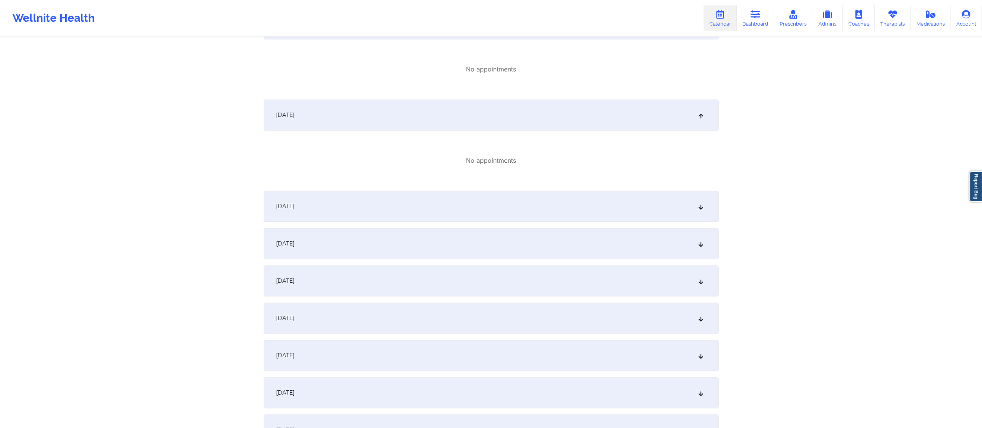
drag, startPoint x: 369, startPoint y: 188, endPoint x: 372, endPoint y: 201, distance: 13.6
click at [378, 213] on div "[DATE]" at bounding box center [491, 206] width 455 height 31
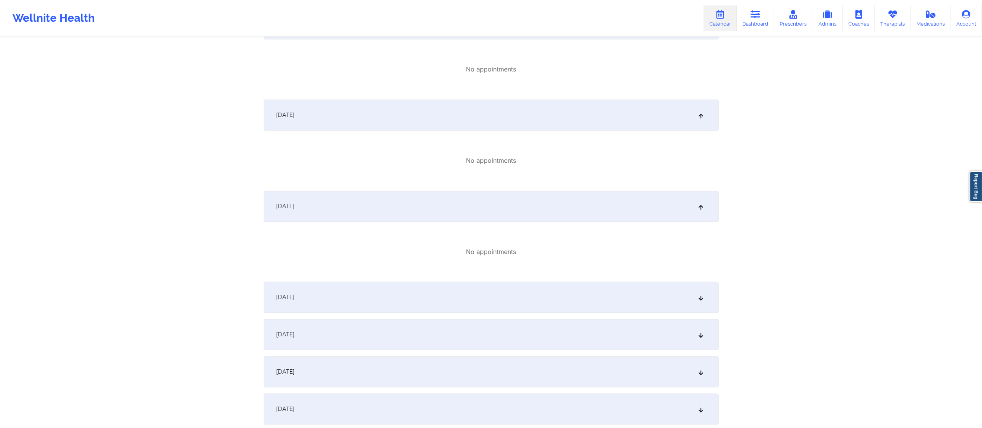
click at [386, 299] on div "[DATE]" at bounding box center [491, 297] width 455 height 31
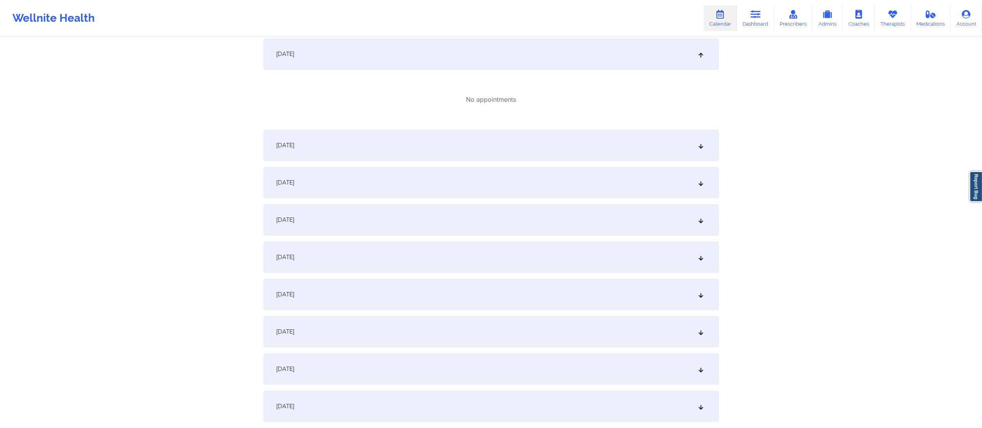
scroll to position [1926, 0]
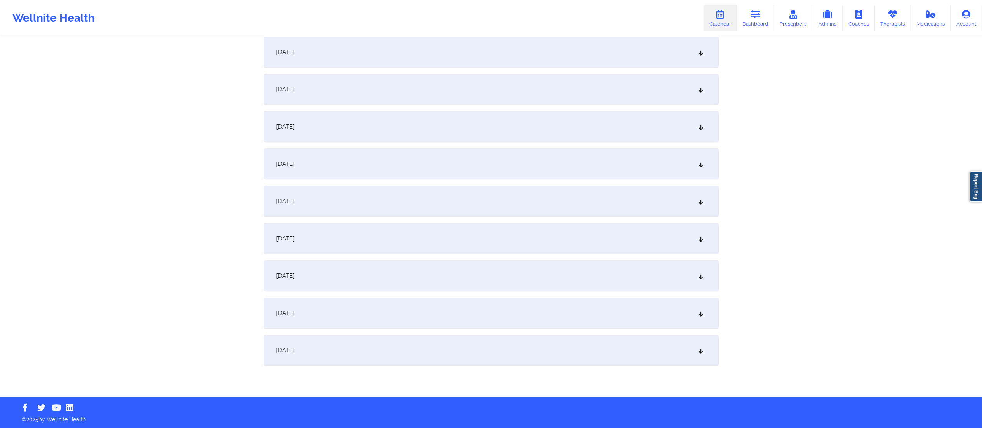
click at [419, 118] on div "[DATE]" at bounding box center [491, 126] width 455 height 31
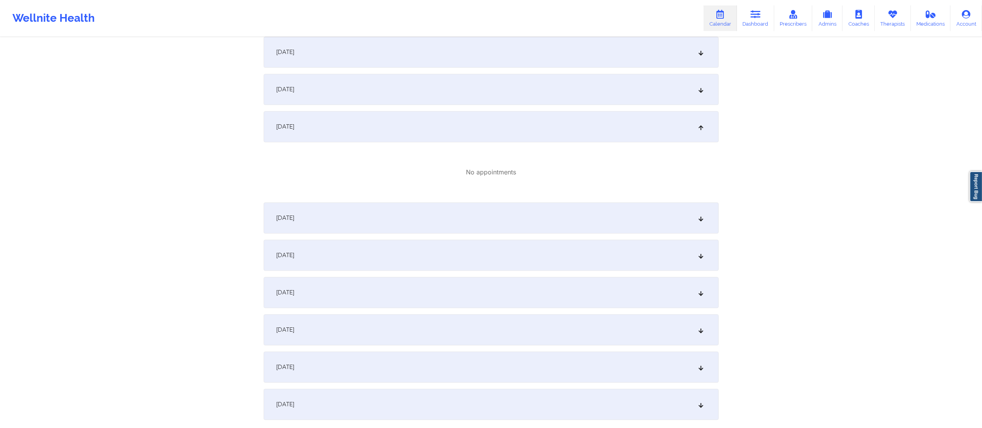
click at [396, 225] on div "[DATE]" at bounding box center [491, 217] width 455 height 31
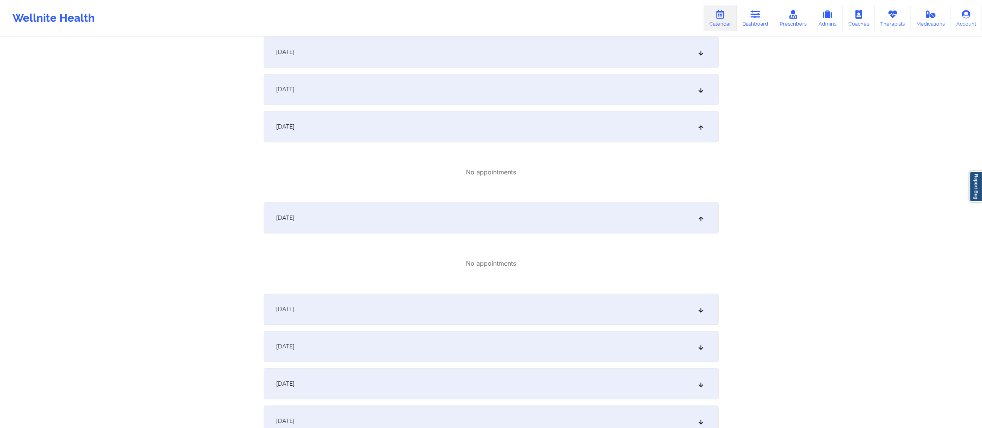
click at [392, 312] on div "[DATE]" at bounding box center [491, 309] width 455 height 31
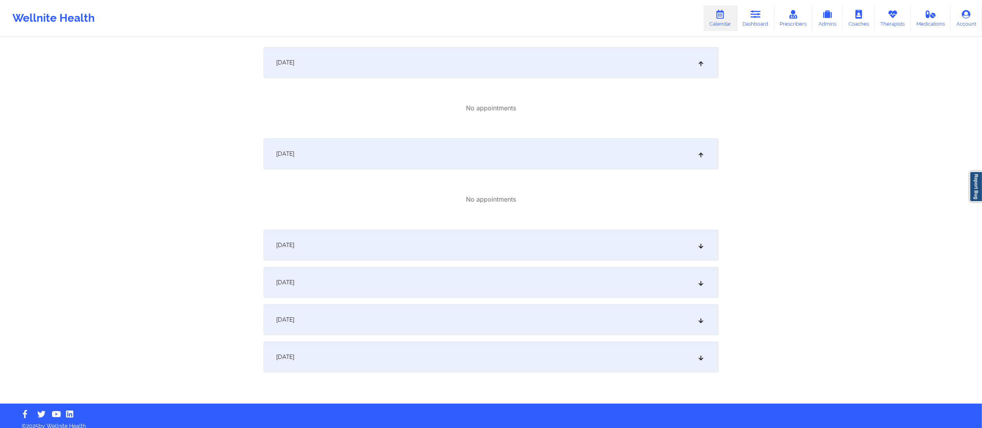
scroll to position [2089, 0]
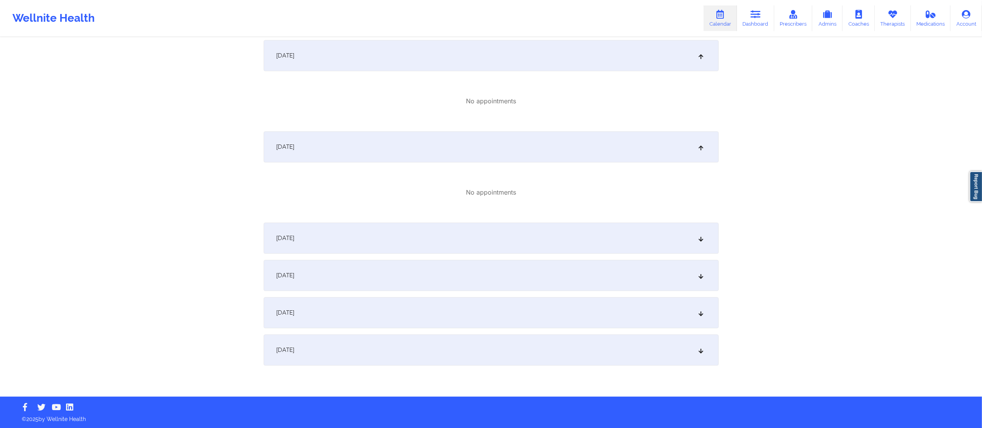
click at [392, 246] on div "[DATE]" at bounding box center [491, 238] width 455 height 31
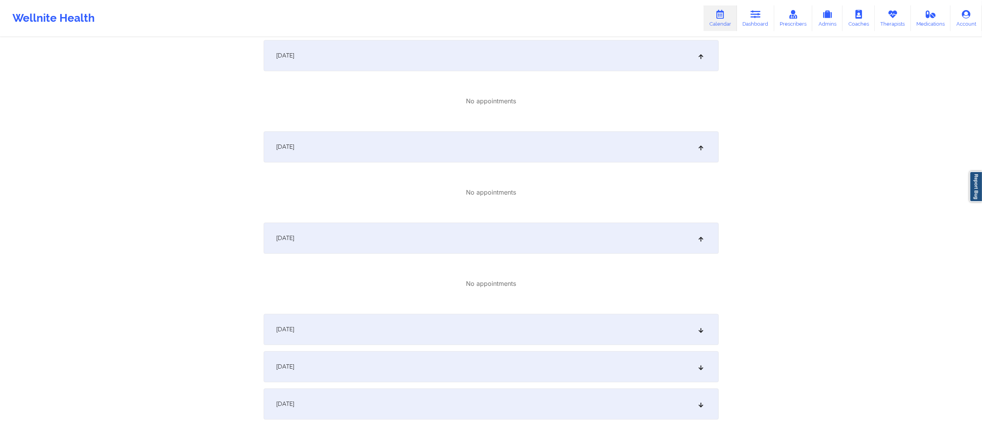
click at [381, 329] on div "[DATE]" at bounding box center [491, 329] width 455 height 31
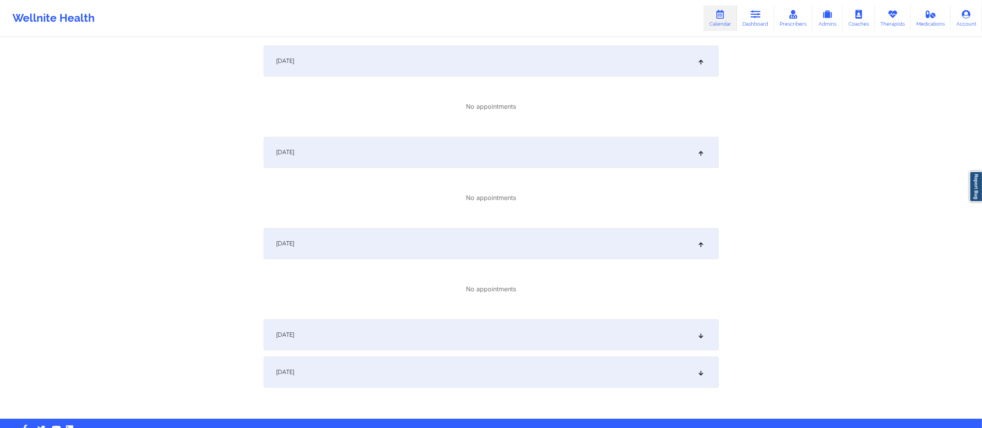
scroll to position [2196, 0]
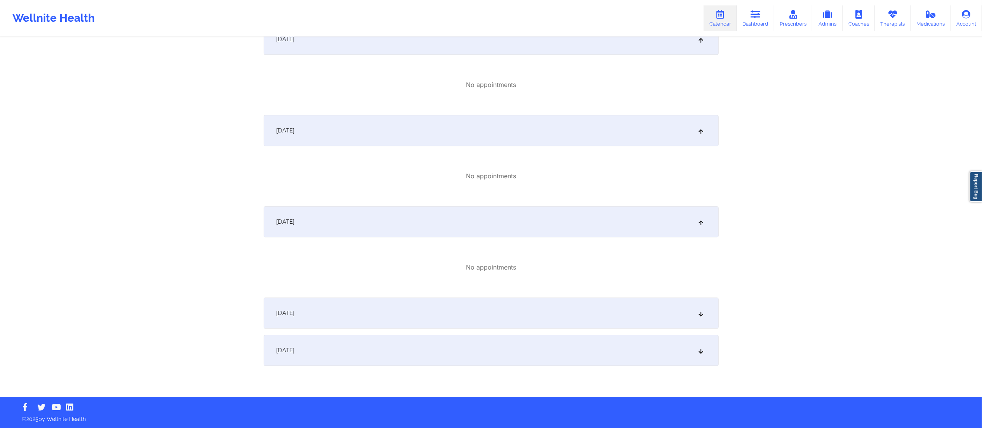
click at [380, 304] on div "[DATE]" at bounding box center [491, 313] width 455 height 31
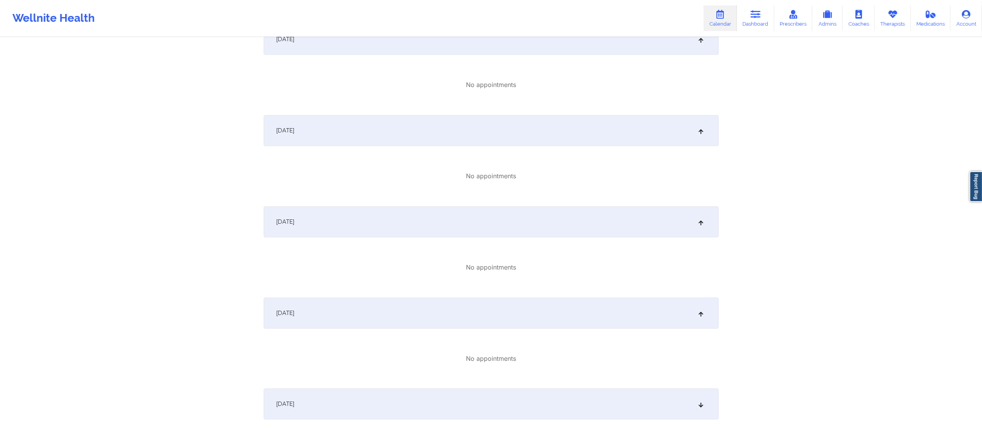
click at [400, 404] on div "[DATE]" at bounding box center [491, 403] width 455 height 31
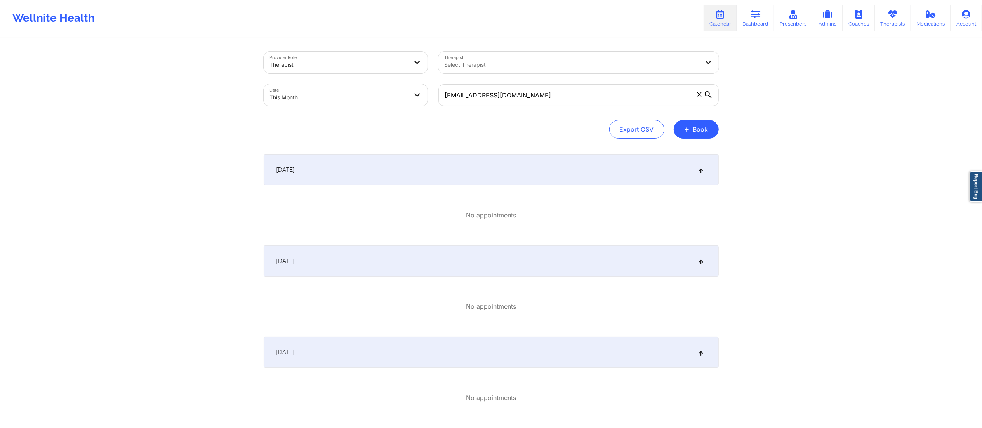
scroll to position [0, 0]
drag, startPoint x: 524, startPoint y: 96, endPoint x: 317, endPoint y: 107, distance: 207.4
click at [317, 107] on div "Provider Role Therapist Therapist Select Therapist Date This Month [EMAIL_ADDRE…" at bounding box center [491, 79] width 466 height 65
paste input "[PERSON_NAME].[PERSON_NAME]"
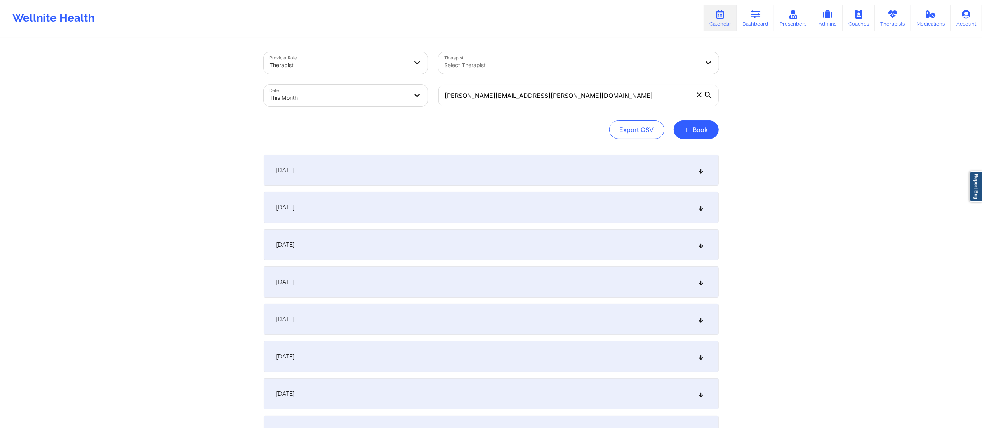
click at [427, 169] on div "[DATE]" at bounding box center [491, 170] width 455 height 31
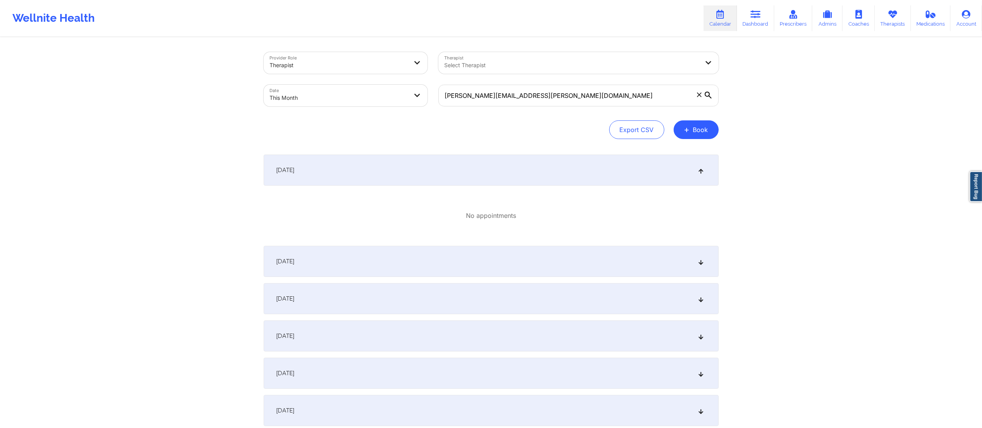
drag, startPoint x: 419, startPoint y: 256, endPoint x: 419, endPoint y: 261, distance: 4.7
click at [419, 258] on div "[DATE]" at bounding box center [491, 261] width 455 height 31
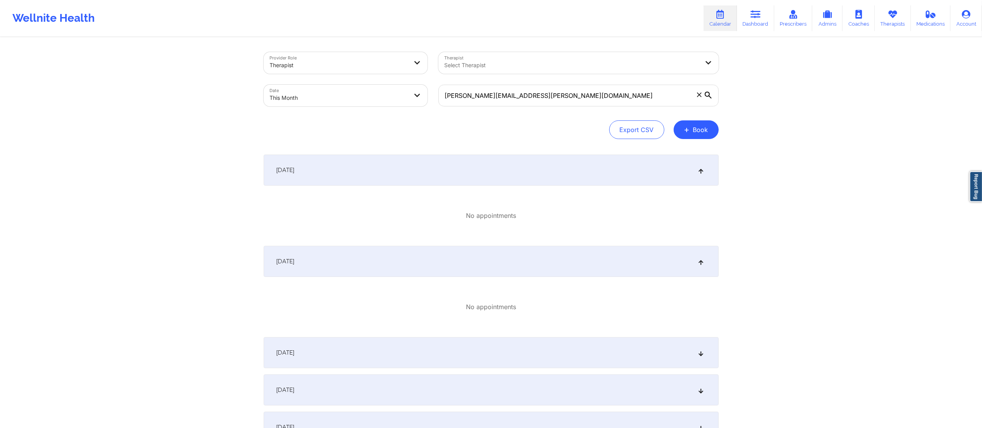
click at [428, 352] on div "[DATE]" at bounding box center [491, 352] width 455 height 31
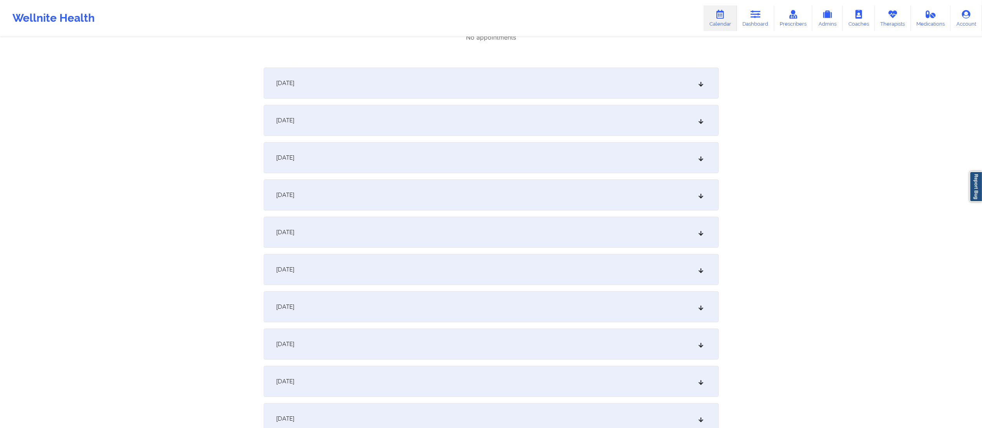
scroll to position [699, 0]
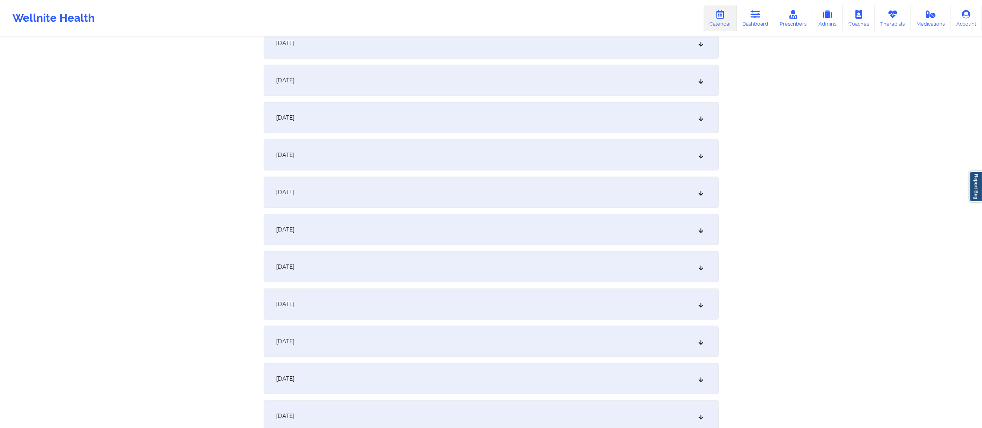
click at [437, 215] on div "[DATE]" at bounding box center [491, 229] width 455 height 31
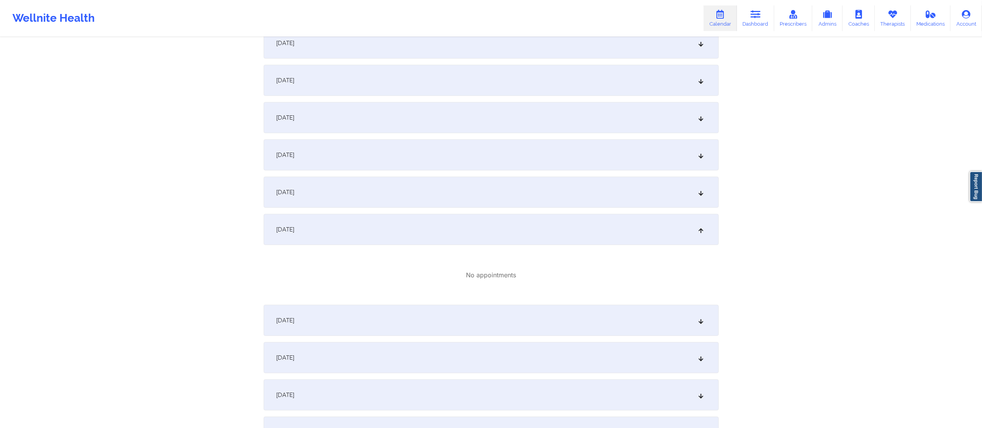
click at [434, 314] on div "[DATE]" at bounding box center [491, 320] width 455 height 31
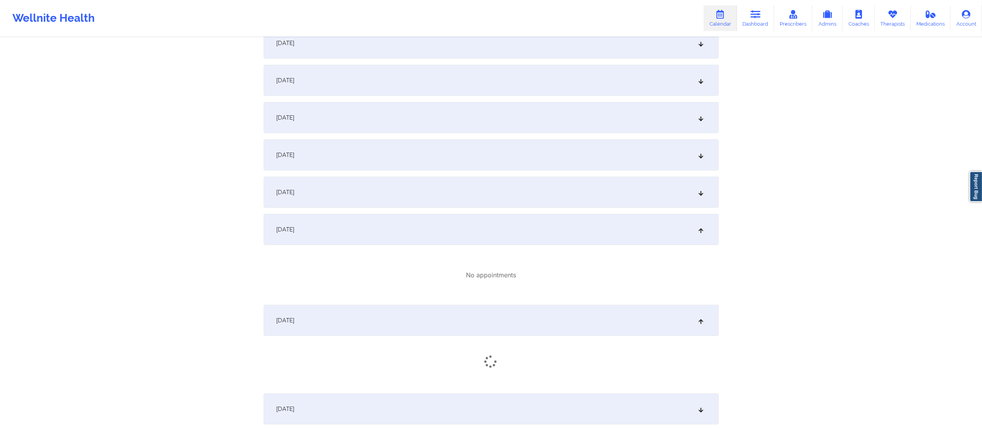
scroll to position [1205, 0]
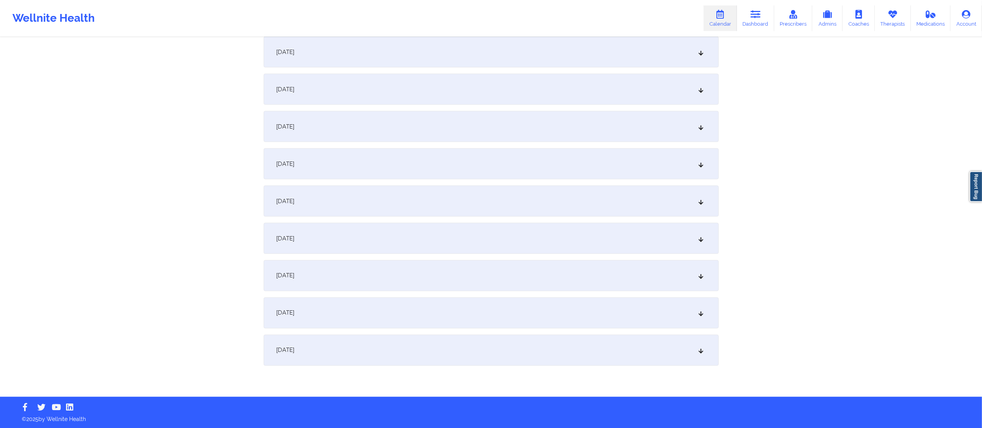
click at [427, 263] on div "[DATE]" at bounding box center [491, 275] width 455 height 31
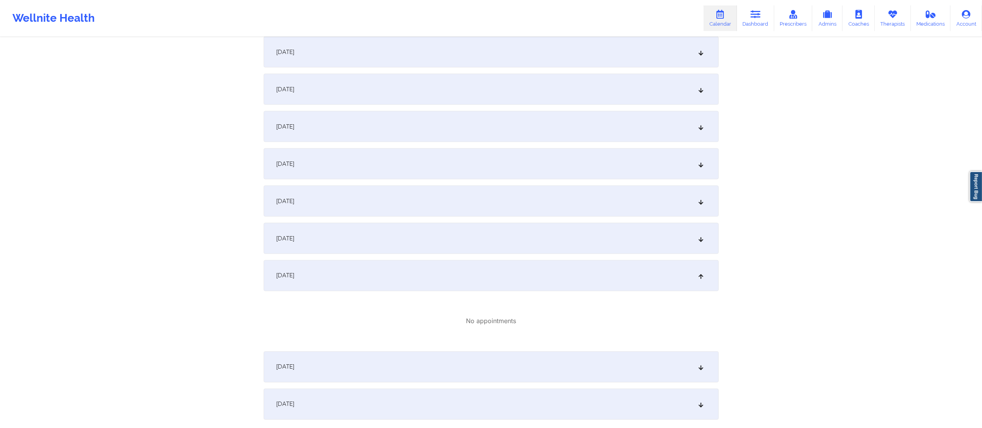
click at [456, 361] on div "[DATE]" at bounding box center [491, 367] width 455 height 31
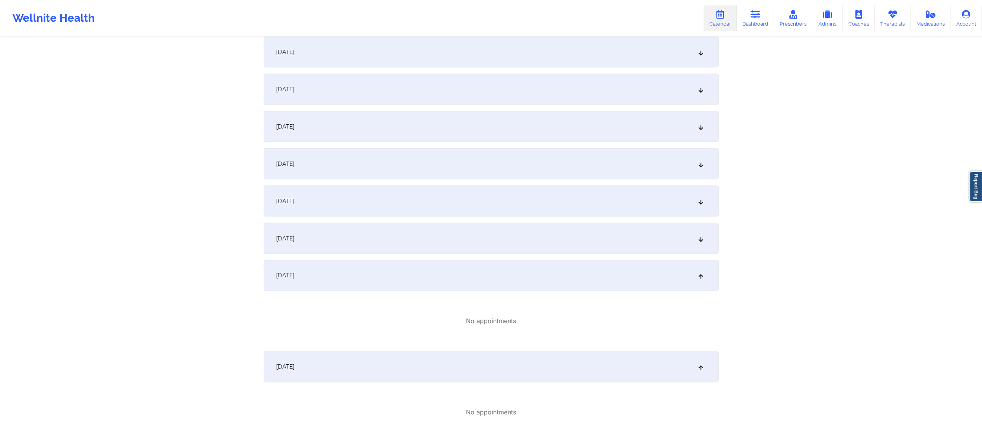
click at [428, 234] on div "[DATE]" at bounding box center [491, 238] width 455 height 31
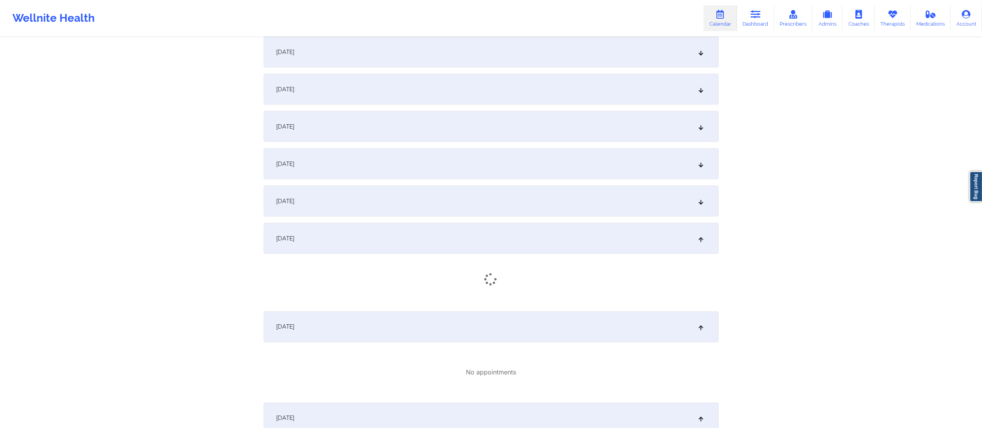
click at [434, 205] on div "[DATE]" at bounding box center [491, 201] width 455 height 31
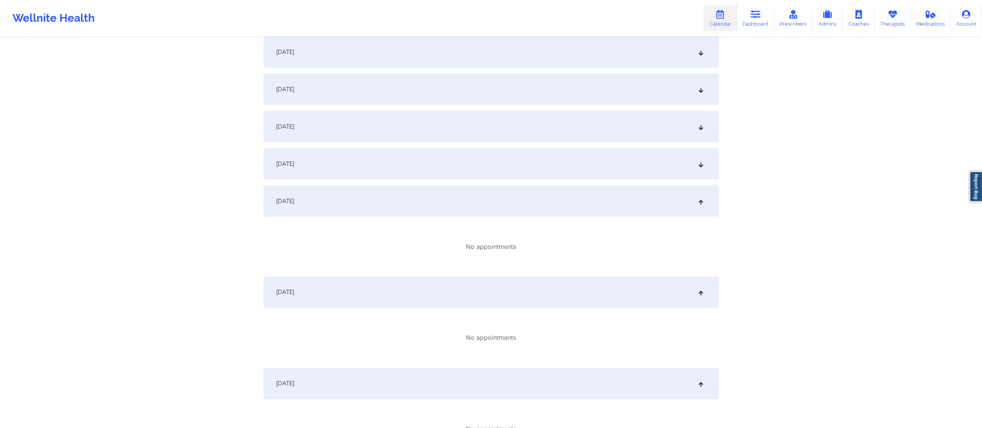
click at [445, 159] on div "[DATE]" at bounding box center [491, 163] width 455 height 31
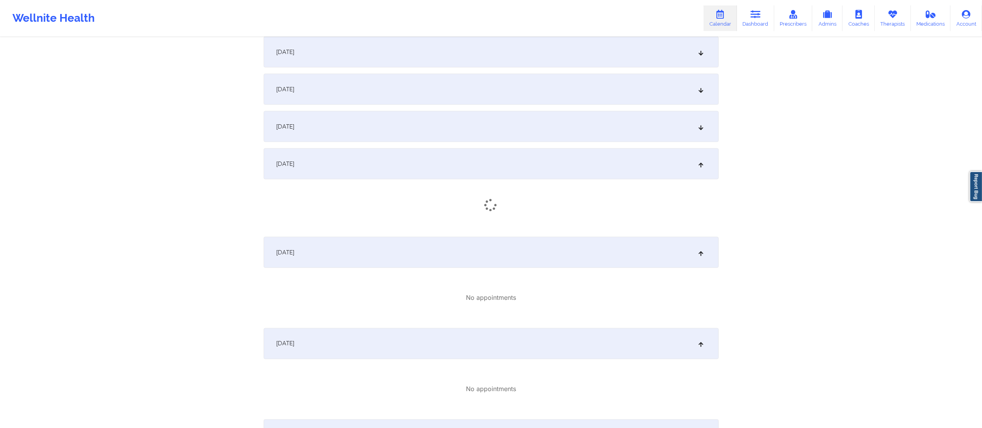
click at [446, 130] on div "[DATE]" at bounding box center [491, 126] width 455 height 31
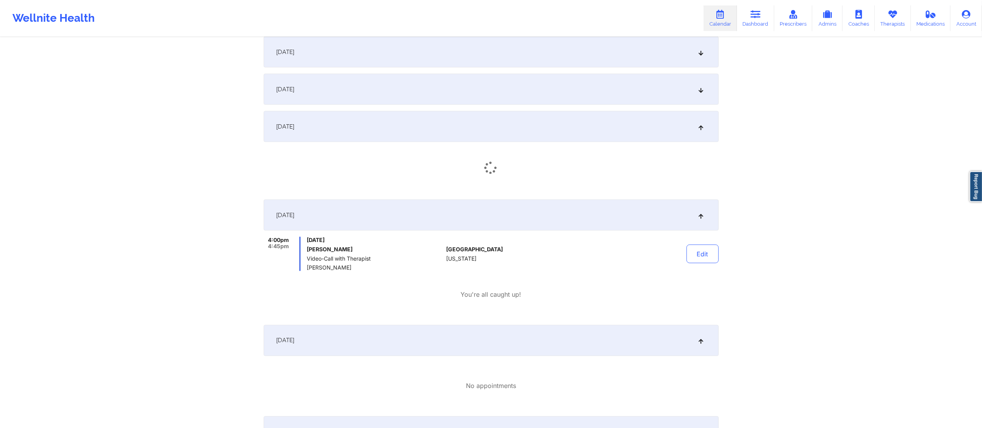
click at [451, 98] on div "[DATE]" at bounding box center [491, 89] width 455 height 31
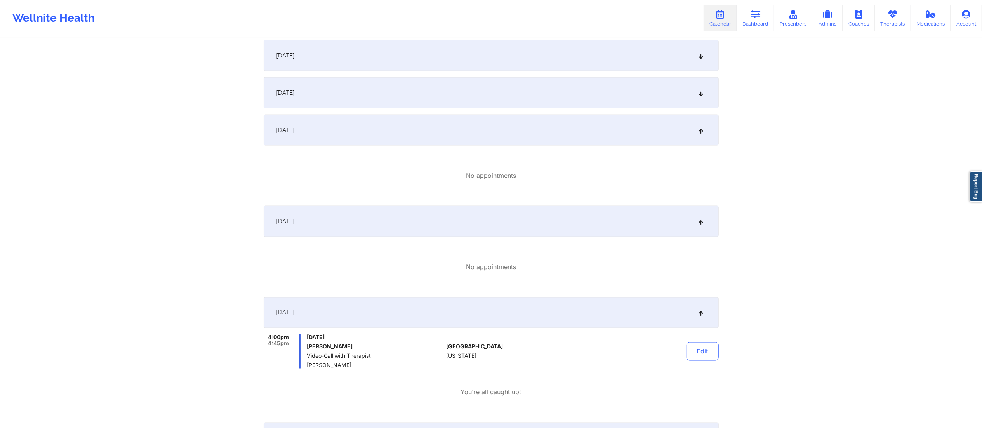
scroll to position [1148, 0]
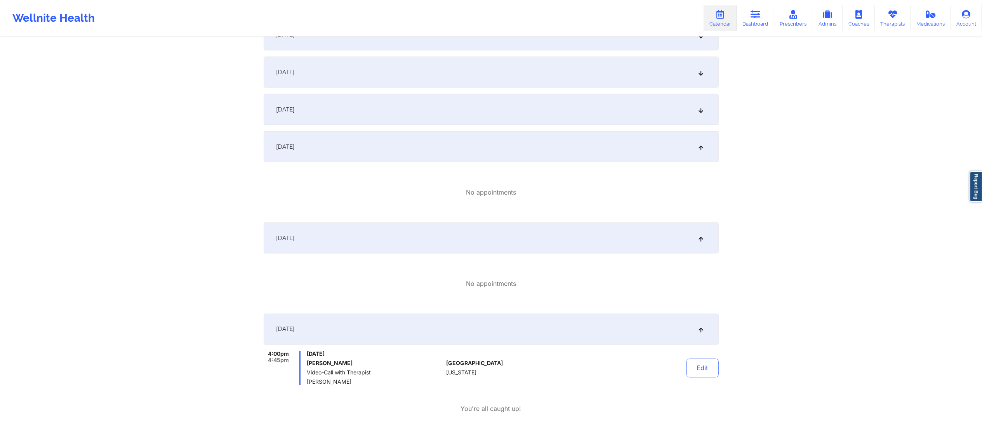
click at [398, 138] on div "[DATE]" at bounding box center [491, 146] width 455 height 31
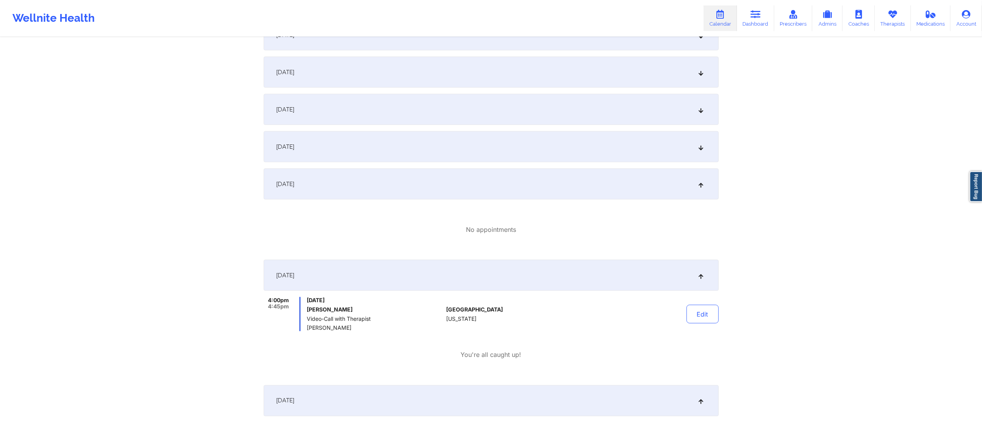
click at [395, 142] on div "[DATE]" at bounding box center [491, 146] width 455 height 31
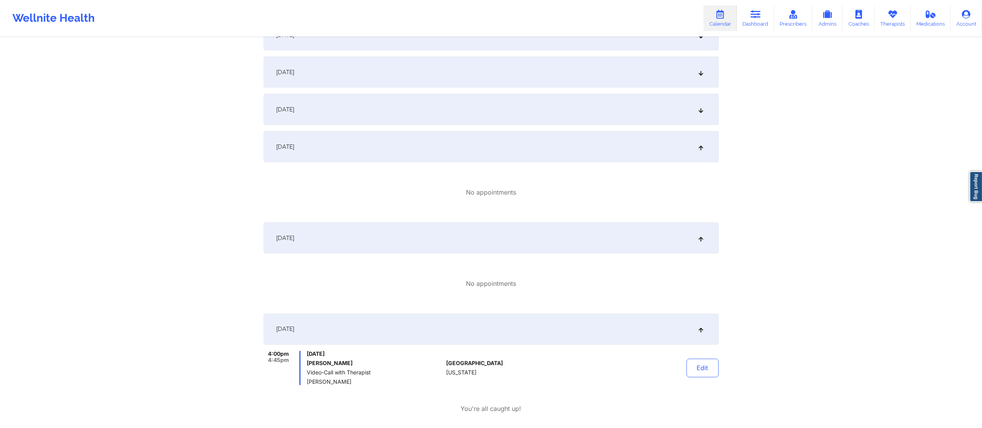
click at [413, 111] on div "[DATE]" at bounding box center [491, 109] width 455 height 31
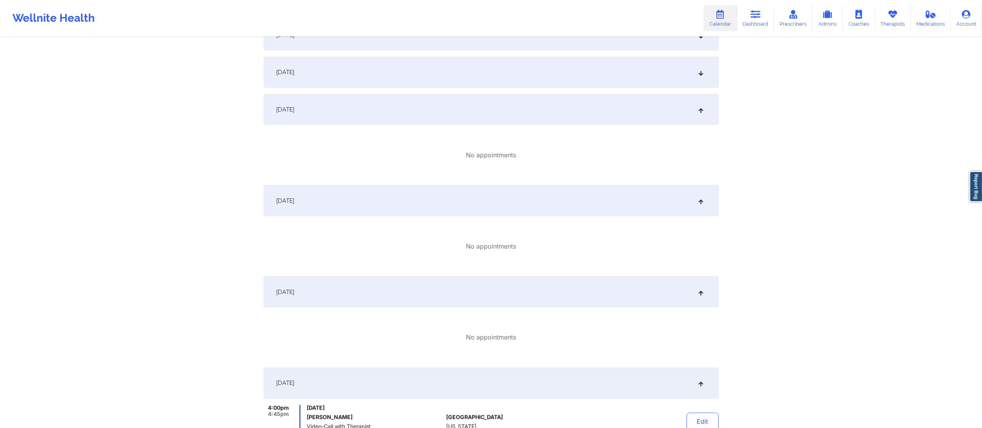
click at [418, 77] on div "[DATE]" at bounding box center [491, 72] width 455 height 31
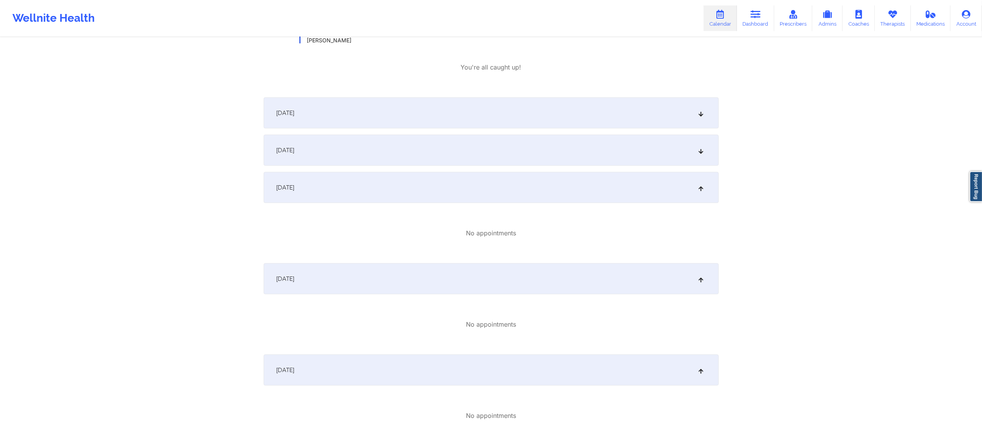
scroll to position [1033, 0]
drag, startPoint x: 403, startPoint y: 155, endPoint x: 416, endPoint y: 129, distance: 28.8
click at [403, 156] on div "[DATE]" at bounding box center [491, 149] width 455 height 31
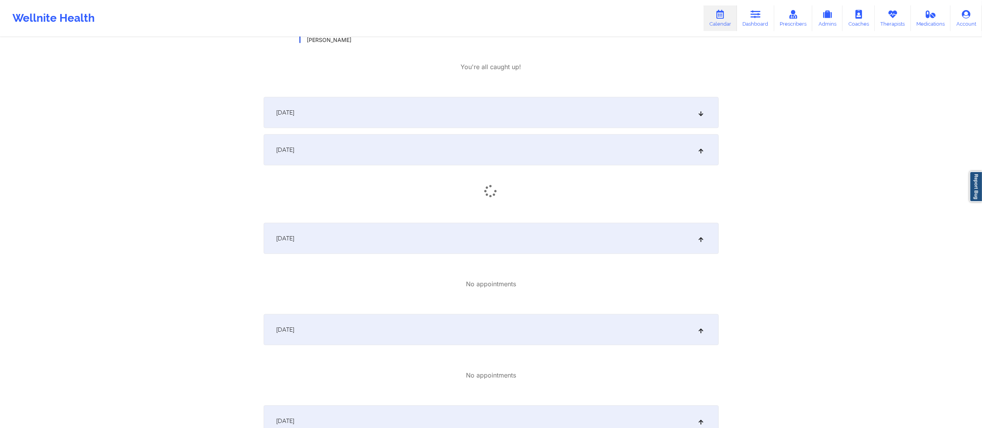
click at [427, 112] on div "[DATE]" at bounding box center [491, 112] width 455 height 31
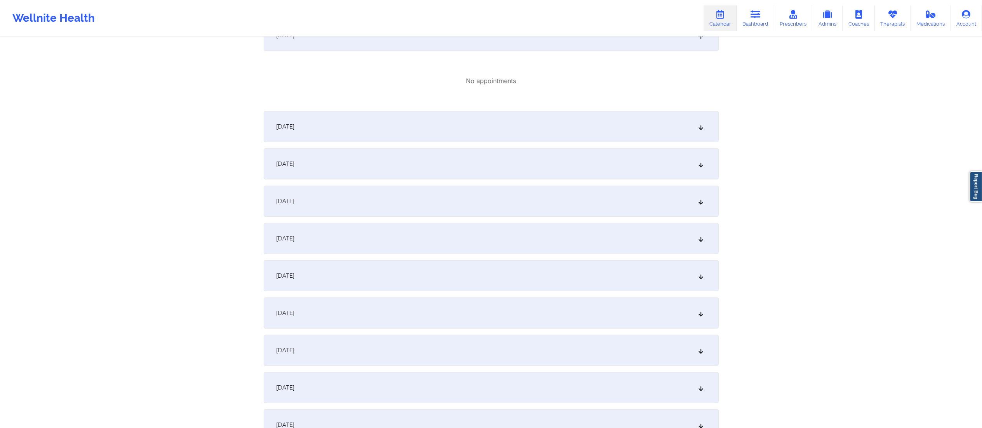
scroll to position [0, 0]
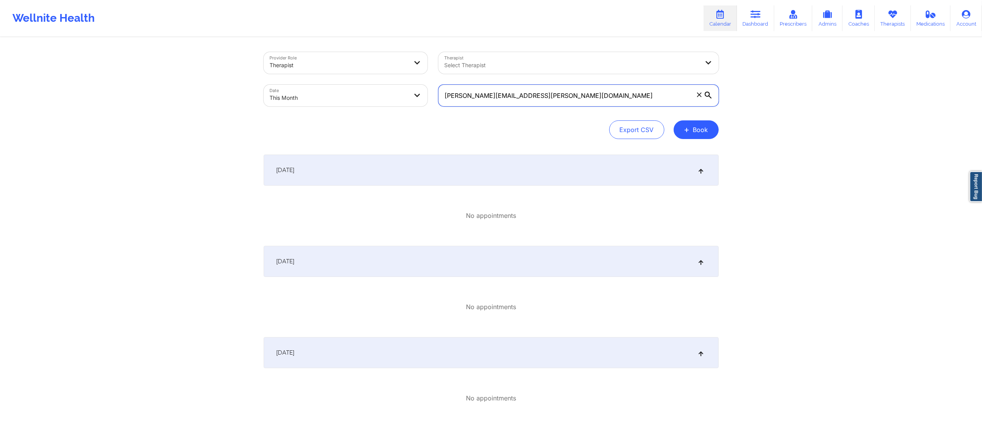
drag, startPoint x: 552, startPoint y: 99, endPoint x: 440, endPoint y: 91, distance: 112.5
click at [440, 91] on input "[PERSON_NAME][EMAIL_ADDRESS][PERSON_NAME][DOMAIN_NAME]" at bounding box center [579, 96] width 280 height 22
paste input "lillyanteby"
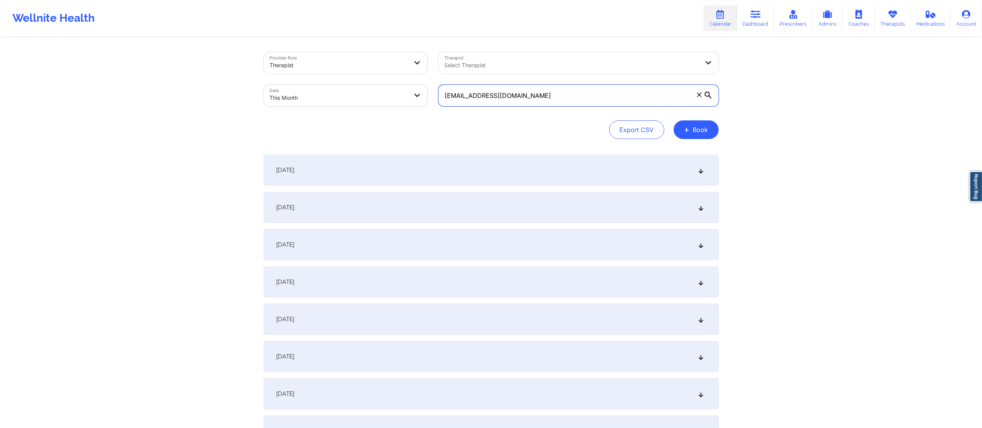
type input "[EMAIL_ADDRESS][DOMAIN_NAME]"
click at [295, 167] on span "[DATE]" at bounding box center [286, 170] width 18 height 8
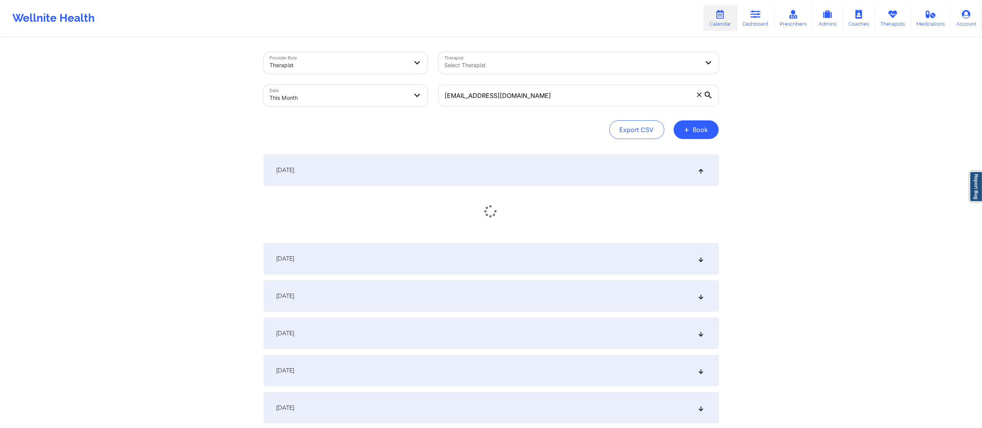
click at [349, 163] on div "[DATE]" at bounding box center [491, 170] width 455 height 31
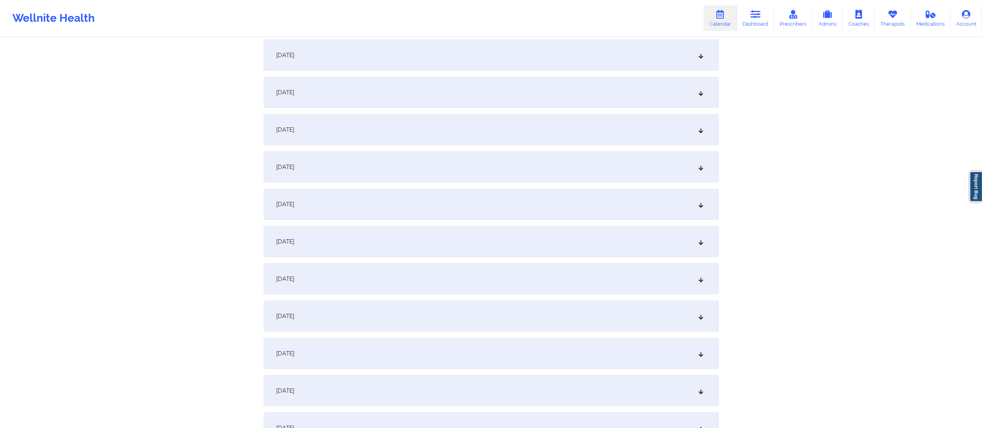
scroll to position [902, 0]
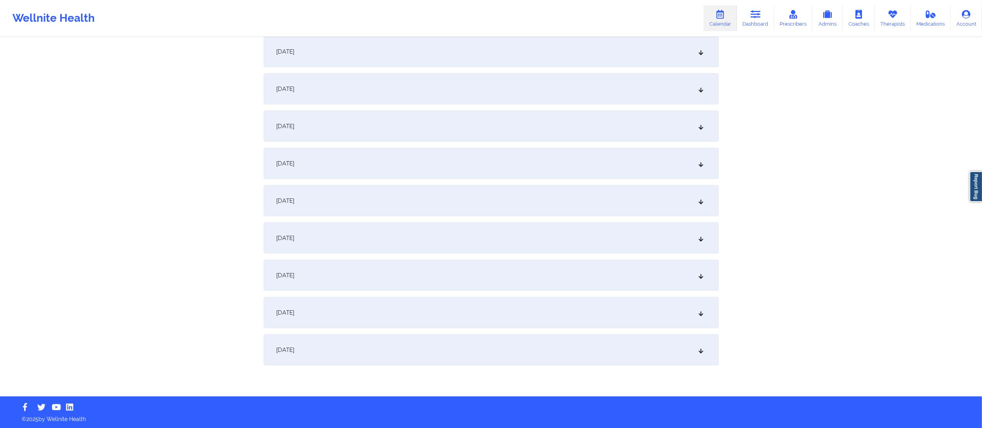
click at [357, 349] on div "[DATE]" at bounding box center [491, 349] width 455 height 31
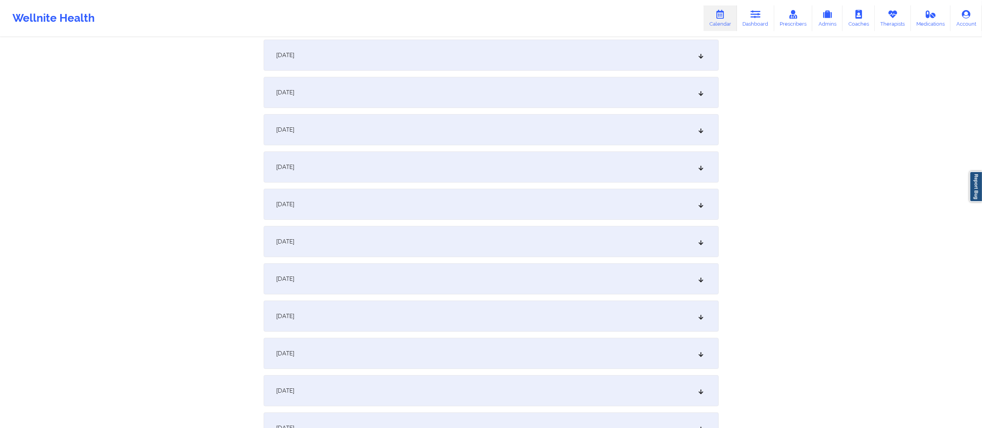
scroll to position [0, 0]
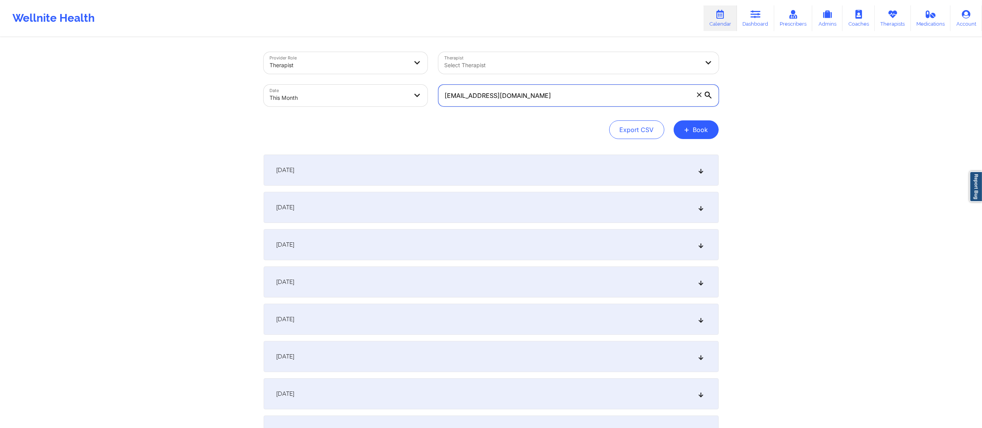
drag, startPoint x: 521, startPoint y: 96, endPoint x: 427, endPoint y: 101, distance: 94.1
click at [427, 101] on div "Provider Role Therapist Therapist Select Therapist Date This Month [EMAIL_ADDRE…" at bounding box center [491, 79] width 466 height 65
select select "2025-8"
select select "2025-9"
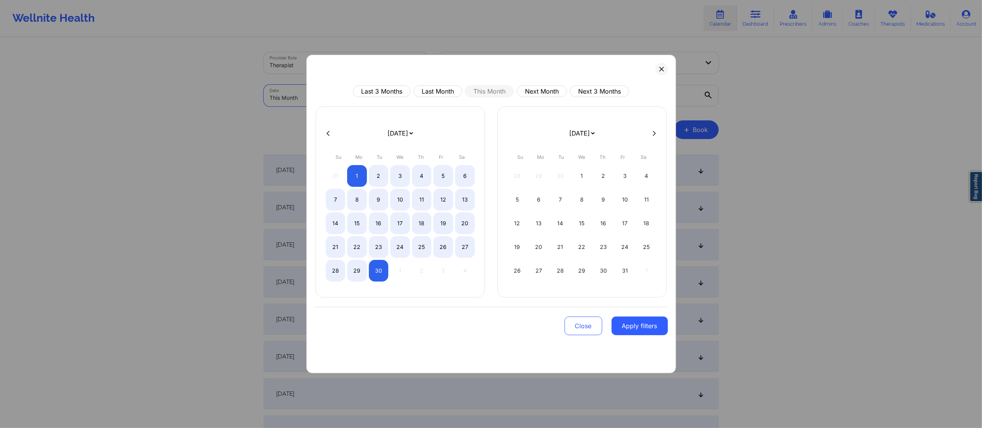
click at [350, 96] on body "Wellnite Health Calendar Dashboard Prescribers Admins Coaches Therapists Medica…" at bounding box center [491, 214] width 982 height 428
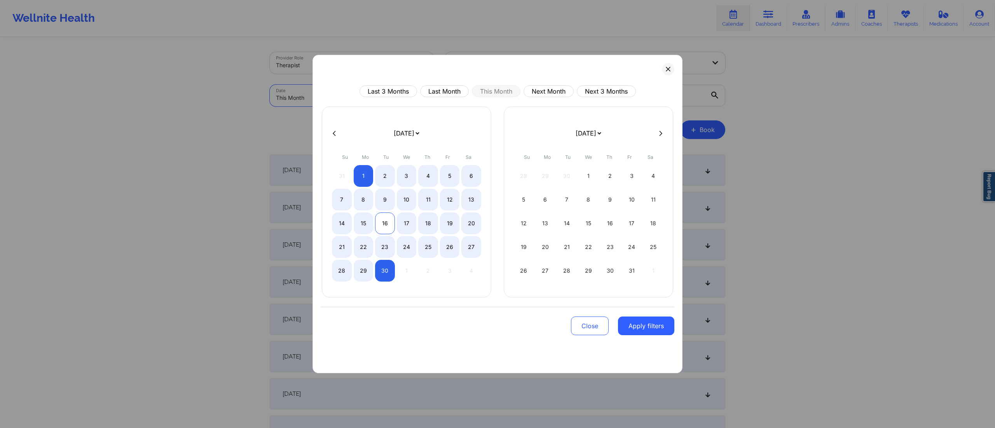
click at [382, 226] on div "16" at bounding box center [385, 224] width 20 height 22
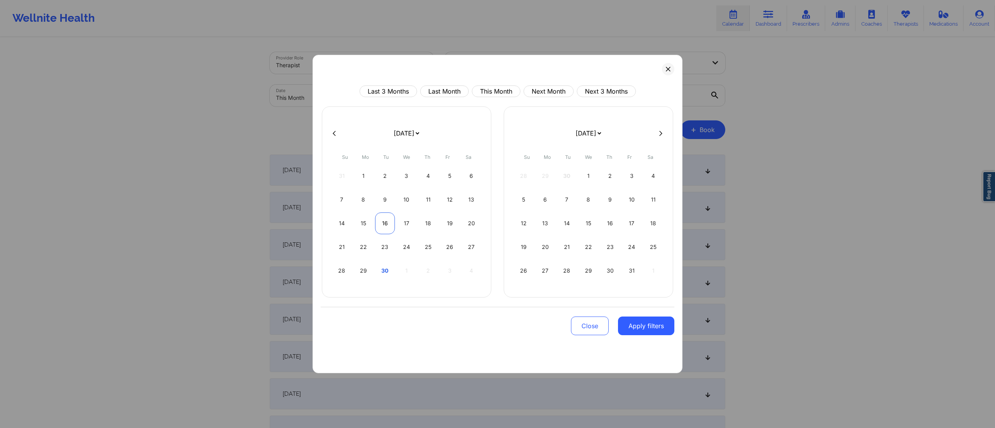
select select "2025-8"
select select "2025-9"
select select "2025-8"
select select "2025-9"
select select "2025-8"
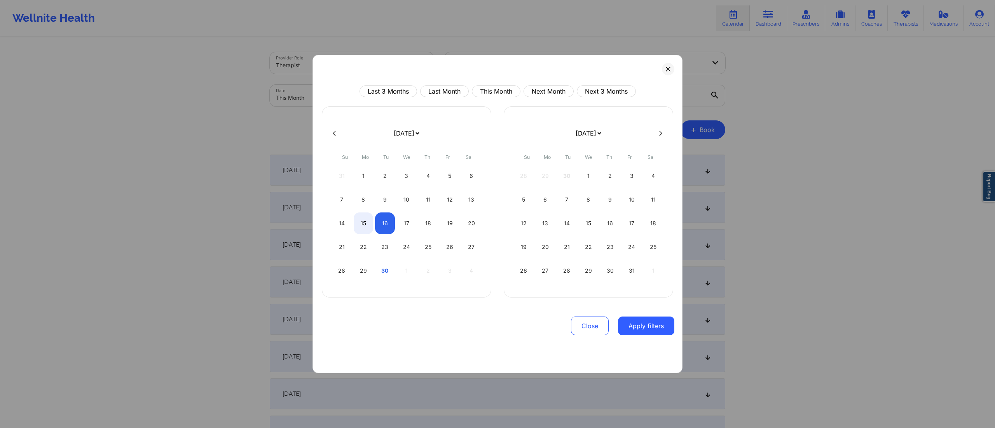
select select "2025-9"
select select "2025-8"
select select "2025-9"
click at [383, 222] on div "16" at bounding box center [385, 224] width 20 height 22
select select "2025-8"
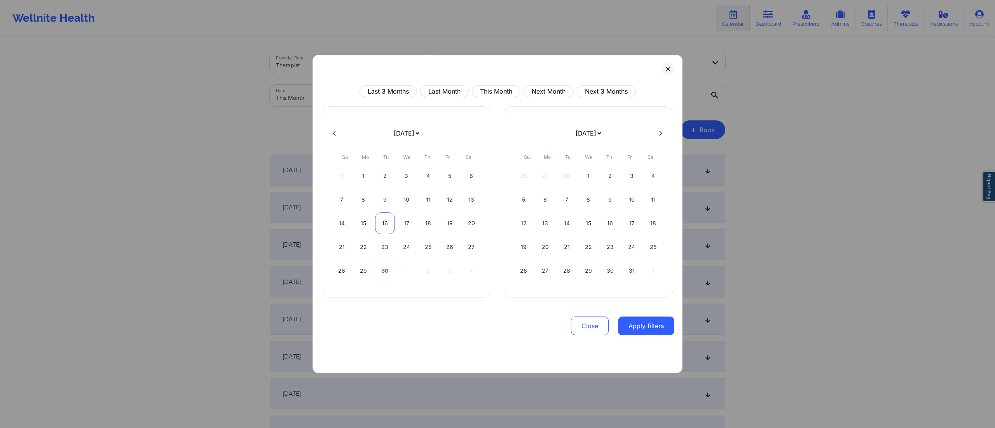
select select "2025-9"
click at [630, 331] on button "Apply filters" at bounding box center [646, 326] width 56 height 19
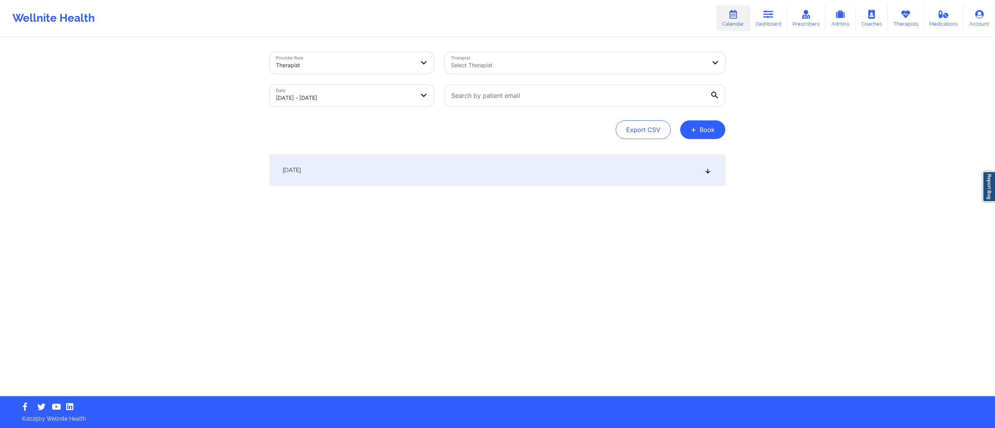
click at [456, 162] on div "[DATE]" at bounding box center [497, 170] width 455 height 31
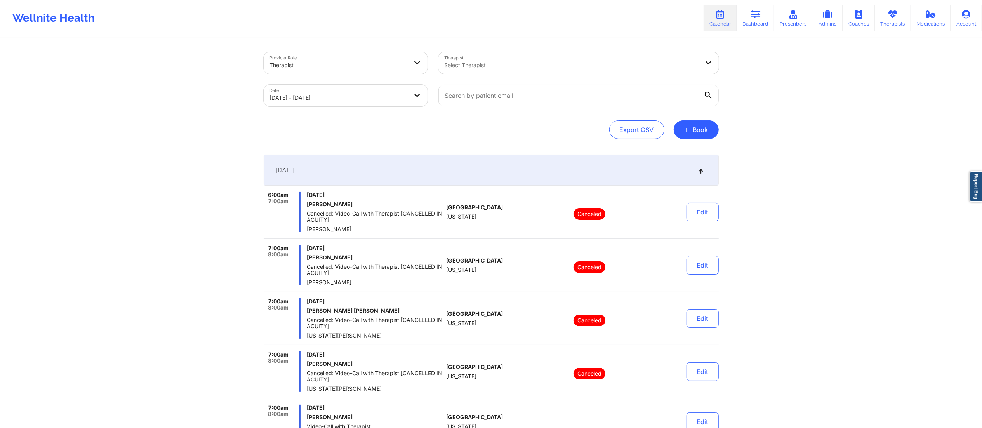
select select "2025-8"
select select "2025-9"
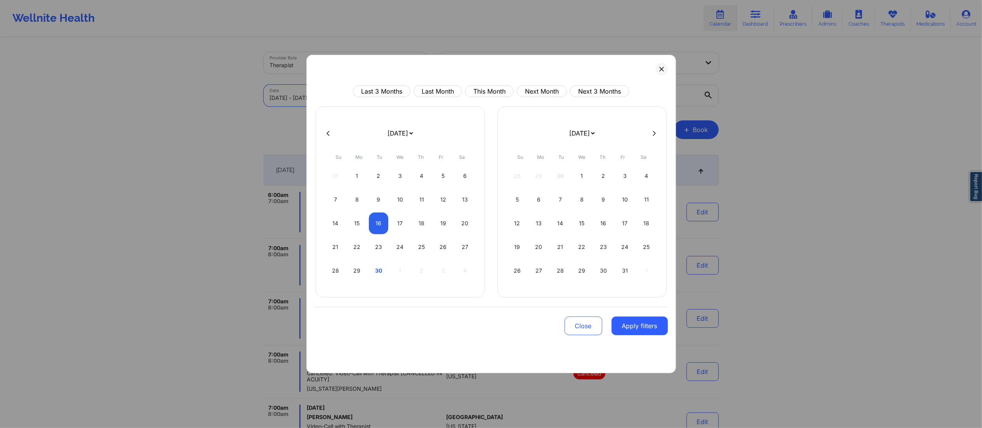
click at [345, 90] on body "Wellnite Health Calendar Dashboard Prescribers Admins Coaches Therapists Medica…" at bounding box center [491, 214] width 982 height 428
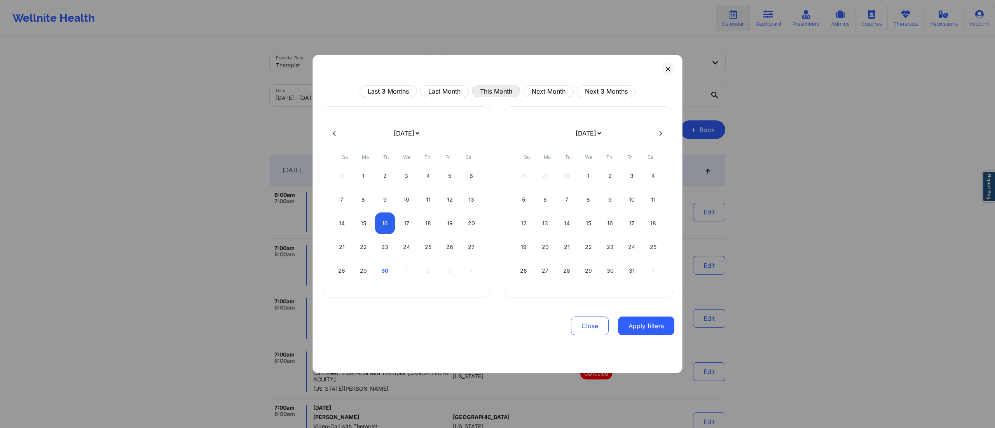
click at [493, 91] on button "This Month" at bounding box center [496, 91] width 49 height 12
select select "2025-8"
select select "2025-9"
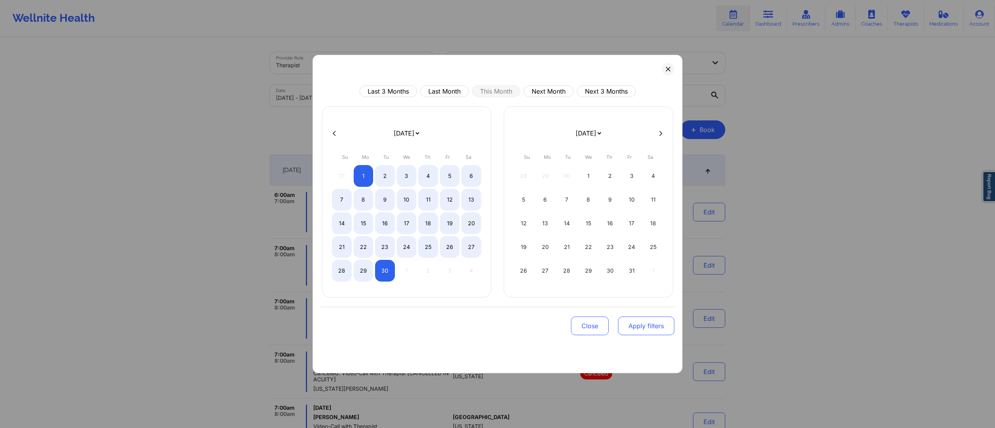
click at [637, 333] on button "Apply filters" at bounding box center [646, 326] width 56 height 19
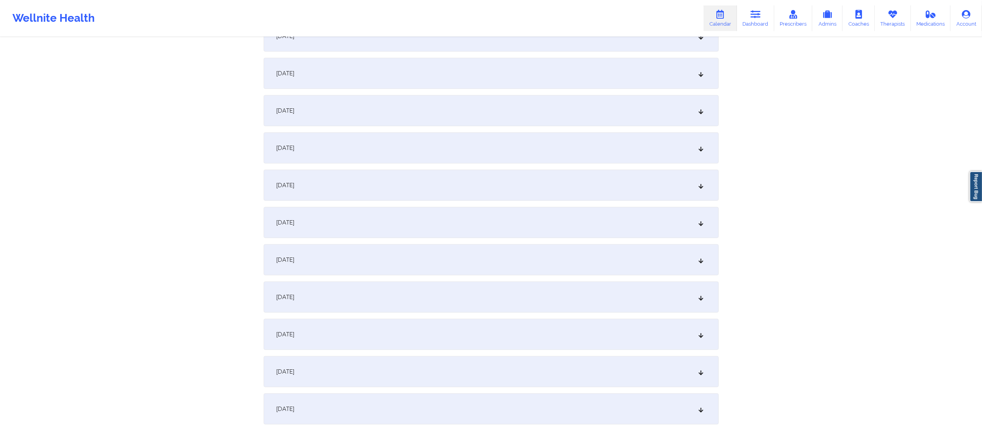
scroll to position [656, 0]
click at [387, 78] on div "[DATE]" at bounding box center [491, 73] width 455 height 31
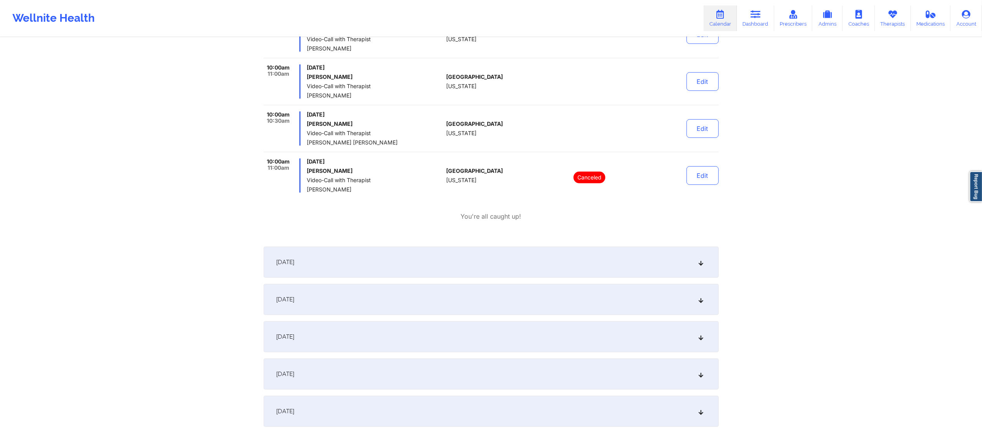
scroll to position [3231, 0]
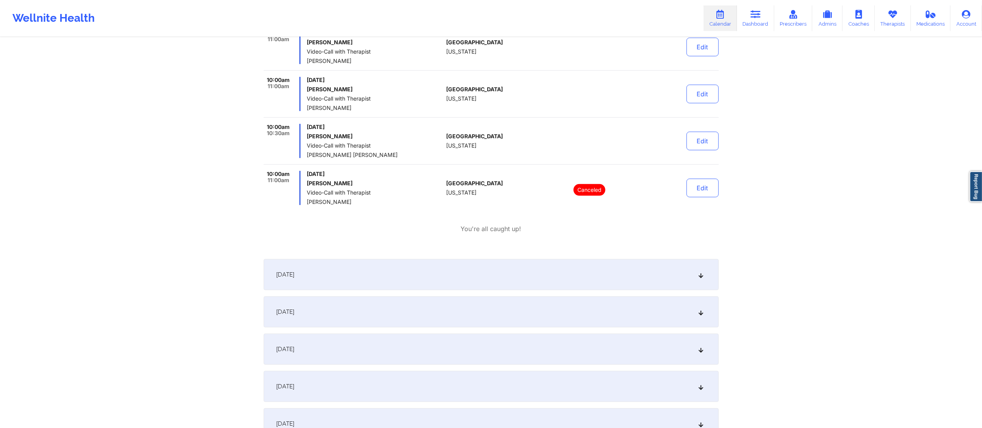
click at [476, 233] on p "You're all caught up!" at bounding box center [491, 229] width 61 height 9
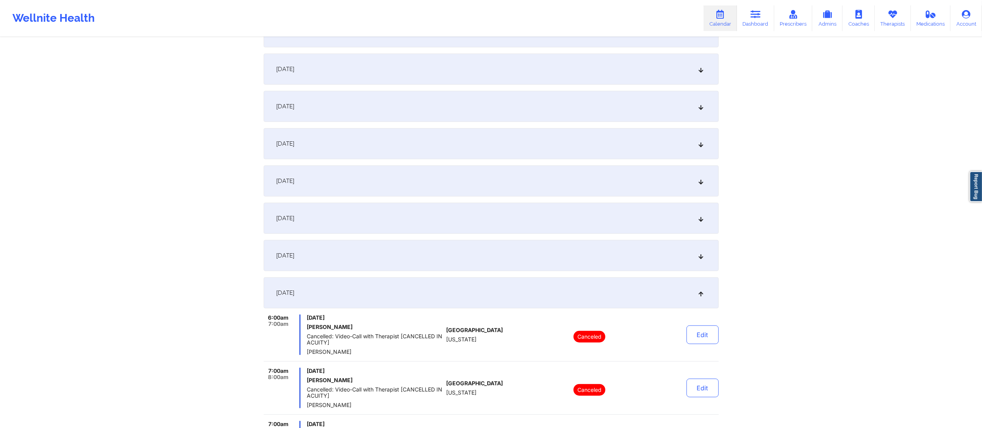
scroll to position [417, 0]
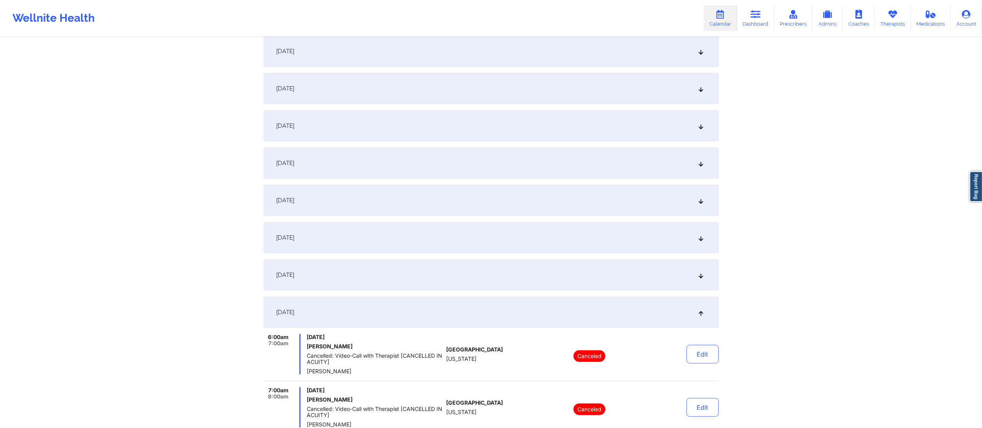
click at [465, 305] on div "[DATE]" at bounding box center [491, 312] width 455 height 31
